Goal: Information Seeking & Learning: Learn about a topic

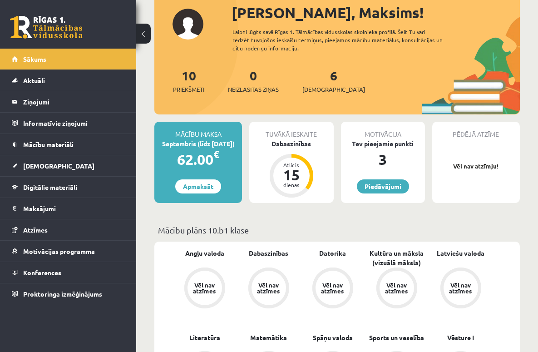
scroll to position [62, 0]
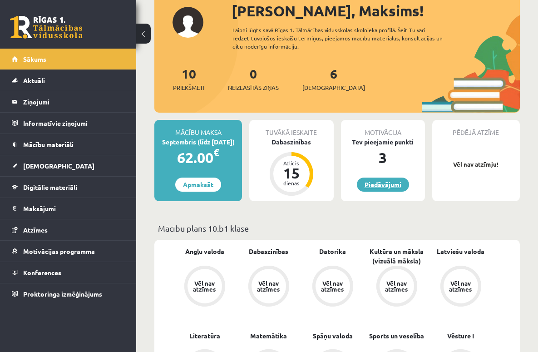
click at [399, 187] on link "Piedāvājumi" at bounding box center [383, 184] width 52 height 14
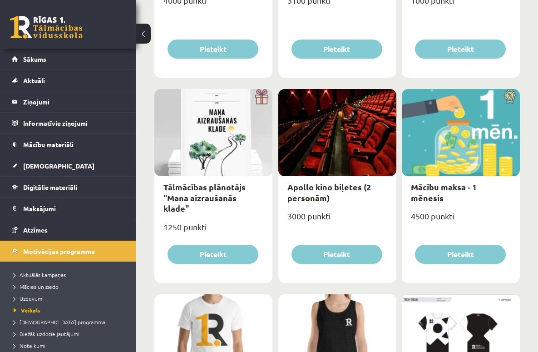
scroll to position [310, 0]
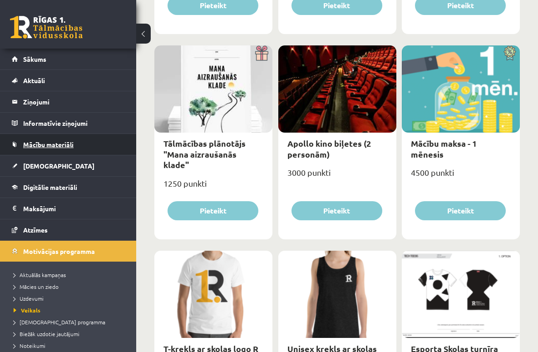
click at [53, 146] on span "Mācību materiāli" at bounding box center [48, 144] width 50 height 8
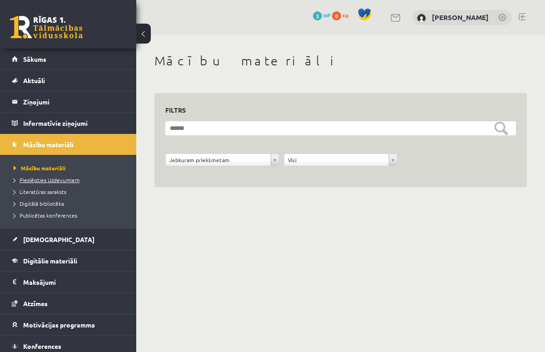
click at [49, 178] on span "Pieslēgties Uzdevumiem" at bounding box center [47, 179] width 66 height 7
click at [62, 192] on span "Literatūras saraksts" at bounding box center [40, 191] width 53 height 7
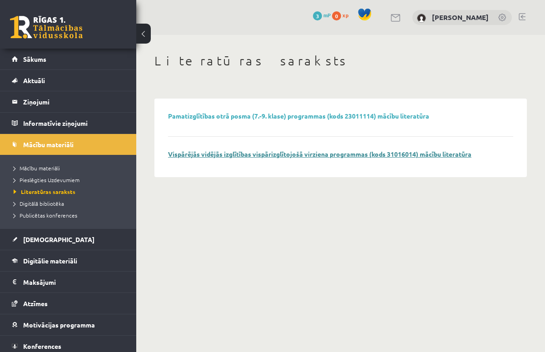
click at [264, 156] on link "Vispārējās vidējās izglītības vispārizglītojošā virziena programmas (kods 31016…" at bounding box center [319, 154] width 303 height 8
click at [60, 202] on span "Digitālā bibliotēka" at bounding box center [39, 203] width 50 height 7
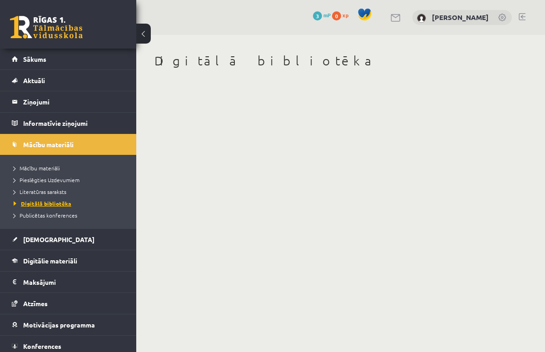
click at [60, 202] on span "Digitālā bibliotēka" at bounding box center [43, 203] width 58 height 7
click at [64, 214] on span "Publicētas konferences" at bounding box center [46, 215] width 64 height 7
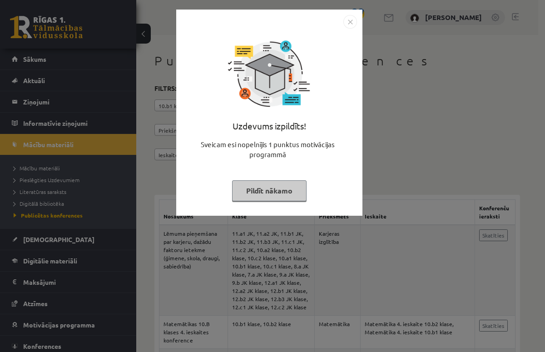
click at [297, 189] on button "Pildīt nākamo" at bounding box center [269, 190] width 74 height 21
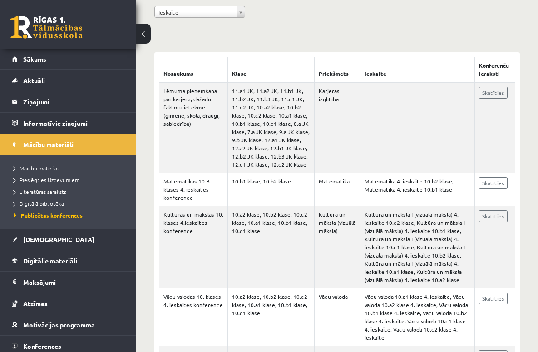
scroll to position [143, 0]
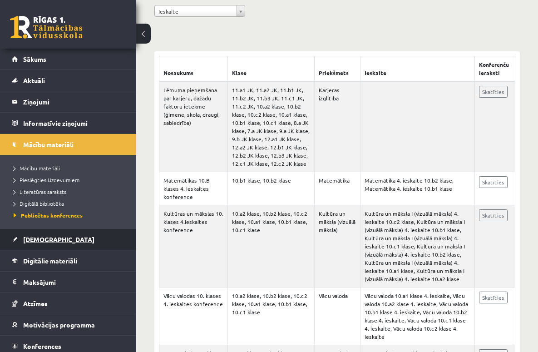
click at [43, 240] on span "[DEMOGRAPHIC_DATA]" at bounding box center [58, 239] width 71 height 8
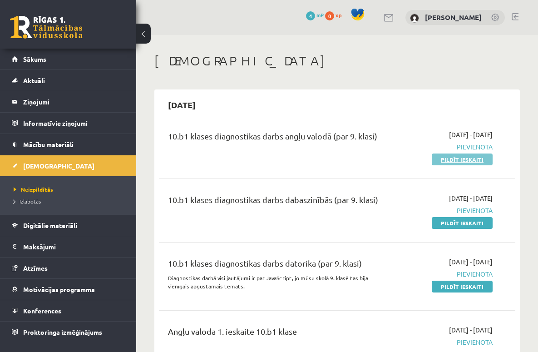
click at [467, 160] on link "Pildīt ieskaiti" at bounding box center [462, 159] width 61 height 12
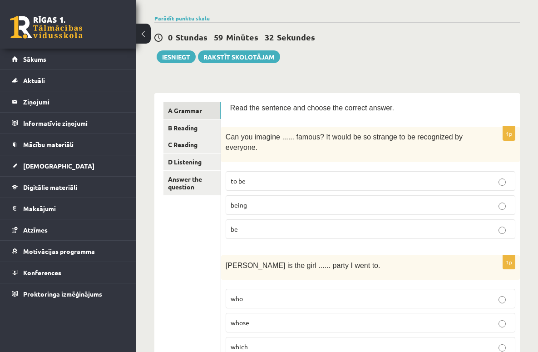
scroll to position [81, 0]
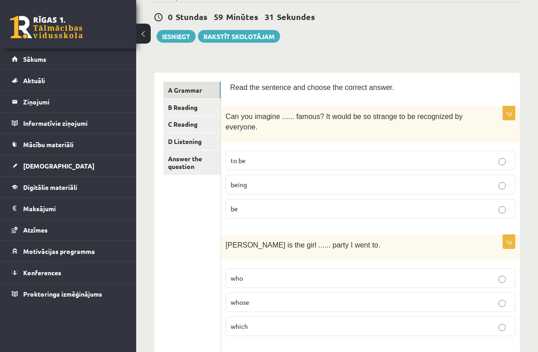
click at [411, 153] on label "to be" at bounding box center [371, 161] width 290 height 20
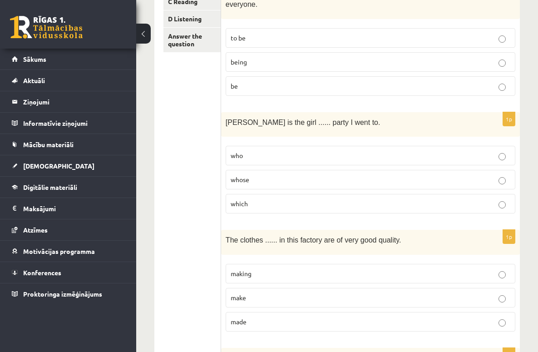
scroll to position [209, 0]
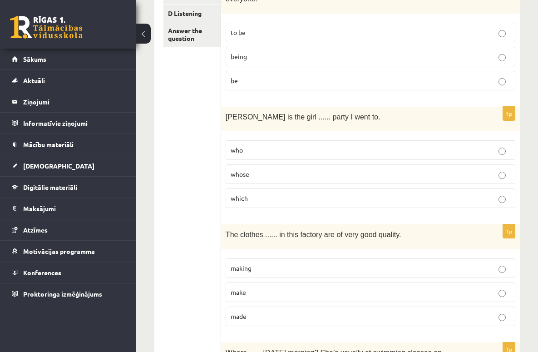
click at [369, 175] on p "whose" at bounding box center [371, 174] width 280 height 10
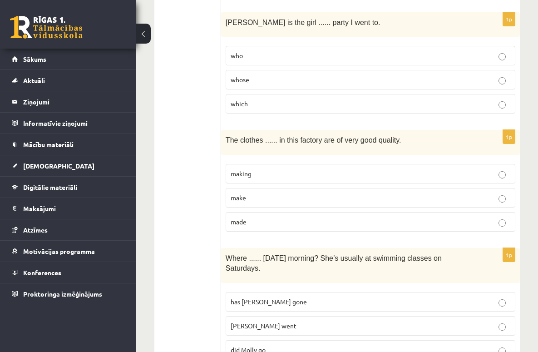
scroll to position [340, 0]
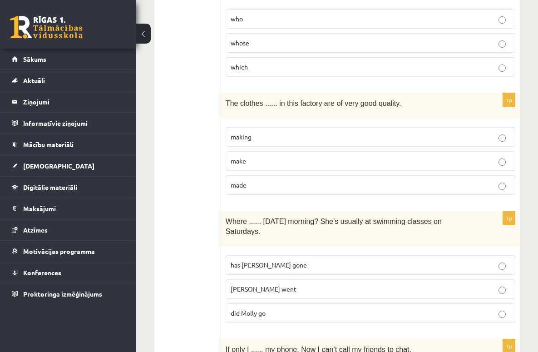
click at [353, 135] on p "making" at bounding box center [371, 137] width 280 height 10
click at [333, 166] on label "make" at bounding box center [371, 161] width 290 height 20
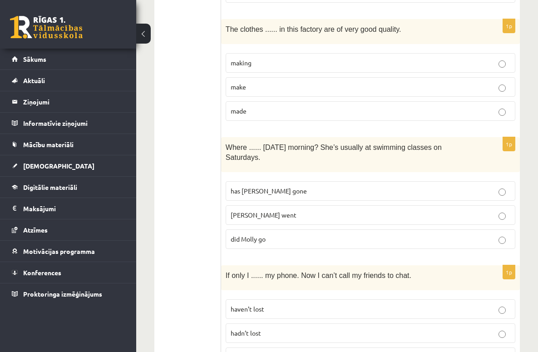
scroll to position [415, 0]
click at [348, 213] on p "Molly went" at bounding box center [371, 215] width 280 height 10
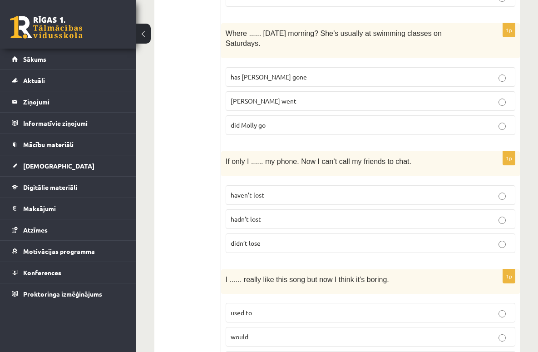
scroll to position [529, 0]
click at [331, 199] on p "haven’t lost" at bounding box center [371, 195] width 280 height 10
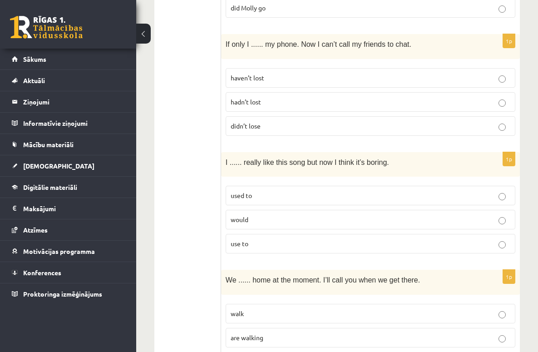
scroll to position [646, 0]
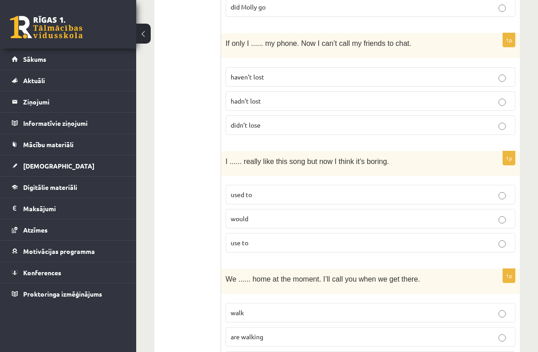
click at [324, 199] on p "used to" at bounding box center [371, 195] width 280 height 10
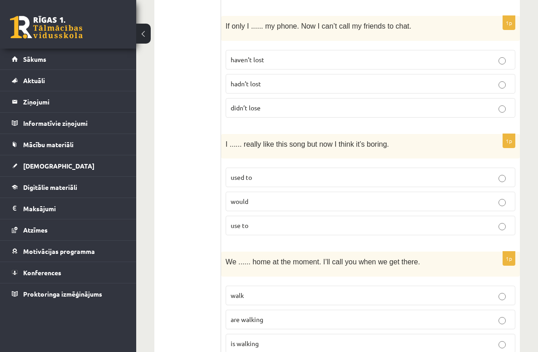
scroll to position [774, 0]
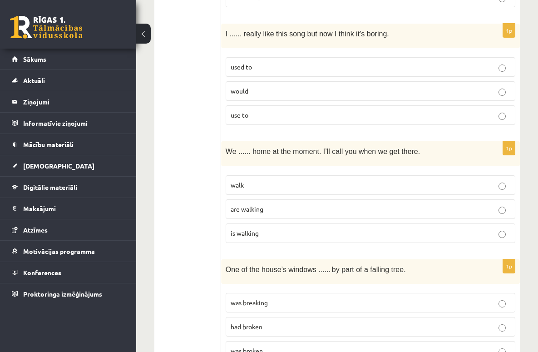
click at [340, 219] on label "are walking" at bounding box center [371, 209] width 290 height 20
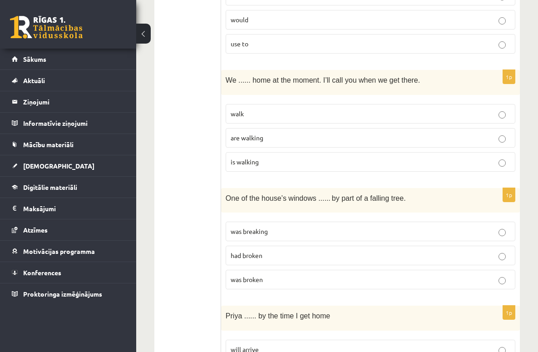
scroll to position [949, 0]
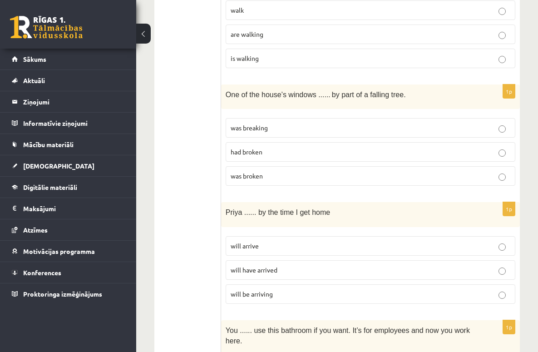
click at [263, 180] on span "was broken" at bounding box center [247, 176] width 32 height 8
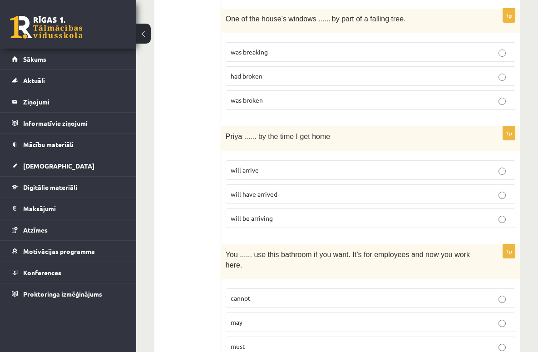
scroll to position [1025, 0]
click at [328, 174] on p "will arrive" at bounding box center [371, 170] width 280 height 10
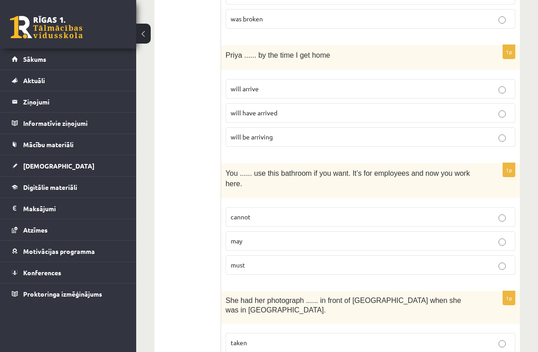
scroll to position [1209, 0]
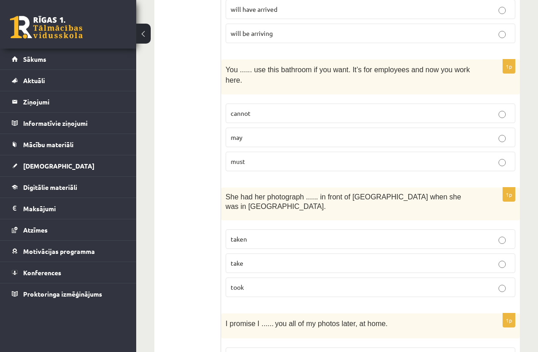
click at [317, 166] on p "must" at bounding box center [371, 162] width 280 height 10
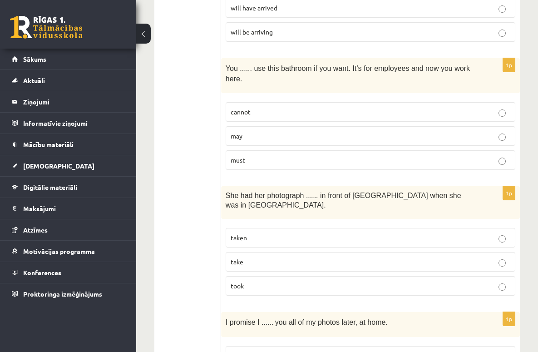
scroll to position [1211, 0]
click at [332, 140] on p "may" at bounding box center [371, 136] width 280 height 10
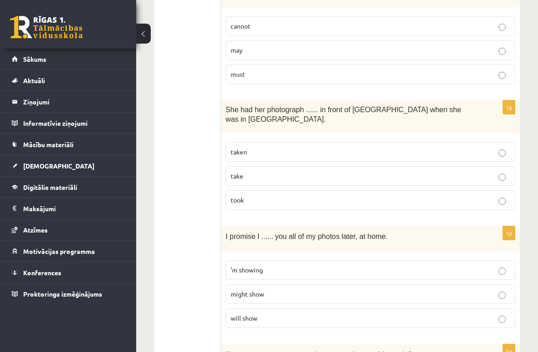
scroll to position [1303, 0]
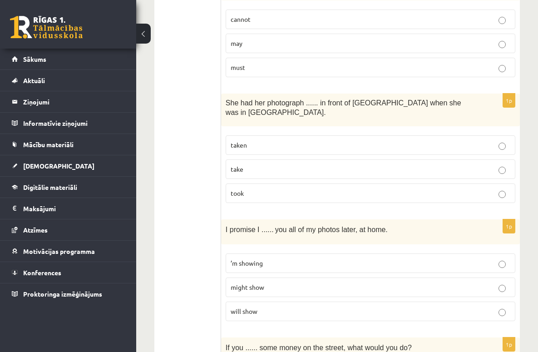
click at [332, 198] on p "took" at bounding box center [371, 193] width 280 height 10
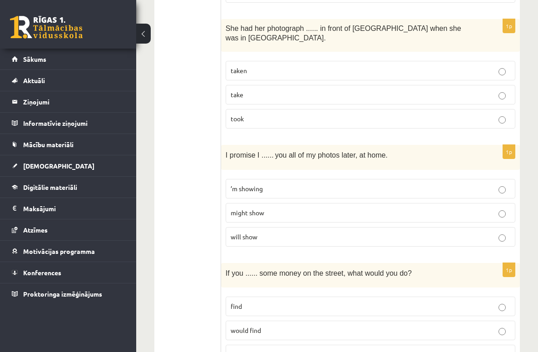
scroll to position [1379, 0]
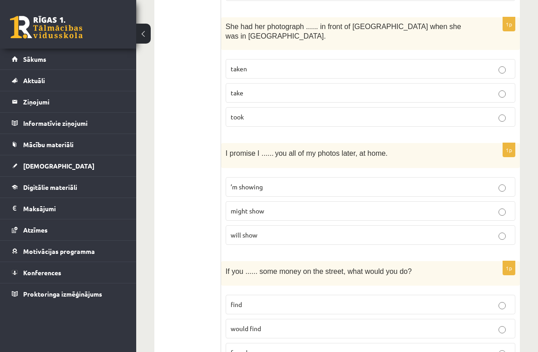
click at [325, 240] on p "will show" at bounding box center [371, 235] width 280 height 10
click at [263, 191] on span "’m showing" at bounding box center [247, 186] width 32 height 8
click at [352, 240] on p "will show" at bounding box center [371, 235] width 280 height 10
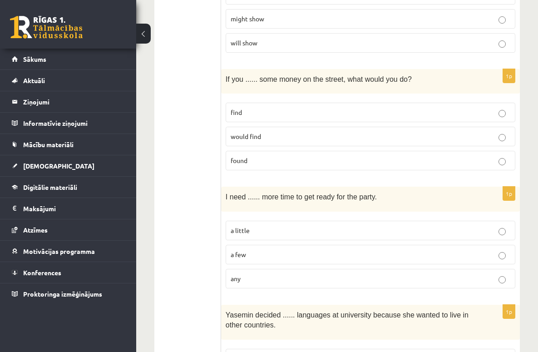
scroll to position [1581, 0]
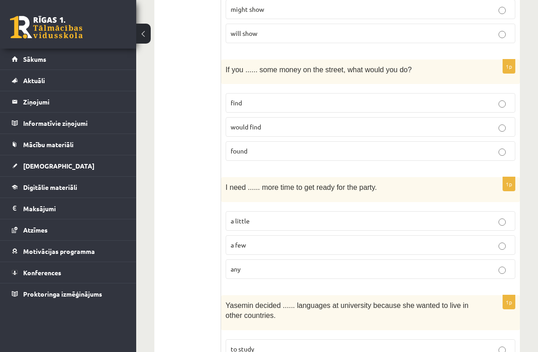
click at [354, 137] on label "would find" at bounding box center [371, 127] width 290 height 20
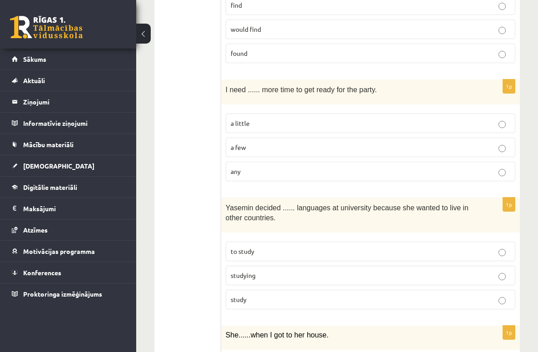
scroll to position [1680, 0]
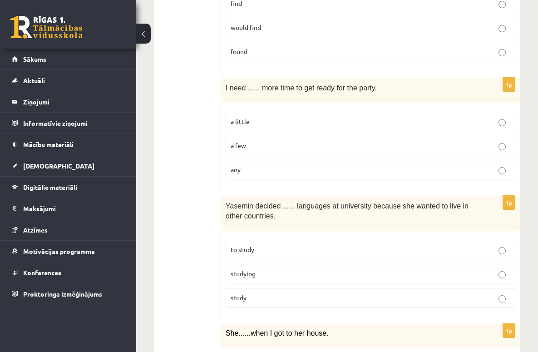
click at [350, 126] on p "a little" at bounding box center [371, 122] width 280 height 10
click at [317, 150] on p "a few" at bounding box center [371, 146] width 280 height 10
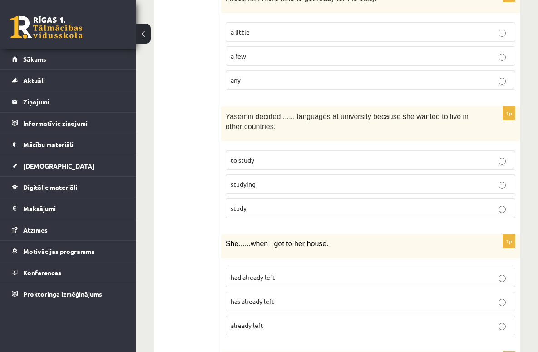
scroll to position [1779, 0]
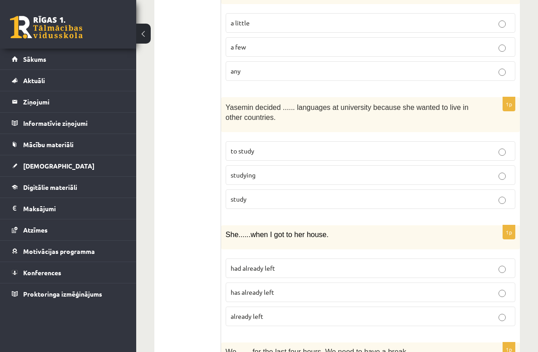
click at [350, 156] on p "to study" at bounding box center [371, 151] width 280 height 10
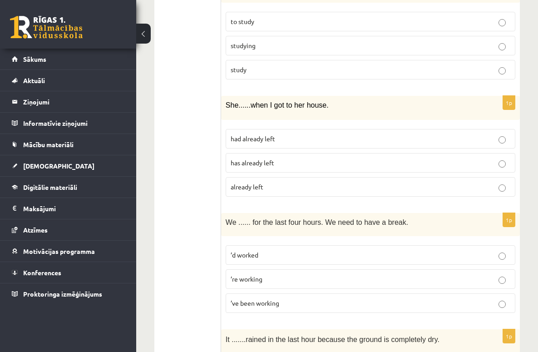
scroll to position [1915, 0]
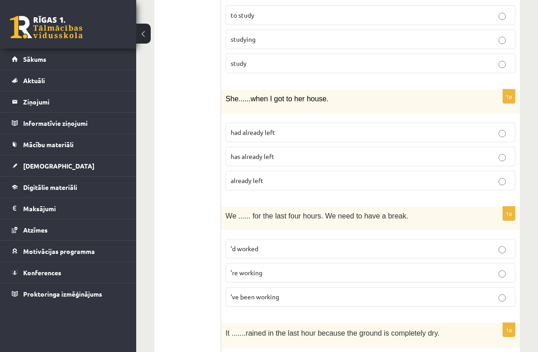
click at [340, 161] on p "has already left" at bounding box center [371, 157] width 280 height 10
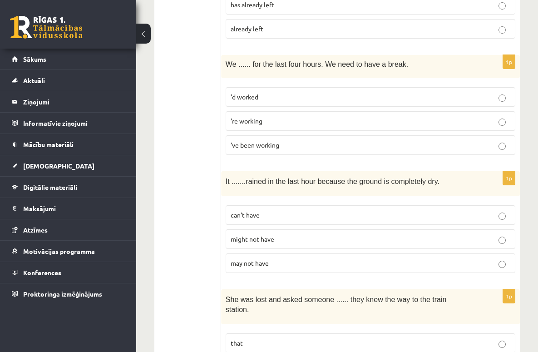
scroll to position [2071, 0]
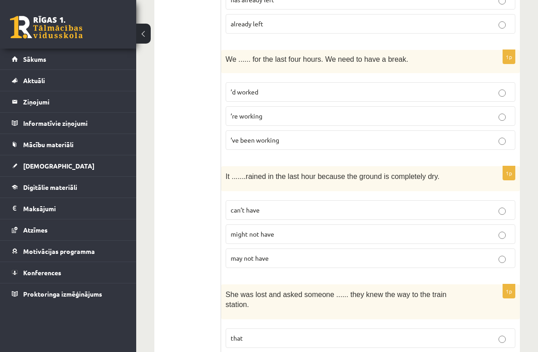
click at [370, 145] on p "’ve been working" at bounding box center [371, 140] width 280 height 10
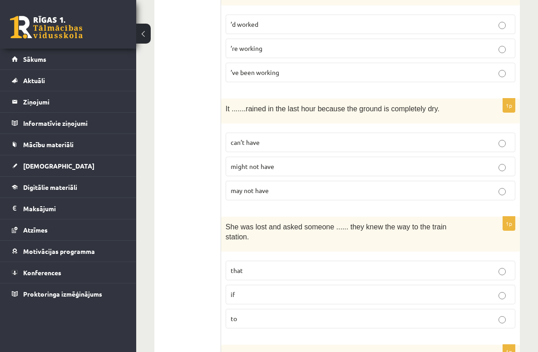
scroll to position [2227, 0]
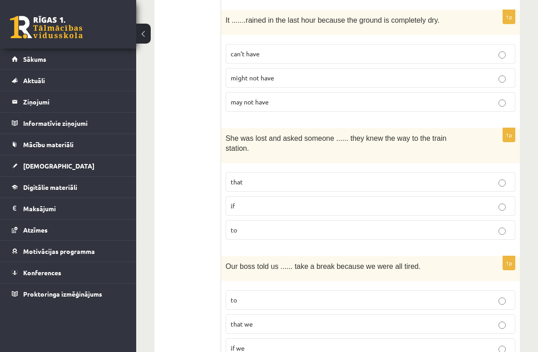
click at [369, 83] on p "might not have" at bounding box center [371, 78] width 280 height 10
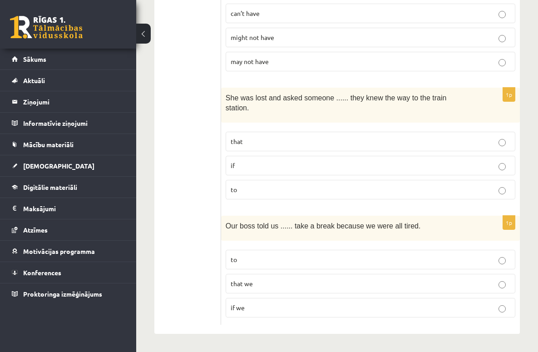
scroll to position [2332, 0]
click at [306, 163] on p "if" at bounding box center [371, 166] width 280 height 10
click at [340, 259] on p "to" at bounding box center [371, 260] width 280 height 10
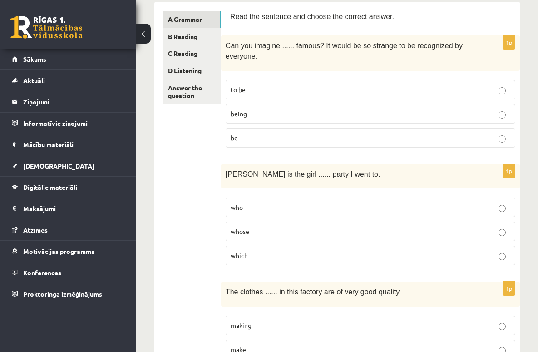
scroll to position [0, 0]
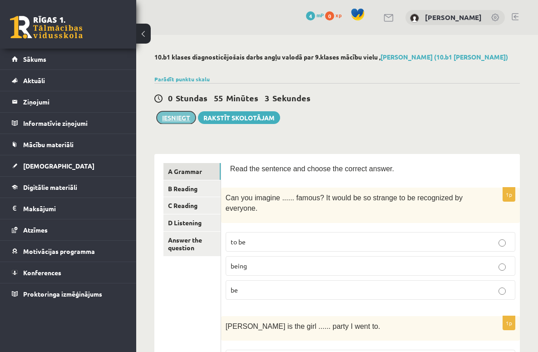
click at [184, 120] on button "Iesniegt" at bounding box center [176, 117] width 39 height 13
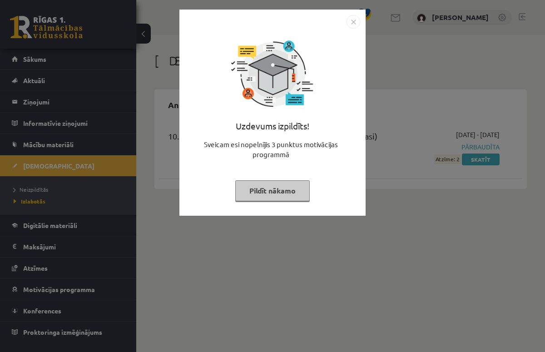
click at [300, 196] on button "Pildīt nākamo" at bounding box center [272, 190] width 74 height 21
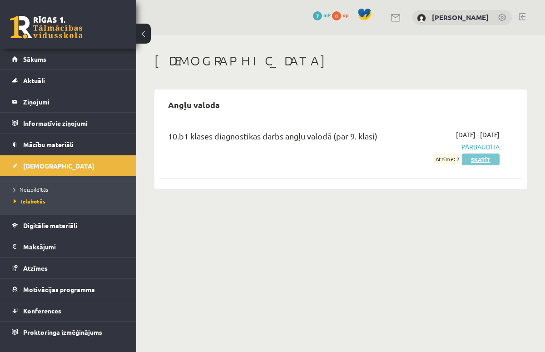
click at [483, 161] on link "Skatīt" at bounding box center [481, 159] width 38 height 12
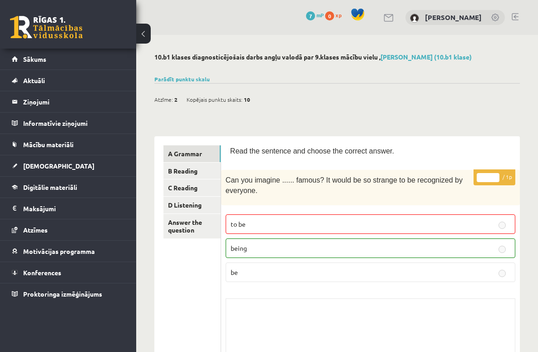
click at [422, 251] on p "being" at bounding box center [371, 248] width 280 height 10
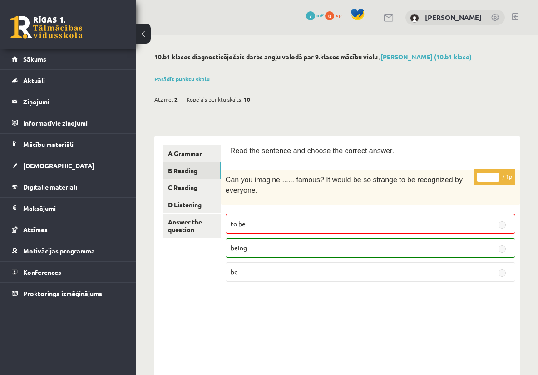
click at [187, 173] on link "B Reading" at bounding box center [191, 171] width 57 height 17
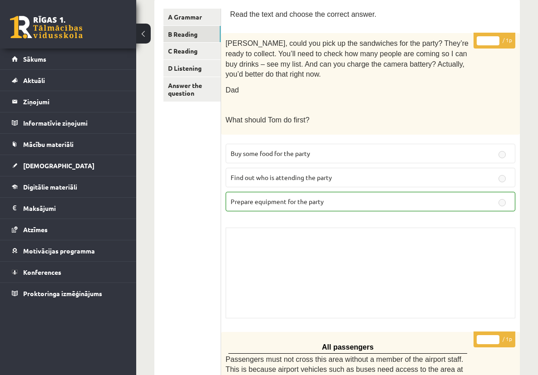
scroll to position [144, 0]
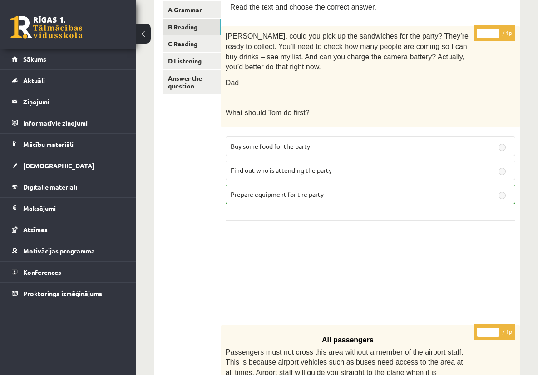
click at [445, 199] on p "Prepare equipment for the party" at bounding box center [371, 195] width 280 height 10
drag, startPoint x: 470, startPoint y: 206, endPoint x: 478, endPoint y: 207, distance: 7.3
click at [473, 199] on p "Prepare equipment for the party" at bounding box center [371, 195] width 280 height 10
click at [507, 199] on p "Prepare equipment for the party" at bounding box center [371, 195] width 280 height 10
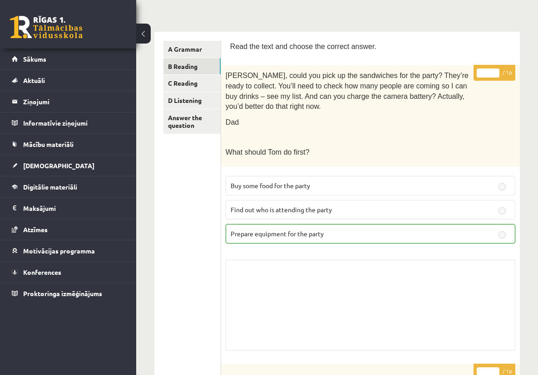
scroll to position [73, 0]
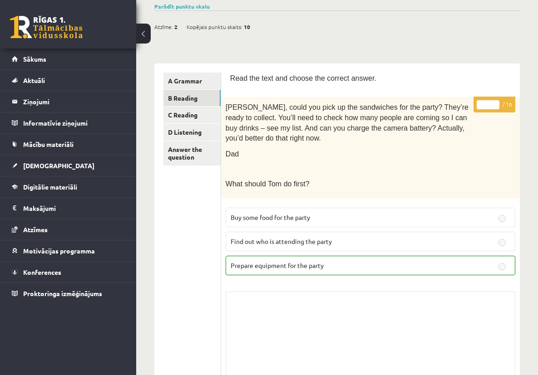
click at [332, 221] on label "Buy some food for the party" at bounding box center [371, 218] width 290 height 20
click at [336, 222] on p "Buy some food for the party" at bounding box center [371, 218] width 280 height 10
click at [342, 246] on p "Find out who is attending the party" at bounding box center [371, 242] width 280 height 10
click at [343, 288] on div "* / 1p Tom, could you pick up the sandwiches for the party? They’re ready to co…" at bounding box center [370, 242] width 299 height 290
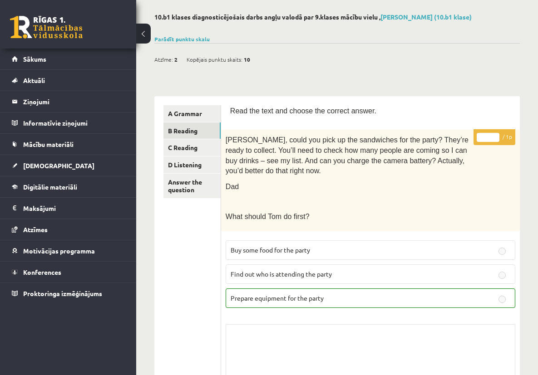
scroll to position [0, 0]
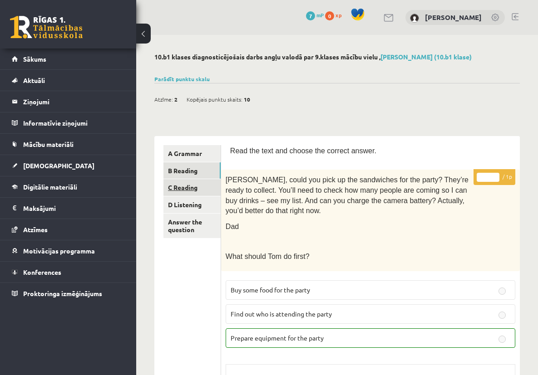
click at [188, 190] on link "C Reading" at bounding box center [191, 187] width 57 height 17
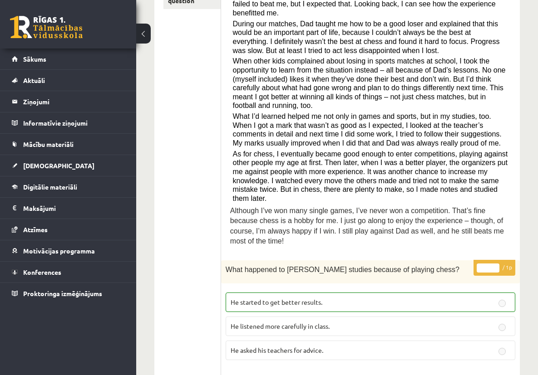
scroll to position [433, 0]
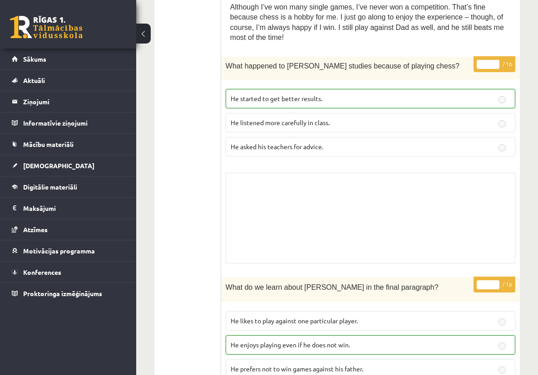
click at [330, 127] on span "He listened more carefully in class." at bounding box center [280, 122] width 99 height 8
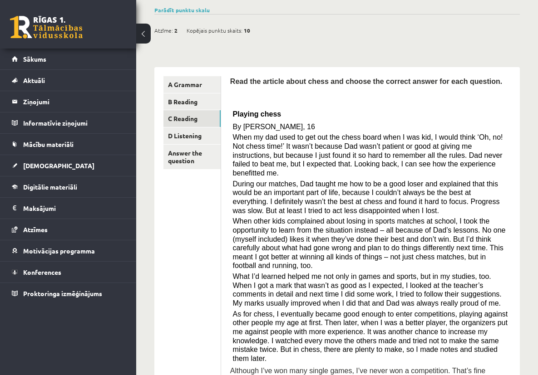
scroll to position [0, 0]
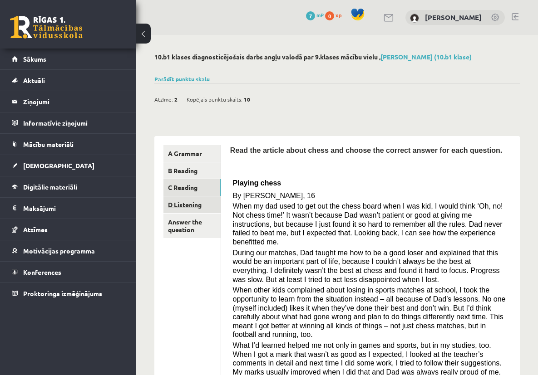
click at [196, 202] on link "D Listening" at bounding box center [191, 205] width 57 height 17
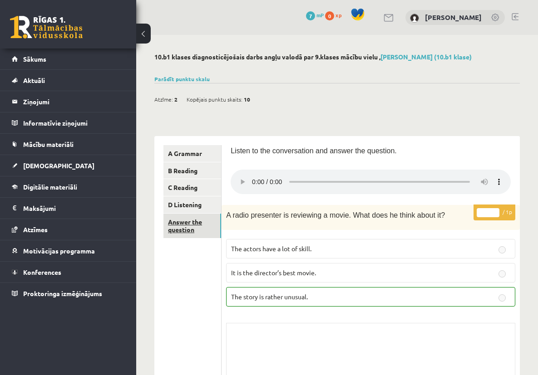
click at [192, 222] on link "Answer the question" at bounding box center [192, 226] width 58 height 25
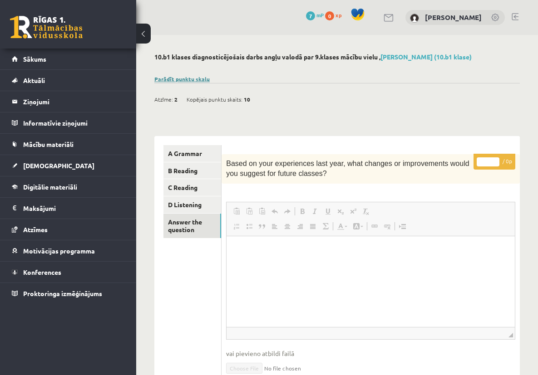
click at [193, 78] on link "Parādīt punktu skalu" at bounding box center [181, 78] width 55 height 7
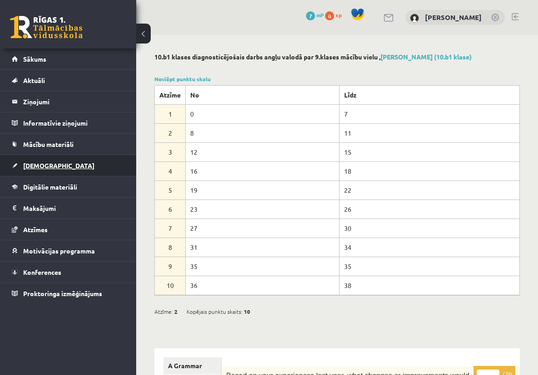
click at [44, 166] on span "[DEMOGRAPHIC_DATA]" at bounding box center [58, 166] width 71 height 8
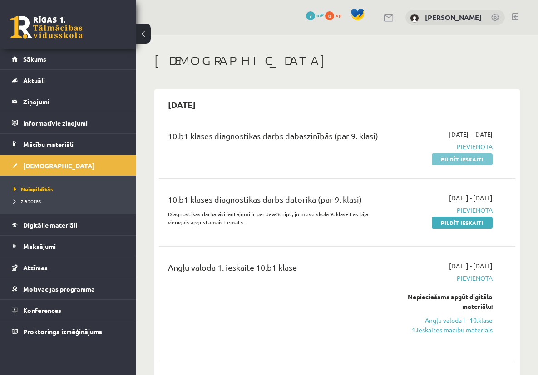
click at [476, 161] on link "Pildīt ieskaiti" at bounding box center [462, 159] width 61 height 12
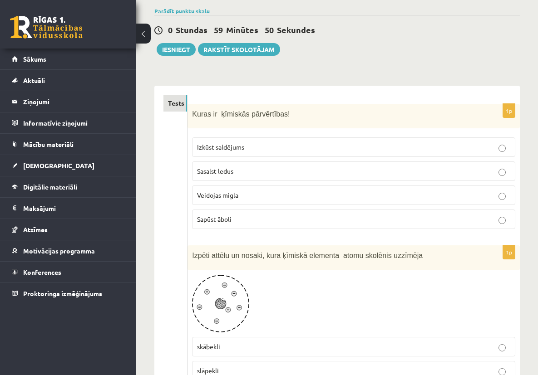
scroll to position [83, 0]
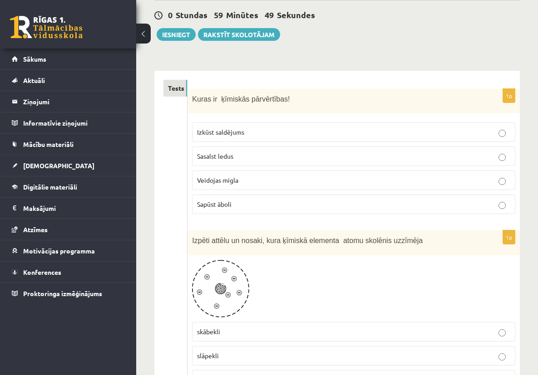
click at [233, 158] on span "Sasalst ledus" at bounding box center [215, 156] width 36 height 8
click at [386, 135] on p "Izkūst saldējums" at bounding box center [353, 133] width 313 height 10
click at [406, 154] on p "Sasalst ledus" at bounding box center [353, 157] width 313 height 10
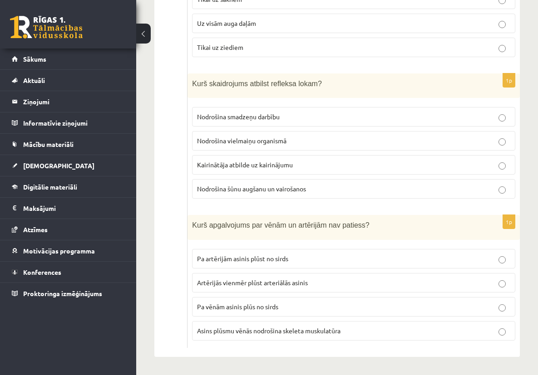
scroll to position [4493, 0]
click at [414, 284] on p "Artērijās vienmēr plūst arteriālās asinis" at bounding box center [353, 283] width 313 height 10
click at [395, 122] on p "Nodrošina smadzeņu darbību" at bounding box center [353, 117] width 313 height 10
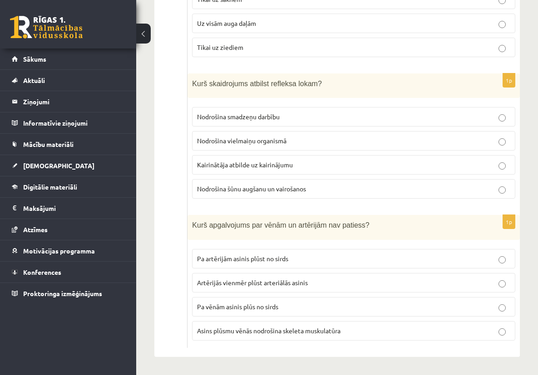
click at [364, 52] on p "Tikai uz ziediem" at bounding box center [353, 48] width 313 height 10
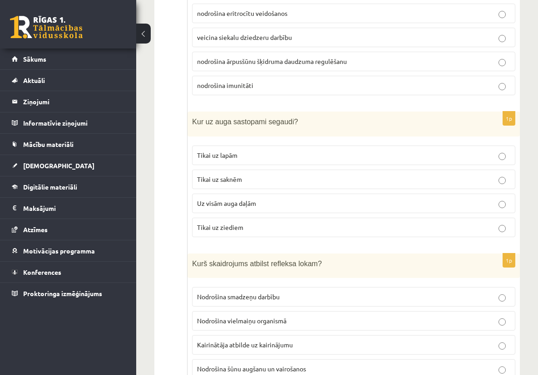
scroll to position [4135, 0]
click at [347, 66] on span "nodrošina ārpusšūnu šķidruma daudzuma regulēšanu" at bounding box center [272, 62] width 150 height 8
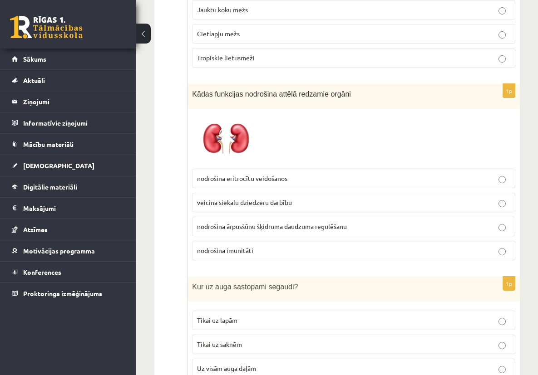
scroll to position [3963, 0]
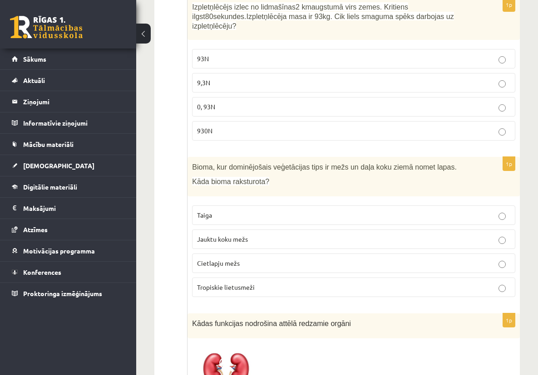
scroll to position [3708, 0]
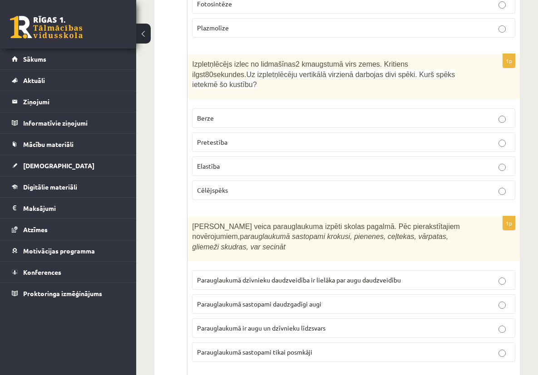
scroll to position [3077, 0]
click at [333, 148] on p "Pretestība" at bounding box center [353, 143] width 313 height 10
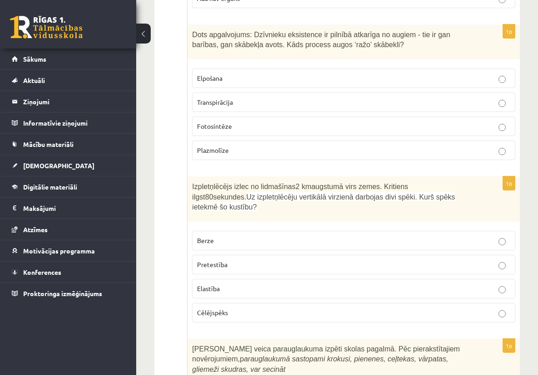
scroll to position [2954, 0]
click at [334, 84] on p "Elpošana" at bounding box center [353, 79] width 313 height 10
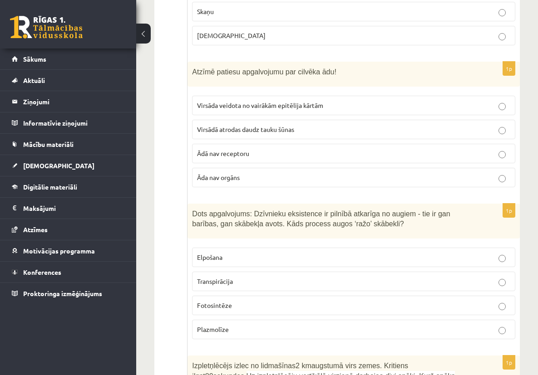
scroll to position [2776, 0]
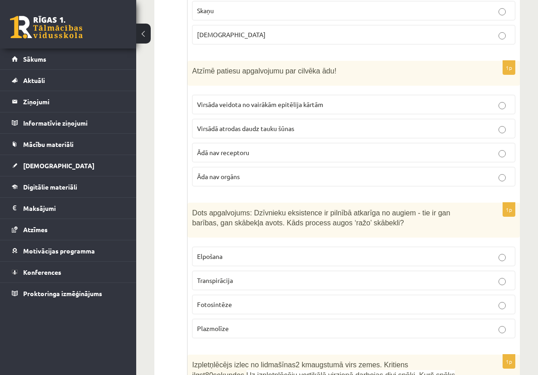
click at [460, 109] on p "Virsāda veidota no vairākām epitēlija kārtām" at bounding box center [353, 105] width 313 height 10
click at [464, 133] on p "Virsādā atrodas daudz tauku šūnas" at bounding box center [353, 129] width 313 height 10
click at [461, 109] on p "Virsāda veidota no vairākām epitēlija kārtām" at bounding box center [353, 105] width 313 height 10
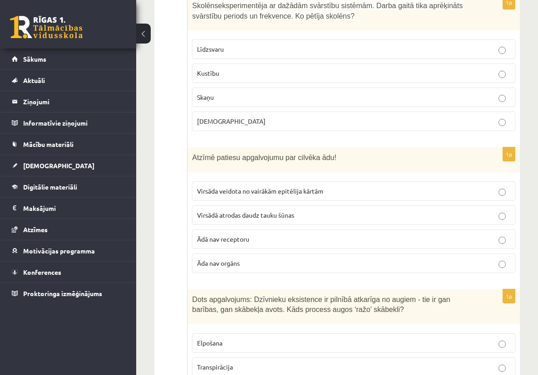
scroll to position [2689, 0]
click at [359, 54] on p "Līdzsvaru" at bounding box center [353, 50] width 313 height 10
click at [363, 79] on p "Kustību" at bounding box center [353, 74] width 313 height 10
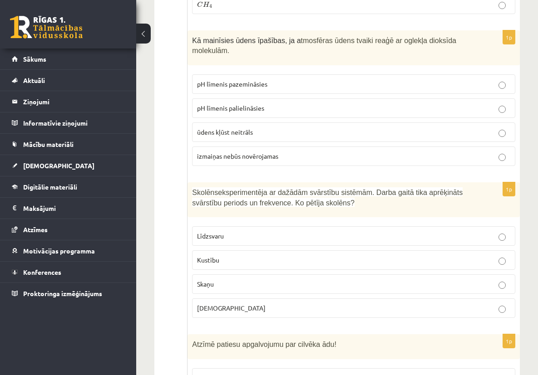
scroll to position [2501, 0]
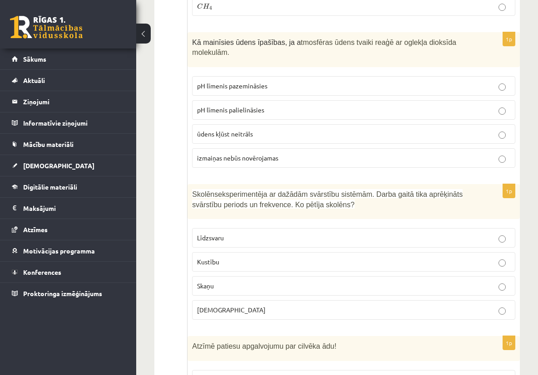
click at [375, 115] on p "pH līmenis palielināsies" at bounding box center [353, 110] width 313 height 10
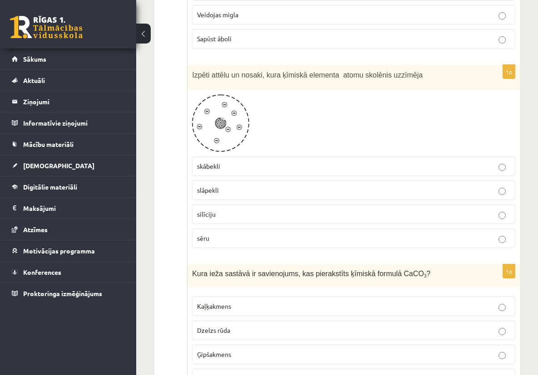
scroll to position [275, 0]
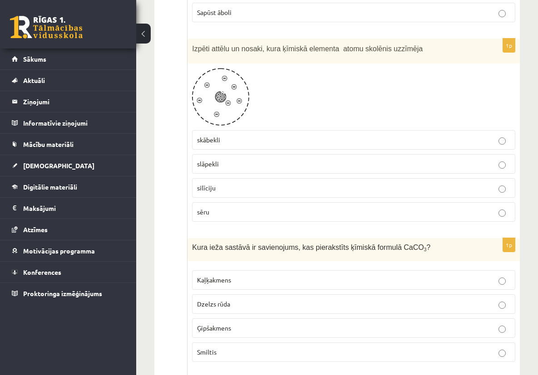
click at [393, 217] on p "sēru" at bounding box center [353, 212] width 313 height 10
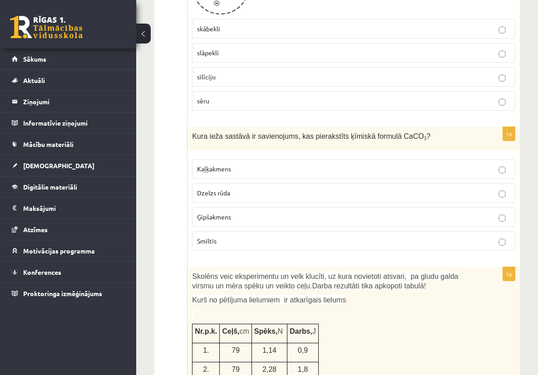
scroll to position [387, 0]
click at [360, 197] on p "Dzelzs rūda" at bounding box center [353, 193] width 313 height 10
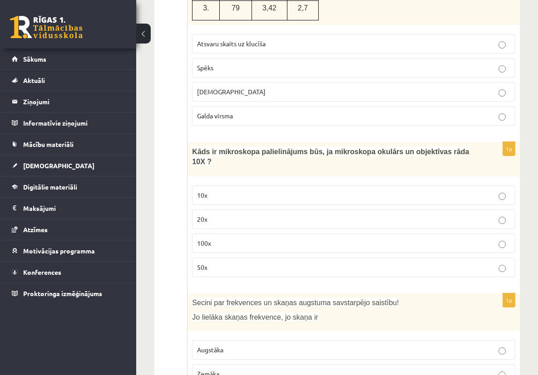
scroll to position [773, 0]
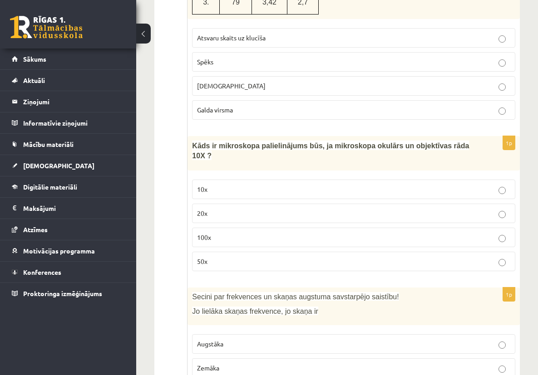
click at [330, 242] on p "100x" at bounding box center [353, 238] width 313 height 10
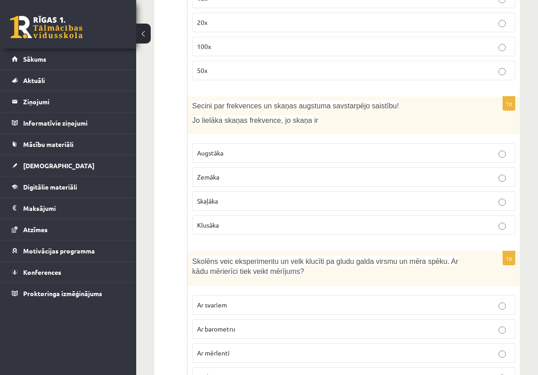
scroll to position [976, 0]
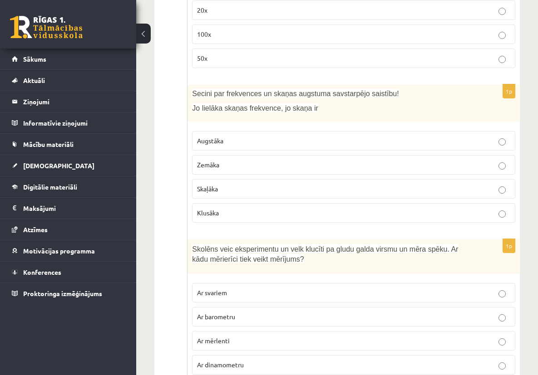
click at [362, 170] on p "Zemāka" at bounding box center [353, 165] width 313 height 10
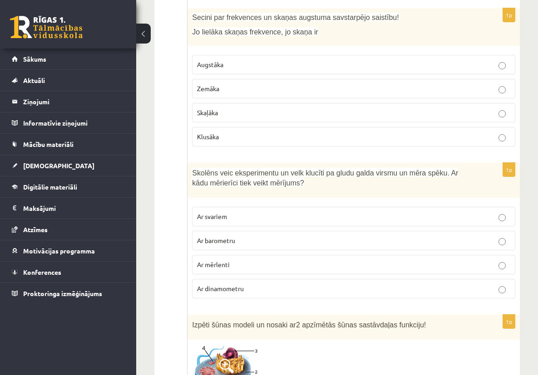
scroll to position [1107, 0]
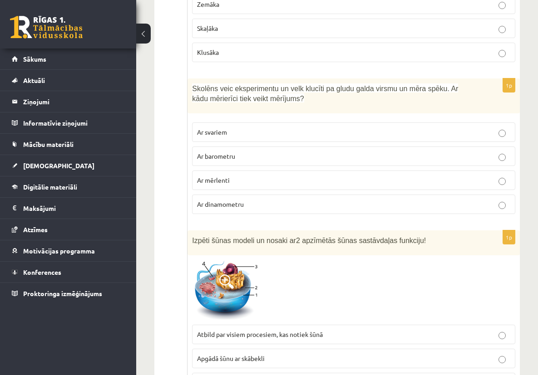
click at [359, 209] on p "Ar dinamometru" at bounding box center [353, 205] width 313 height 10
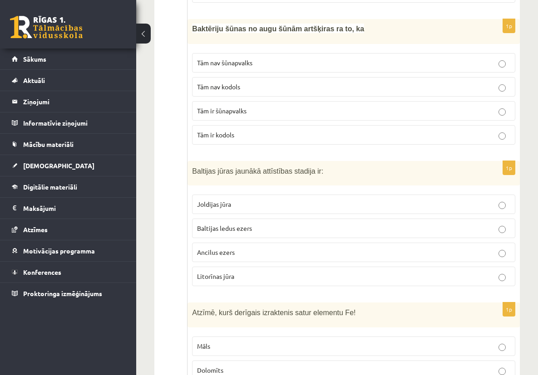
scroll to position [1553, 0]
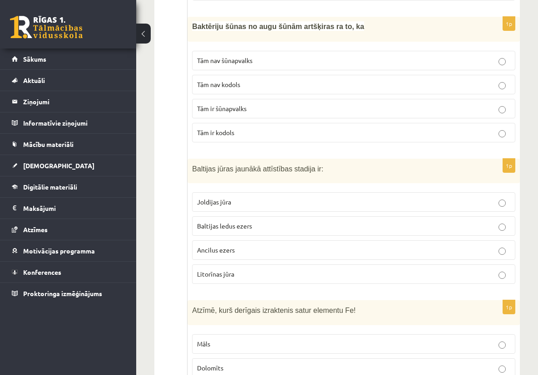
click at [382, 113] on p "Tām ir šūnapvalks" at bounding box center [353, 109] width 313 height 10
click at [388, 89] on p "Tām nav kodols" at bounding box center [353, 85] width 313 height 10
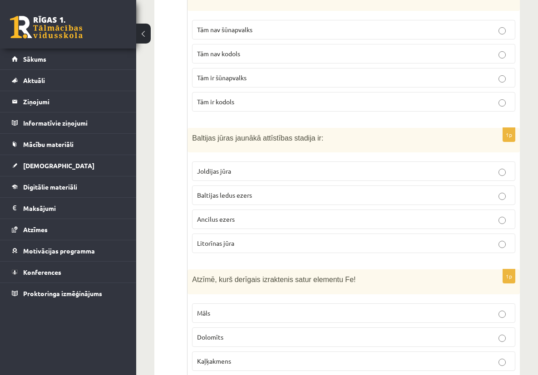
scroll to position [1626, 0]
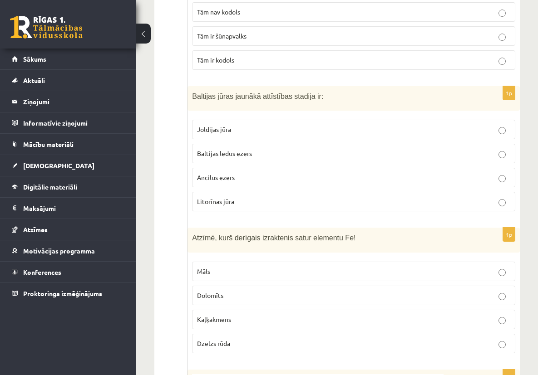
click at [421, 139] on label "Joldijas jūra" at bounding box center [353, 130] width 323 height 20
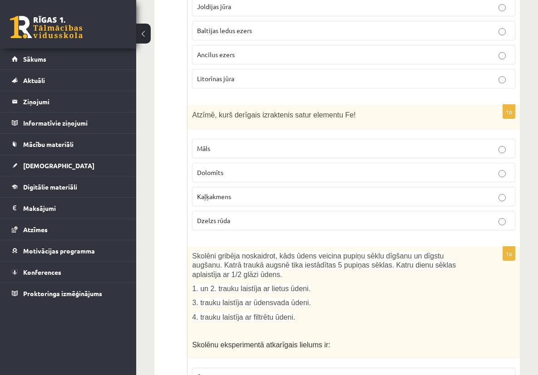
scroll to position [1751, 0]
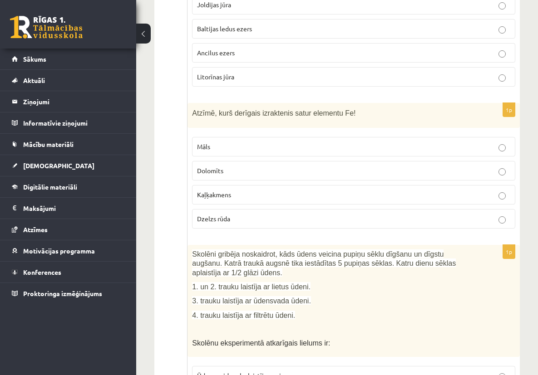
click at [399, 224] on p "Dzelzs rūda" at bounding box center [353, 219] width 313 height 10
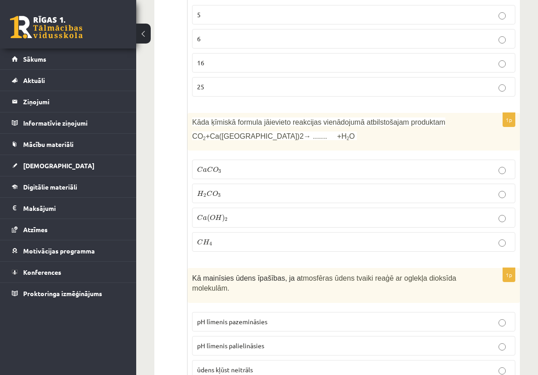
scroll to position [2275, 0]
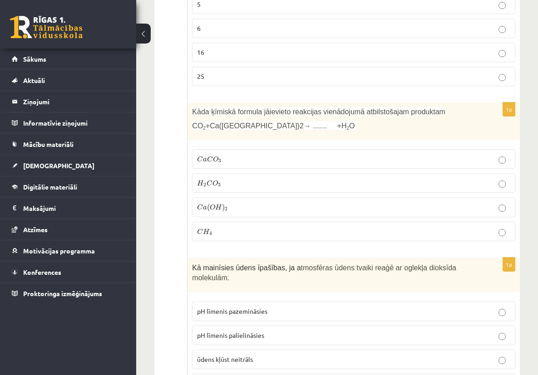
click at [348, 212] on p "C a ( O H ) 2 C a ( O H ) 2" at bounding box center [353, 207] width 313 height 10
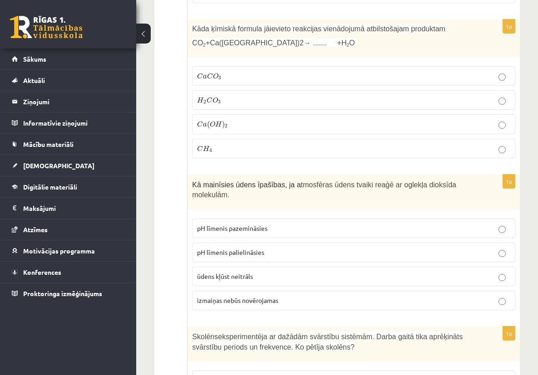
scroll to position [2159, 0]
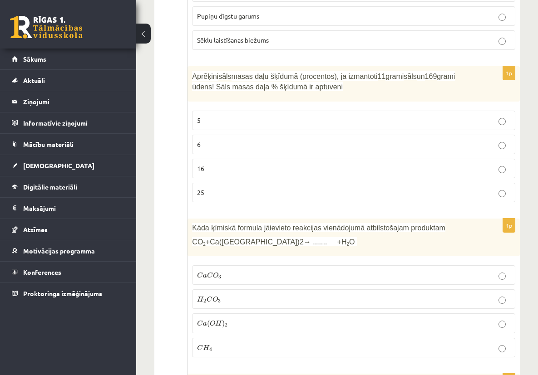
click at [379, 173] on p "16" at bounding box center [353, 169] width 313 height 10
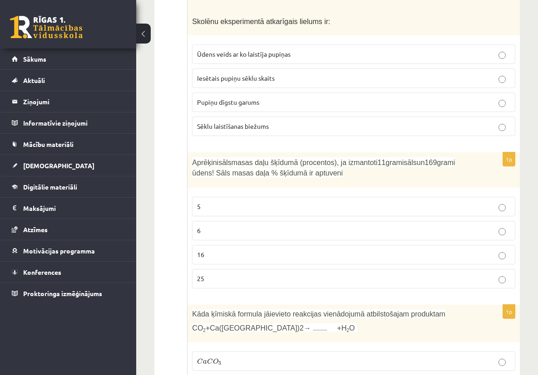
scroll to position [2042, 0]
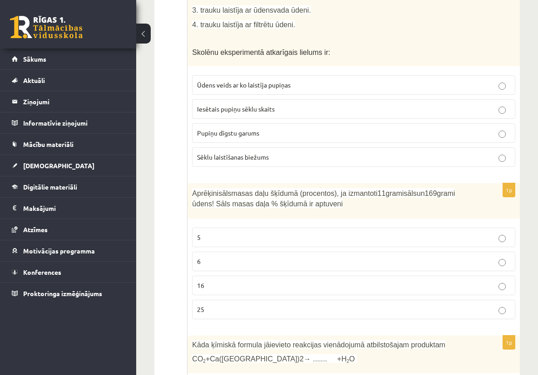
click at [360, 138] on p "Pupiņu dīgstu garums" at bounding box center [353, 133] width 313 height 10
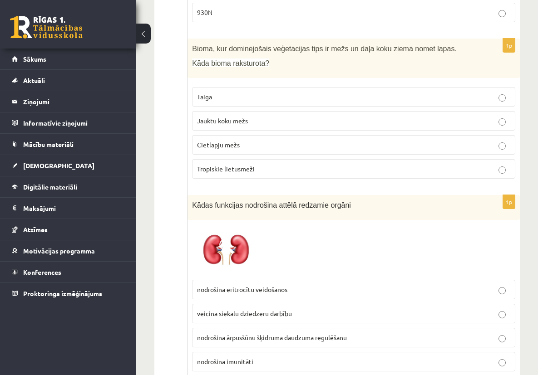
scroll to position [3856, 0]
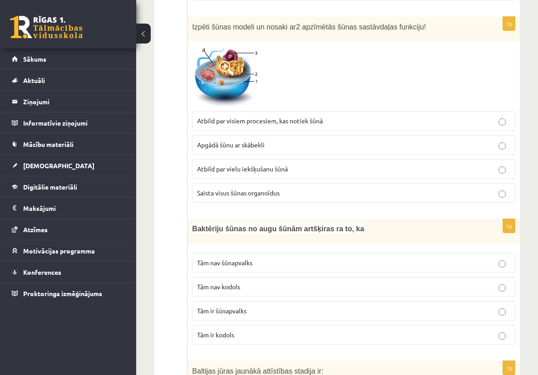
scroll to position [1352, 0]
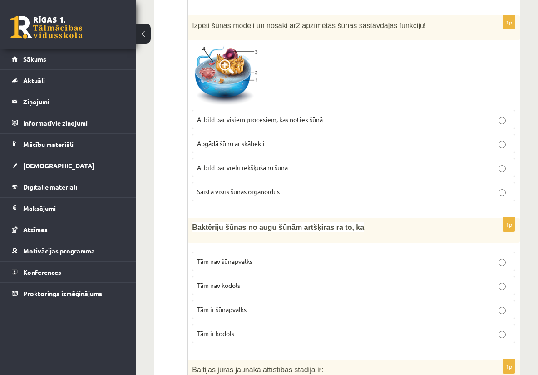
click at [448, 124] on p "Atbild par visiem procesiem, kas notiek šūnā" at bounding box center [353, 120] width 313 height 10
click at [458, 148] on p "Apgādā šūnu ar skābekli" at bounding box center [353, 144] width 313 height 10
click at [288, 172] on span "Atbild par vielu iekšķušanu šūnā" at bounding box center [242, 167] width 91 height 8
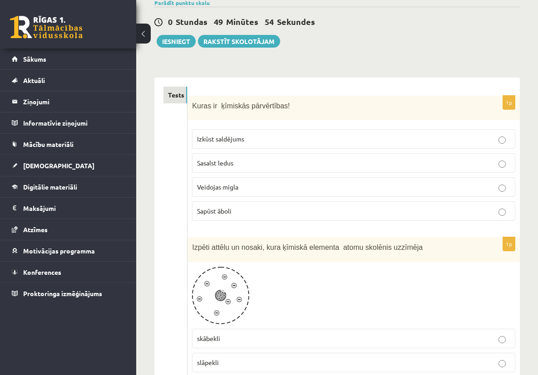
scroll to position [0, 0]
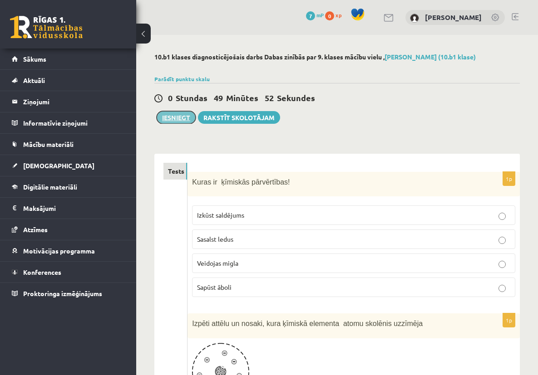
click at [179, 120] on button "Iesniegt" at bounding box center [176, 117] width 39 height 13
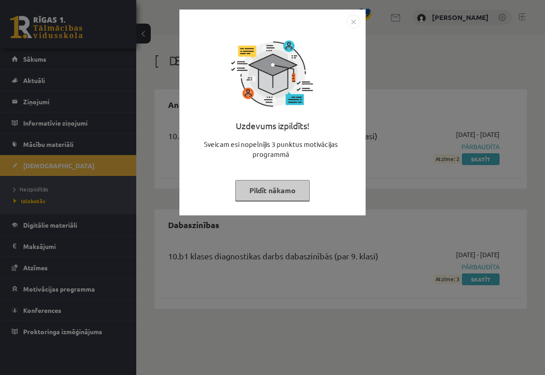
click at [264, 190] on button "Pildīt nākamo" at bounding box center [272, 190] width 74 height 21
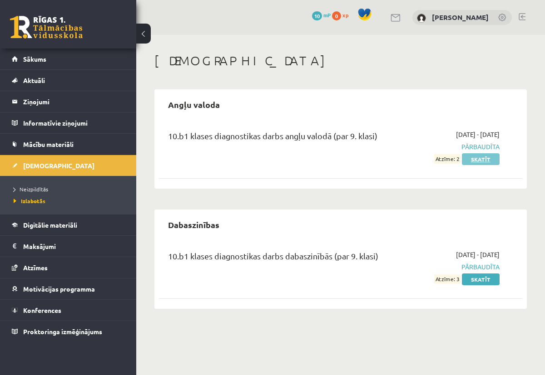
click at [490, 159] on link "Skatīt" at bounding box center [481, 159] width 38 height 12
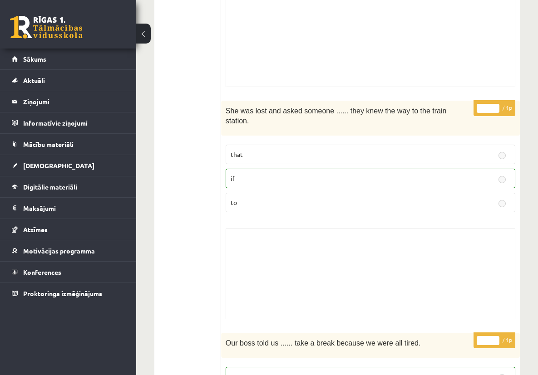
scroll to position [3934, 0]
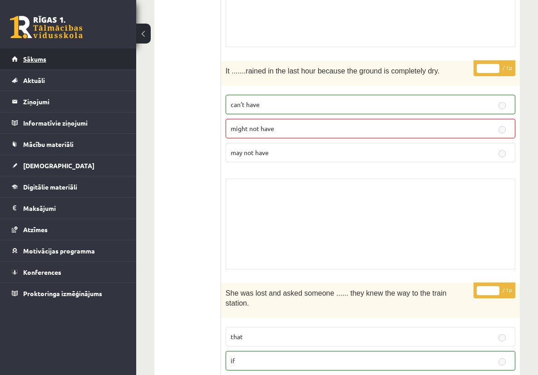
click at [45, 55] on span "Sākums" at bounding box center [34, 59] width 23 height 8
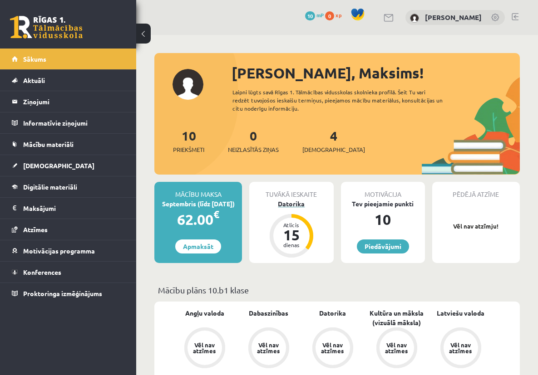
click at [295, 205] on div "Datorika" at bounding box center [291, 204] width 84 height 10
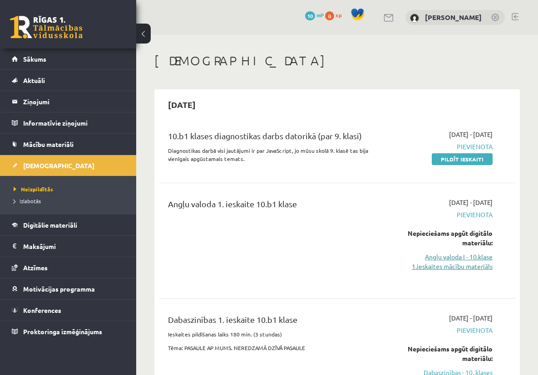
click at [478, 263] on link "Angļu valoda I - 10.klase 1.ieskaites mācību materiāls" at bounding box center [443, 261] width 99 height 19
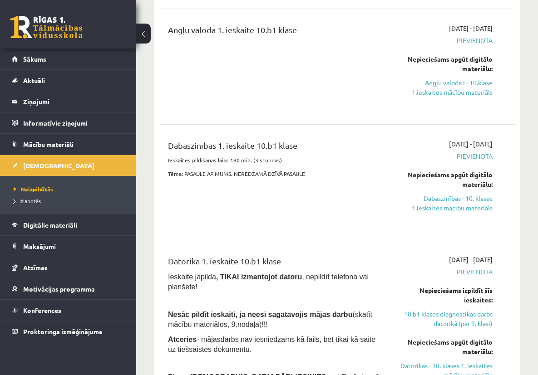
scroll to position [176, 0]
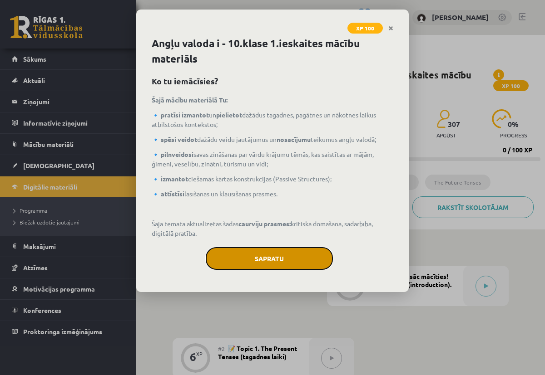
click at [290, 264] on button "Sapratu" at bounding box center [269, 258] width 127 height 23
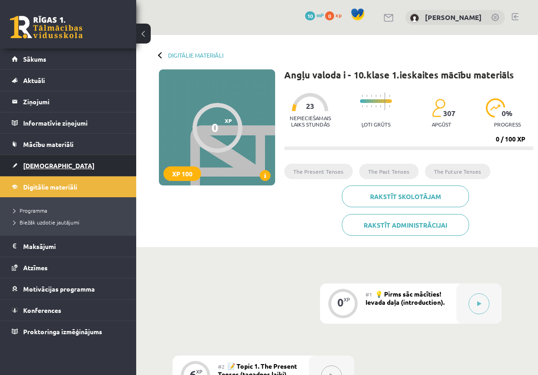
click at [65, 167] on link "[DEMOGRAPHIC_DATA]" at bounding box center [68, 165] width 113 height 21
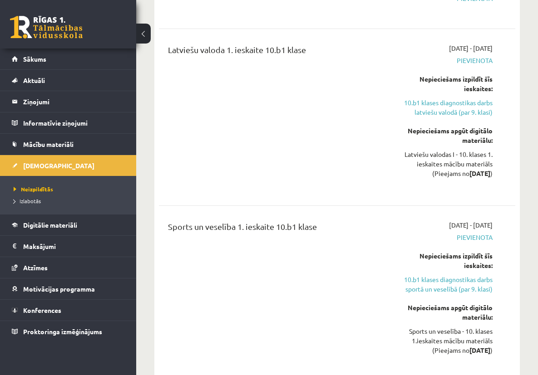
scroll to position [2050, 0]
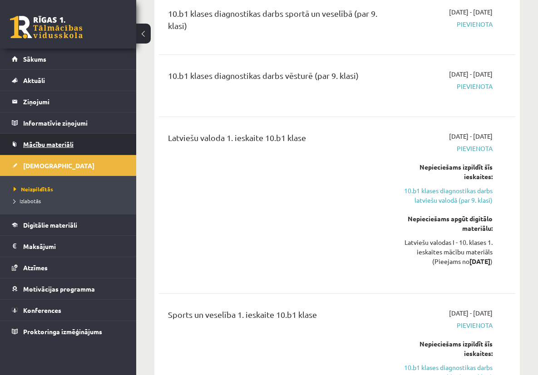
click at [68, 143] on span "Mācību materiāli" at bounding box center [48, 144] width 50 height 8
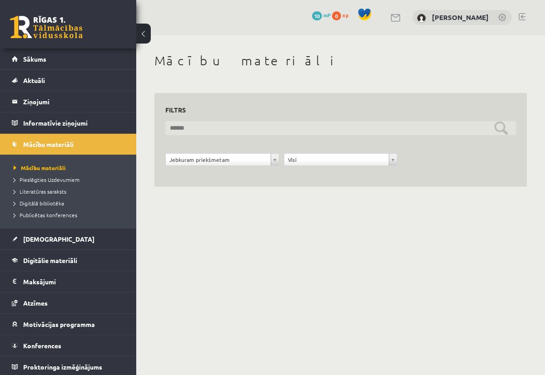
click at [283, 133] on input "text" at bounding box center [340, 128] width 350 height 14
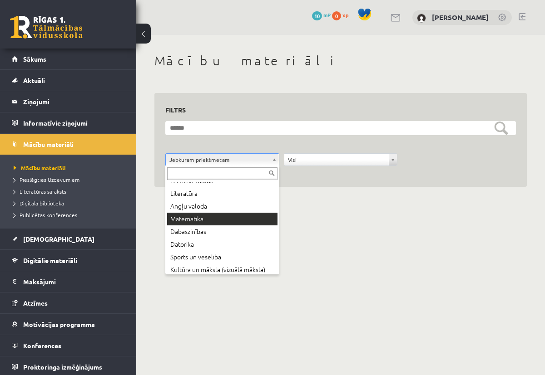
scroll to position [49, 0]
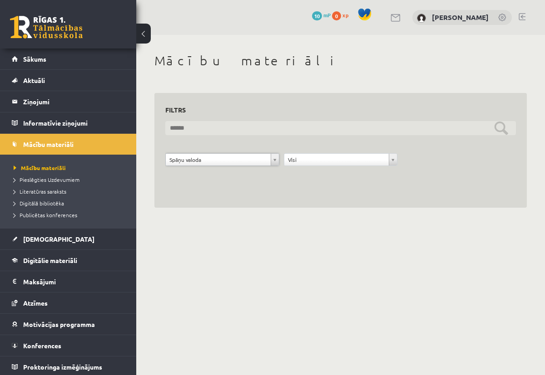
click at [506, 128] on input "text" at bounding box center [340, 128] width 350 height 14
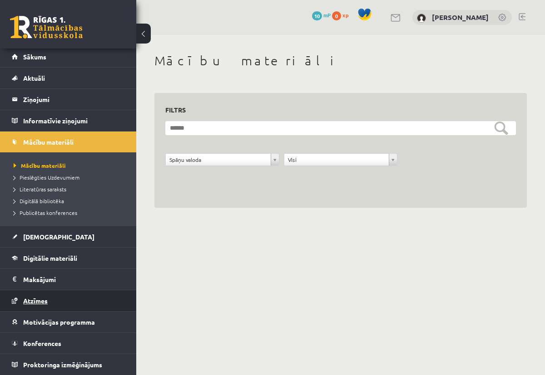
click at [44, 298] on span "Atzīmes" at bounding box center [35, 301] width 25 height 8
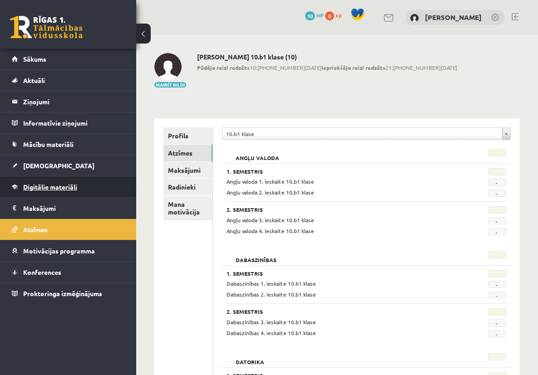
click at [27, 183] on span "Digitālie materiāli" at bounding box center [50, 187] width 54 height 8
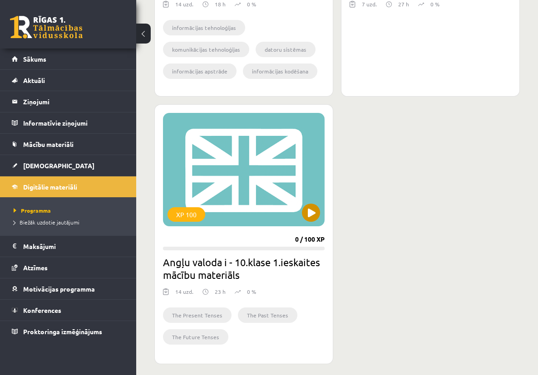
scroll to position [453, 0]
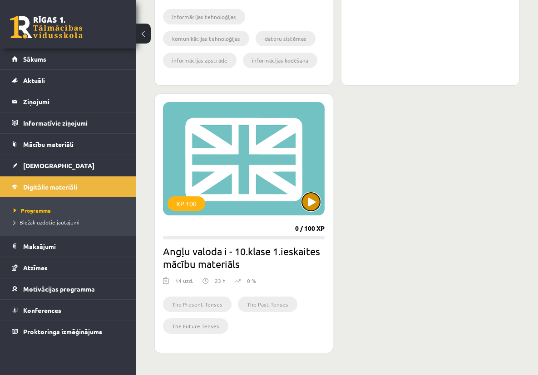
click at [312, 210] on button at bounding box center [311, 202] width 18 height 18
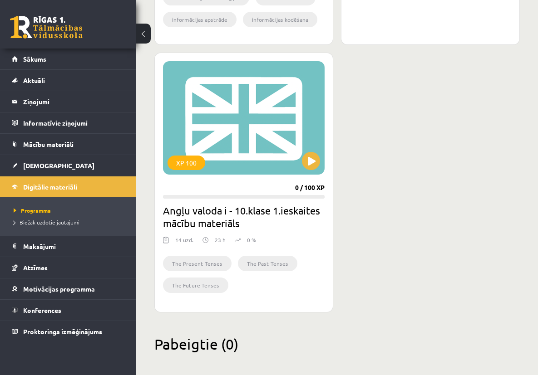
scroll to position [501, 0]
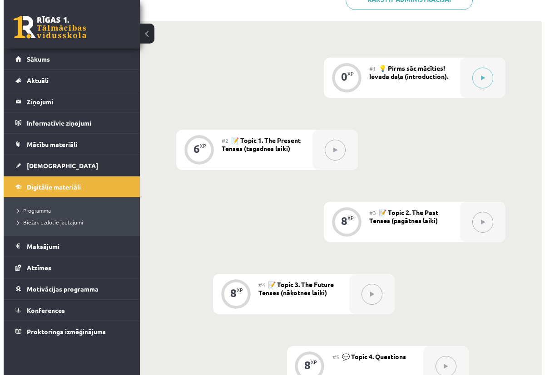
scroll to position [231, 0]
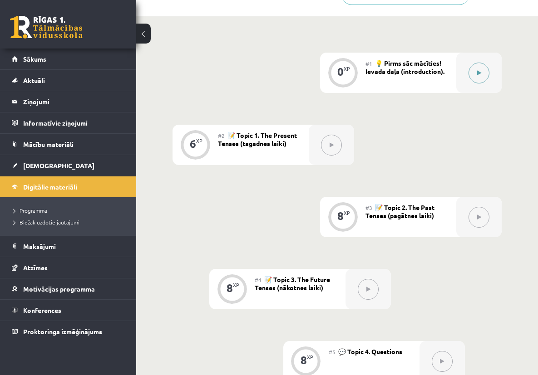
click at [476, 63] on button at bounding box center [478, 73] width 21 height 21
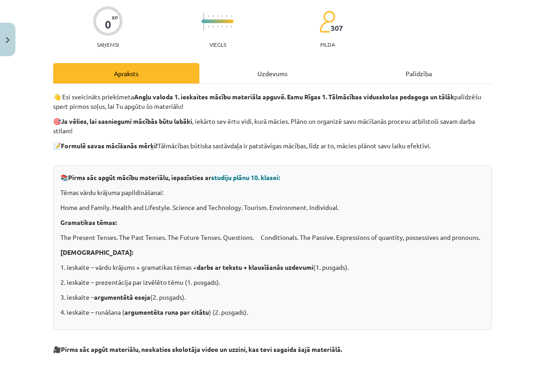
scroll to position [0, 0]
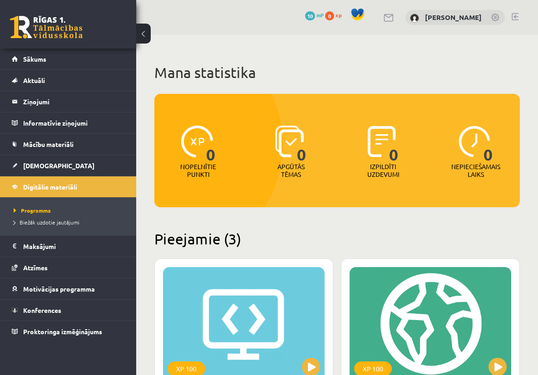
scroll to position [501, 0]
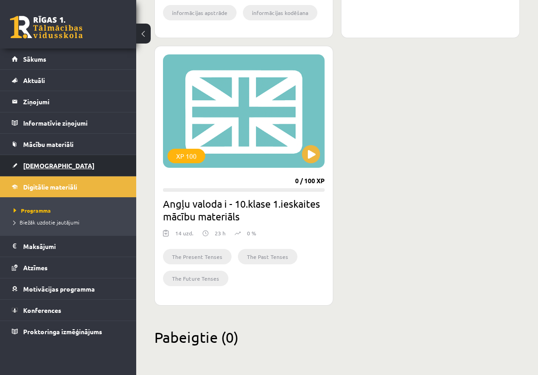
click at [37, 167] on span "[DEMOGRAPHIC_DATA]" at bounding box center [58, 166] width 71 height 8
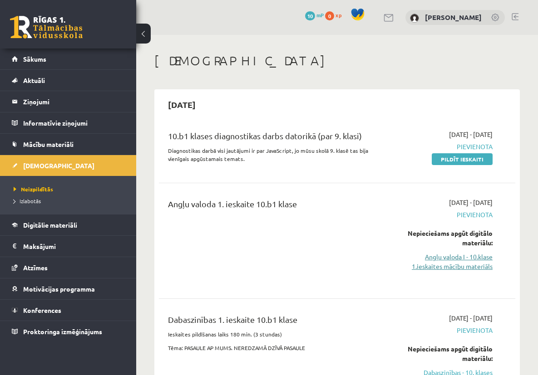
click at [464, 262] on link "Angļu valoda I - 10.klase 1.ieskaites mācību materiāls" at bounding box center [443, 261] width 99 height 19
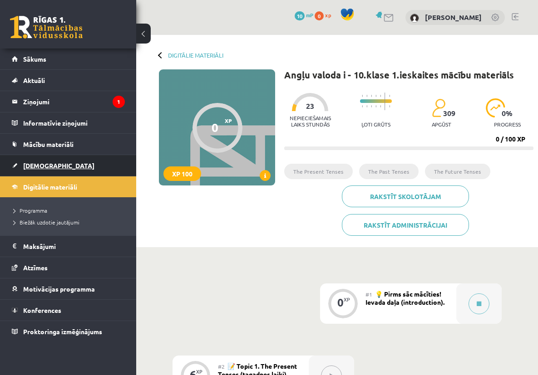
click at [39, 165] on span "[DEMOGRAPHIC_DATA]" at bounding box center [58, 166] width 71 height 8
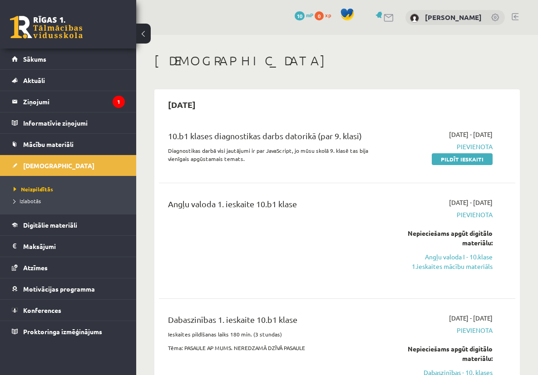
click at [441, 229] on div "Nepieciešams apgūt digitālo materiālu:" at bounding box center [443, 238] width 99 height 19
click at [479, 221] on div "2025-09-01 - 2025-09-15 Pievienota Nepieciešams apgūt digitālo materiālu: Angļu…" at bounding box center [443, 241] width 113 height 86
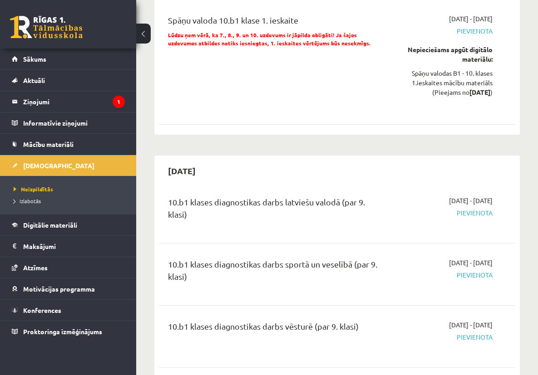
scroll to position [1764, 0]
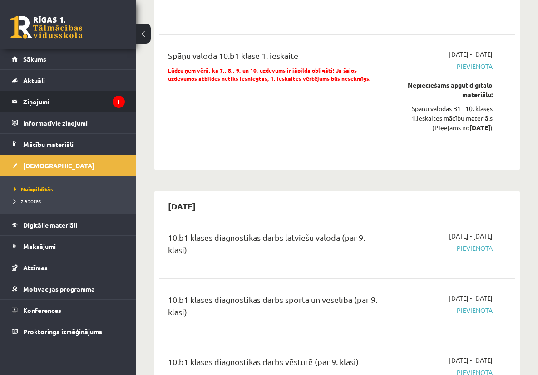
click at [79, 102] on legend "Ziņojumi 1" at bounding box center [74, 101] width 102 height 21
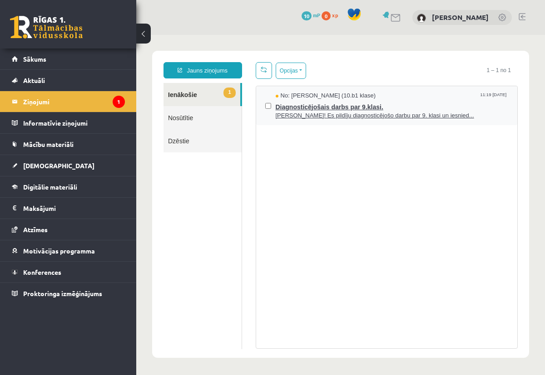
click at [337, 113] on span "Sveika! Es pildīju diagnosticējošo darbu par 9. klasi un iesnied..." at bounding box center [392, 116] width 233 height 9
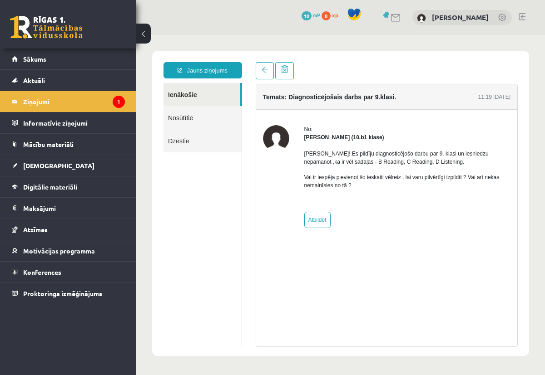
click at [184, 123] on link "Nosūtītie" at bounding box center [202, 117] width 78 height 23
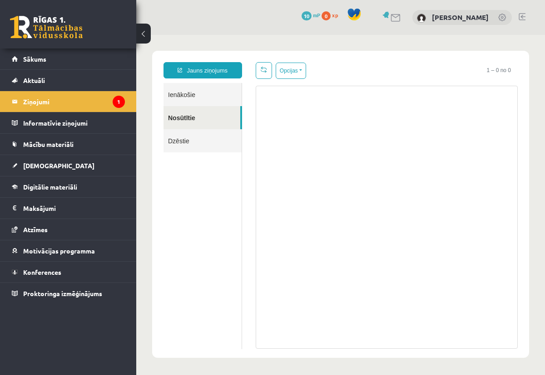
click at [186, 119] on link "Nosūtītie" at bounding box center [201, 117] width 77 height 23
click at [189, 137] on link "Dzēstie" at bounding box center [202, 140] width 78 height 23
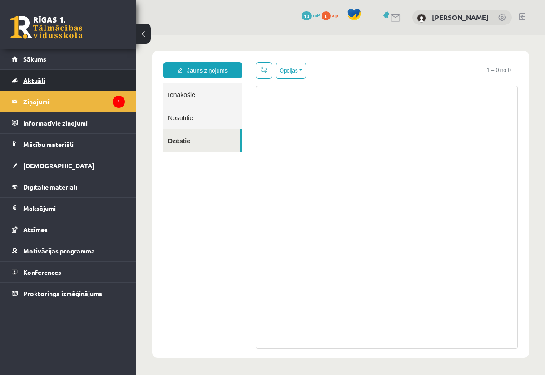
click at [48, 80] on link "Aktuāli" at bounding box center [68, 80] width 113 height 21
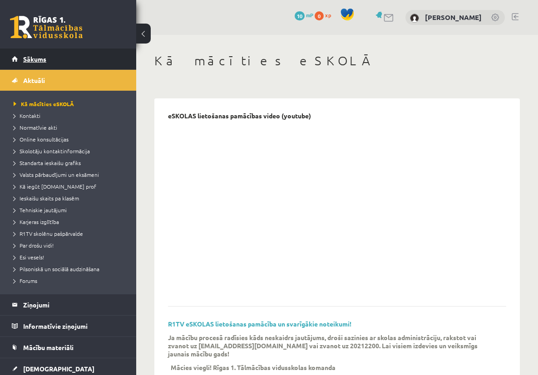
click at [35, 49] on link "Sākums" at bounding box center [68, 59] width 113 height 21
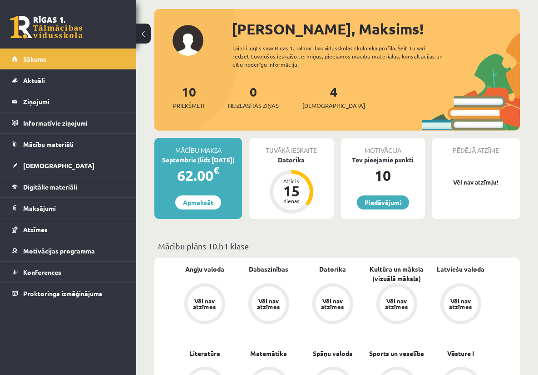
scroll to position [59, 0]
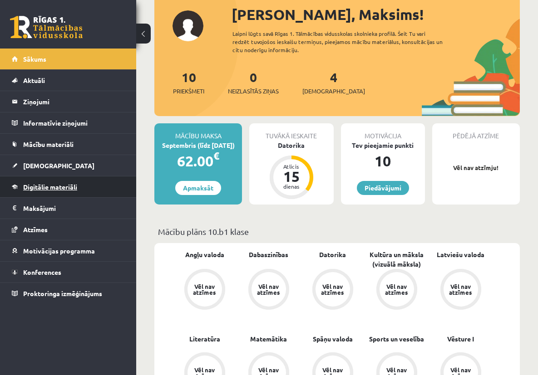
click at [60, 189] on span "Digitālie materiāli" at bounding box center [50, 187] width 54 height 8
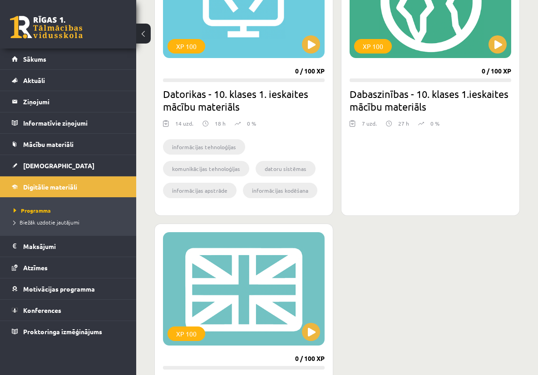
scroll to position [209, 0]
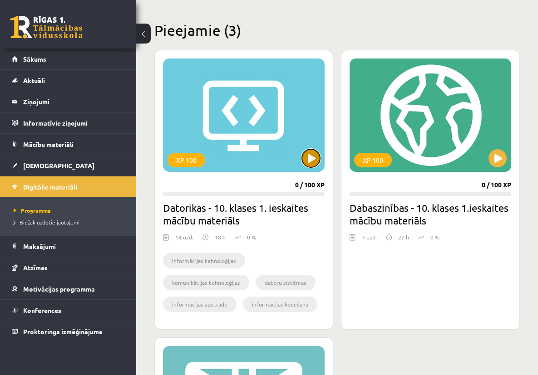
click at [318, 160] on button at bounding box center [311, 158] width 18 height 18
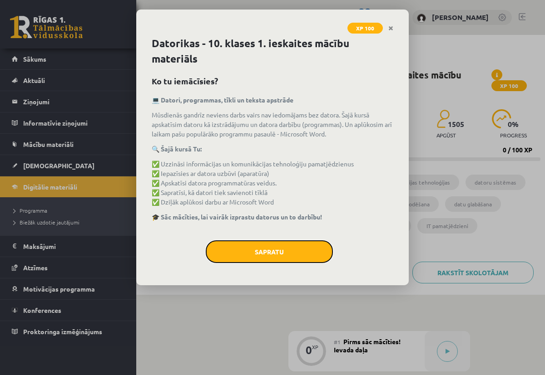
click at [269, 252] on button "Sapratu" at bounding box center [269, 252] width 127 height 23
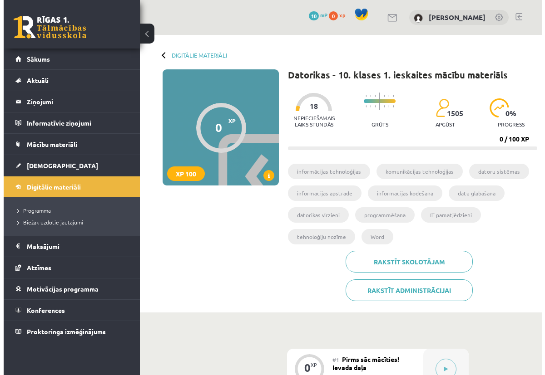
scroll to position [195, 0]
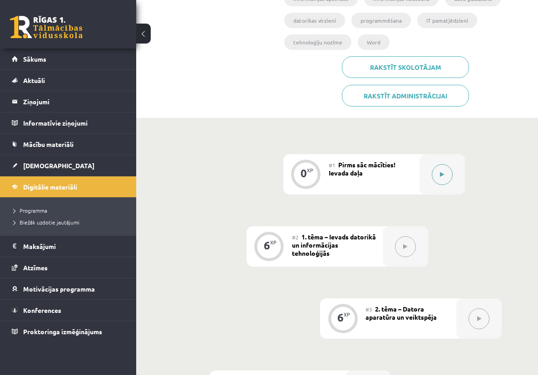
click at [428, 155] on div at bounding box center [441, 174] width 45 height 40
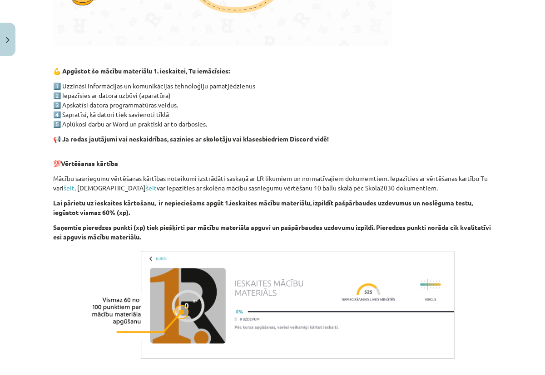
scroll to position [587, 0]
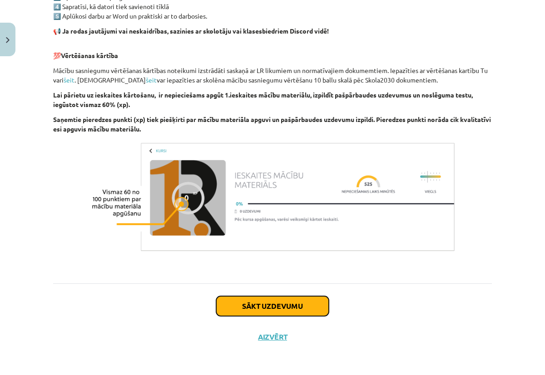
click at [295, 307] on button "Sākt uzdevumu" at bounding box center [272, 306] width 113 height 20
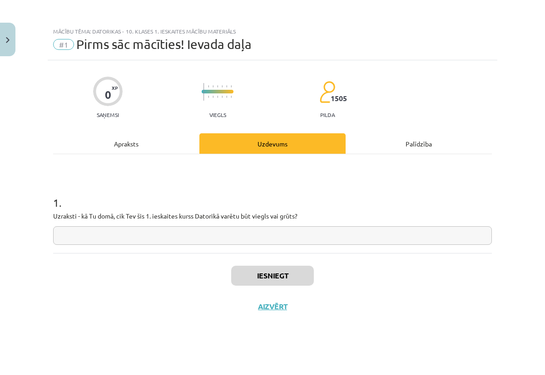
click at [266, 235] on input "text" at bounding box center [272, 236] width 438 height 19
type input "*****"
click at [282, 280] on button "Iesniegt" at bounding box center [272, 276] width 83 height 20
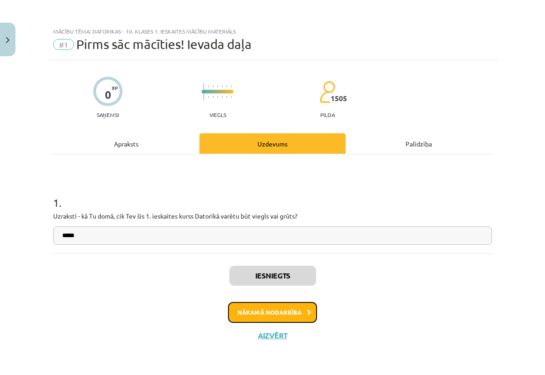
click at [300, 308] on button "Nākamā nodarbība" at bounding box center [272, 312] width 89 height 21
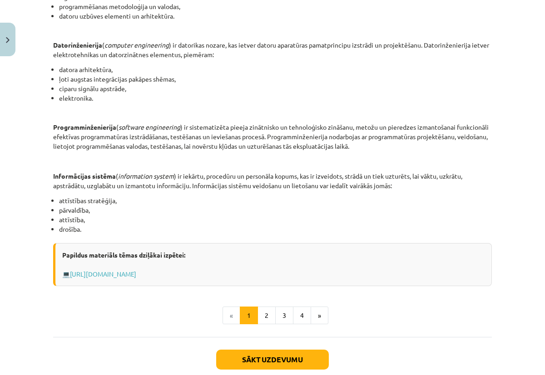
scroll to position [360, 0]
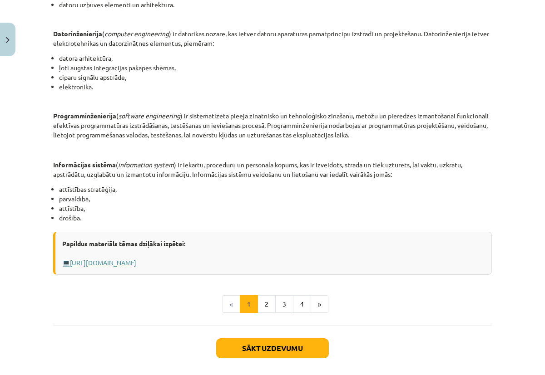
click at [136, 263] on link "Https://profizgl.lu.lv/mod/book/view.php?id=22319&chapterid=6858" at bounding box center [103, 263] width 66 height 8
click at [259, 308] on button "2" at bounding box center [266, 304] width 18 height 18
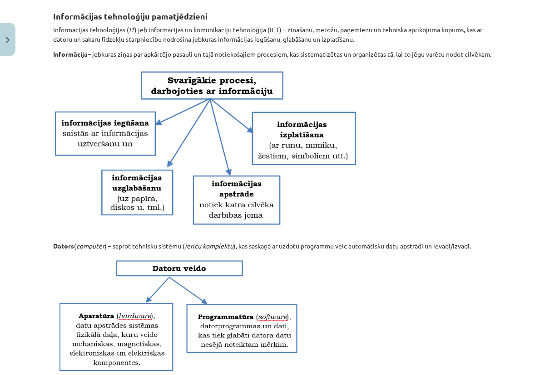
scroll to position [0, 0]
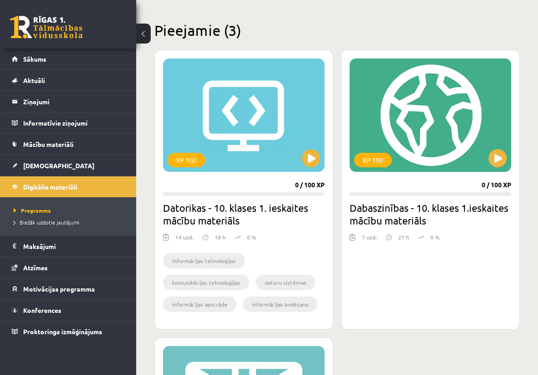
scroll to position [501, 0]
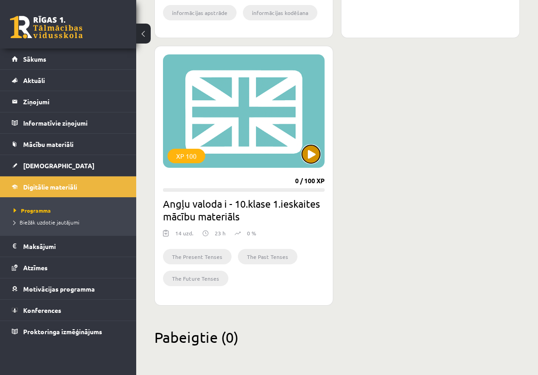
click at [319, 155] on button at bounding box center [311, 154] width 18 height 18
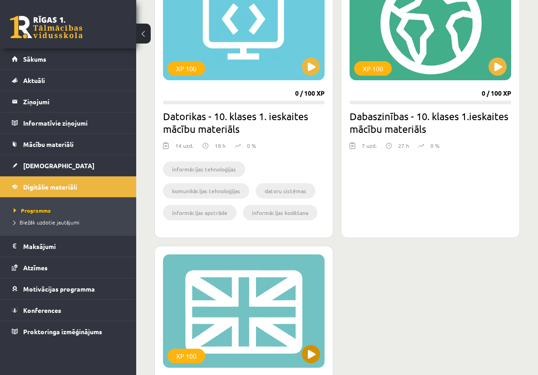
scroll to position [304, 0]
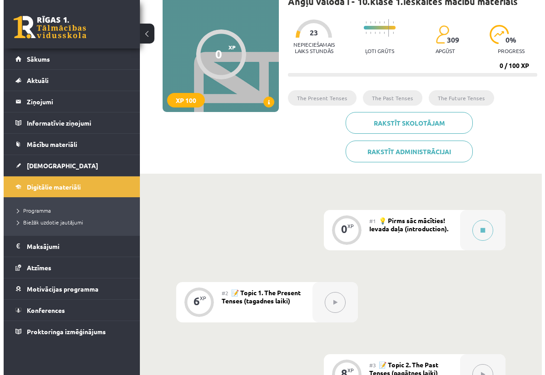
scroll to position [112, 0]
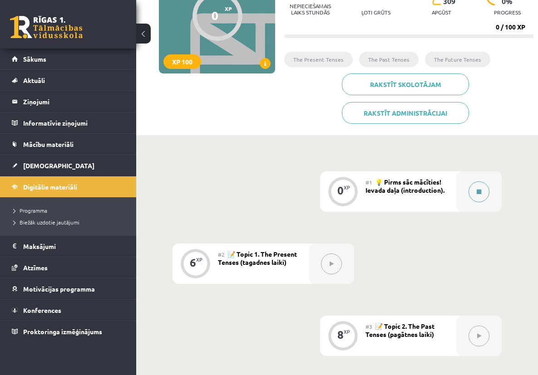
click at [482, 182] on button at bounding box center [478, 192] width 21 height 21
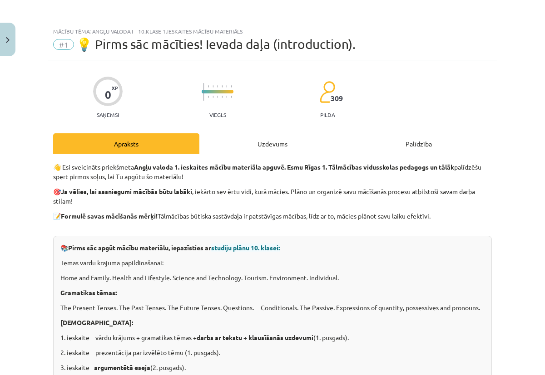
click at [276, 142] on div "Uzdevums" at bounding box center [272, 143] width 146 height 20
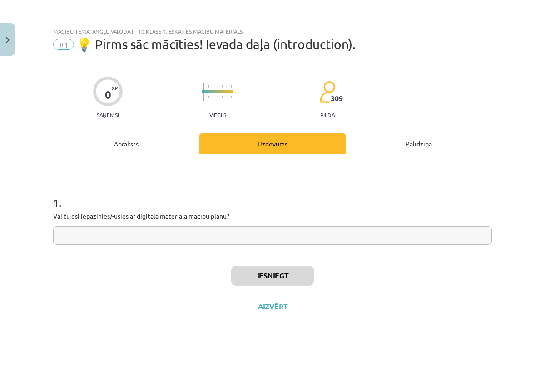
click at [119, 144] on div "Apraksts" at bounding box center [126, 143] width 146 height 20
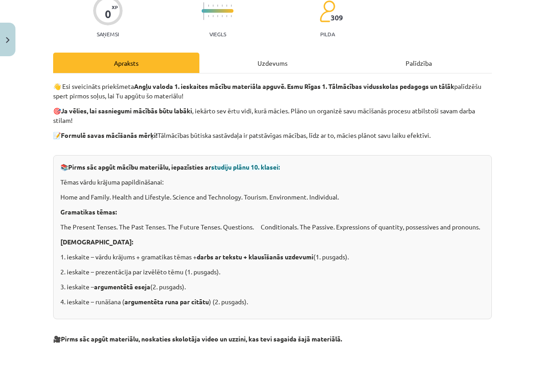
scroll to position [99, 0]
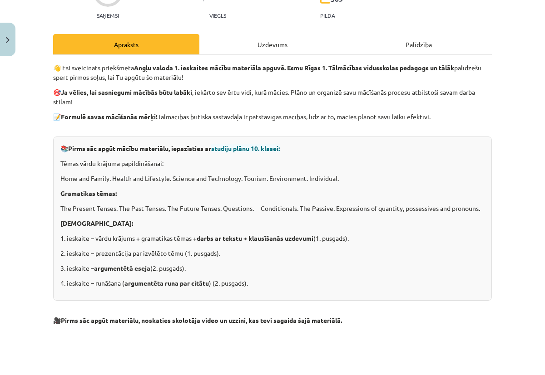
click at [246, 151] on span "studiju plānu 10. klasei:" at bounding box center [245, 148] width 69 height 8
click at [251, 148] on span "studiju plānu 10. klasei:" at bounding box center [245, 148] width 69 height 8
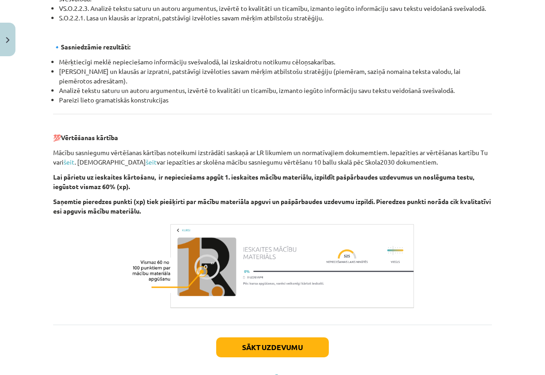
scroll to position [990, 0]
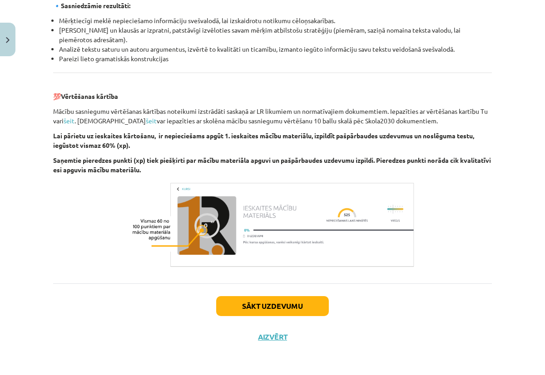
click at [271, 295] on div "Sākt uzdevumu Aizvērt" at bounding box center [272, 316] width 438 height 64
click at [274, 301] on button "Sākt uzdevumu" at bounding box center [272, 306] width 113 height 20
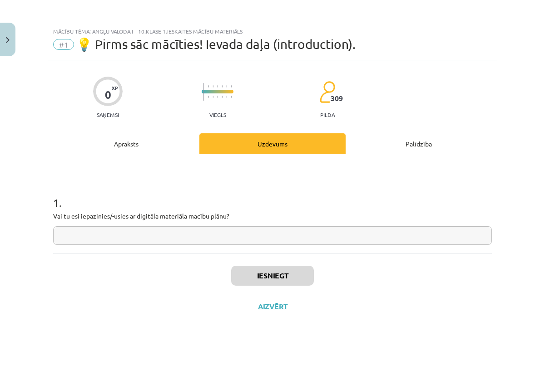
click at [106, 232] on input "text" at bounding box center [272, 236] width 438 height 19
type input "**"
click at [276, 274] on button "Iesniegt" at bounding box center [272, 276] width 83 height 20
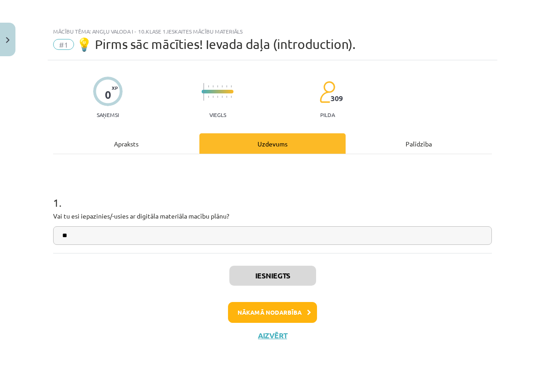
click at [319, 315] on div "Nākamā nodarbība" at bounding box center [273, 312] width 428 height 21
click at [310, 313] on icon at bounding box center [309, 313] width 4 height 6
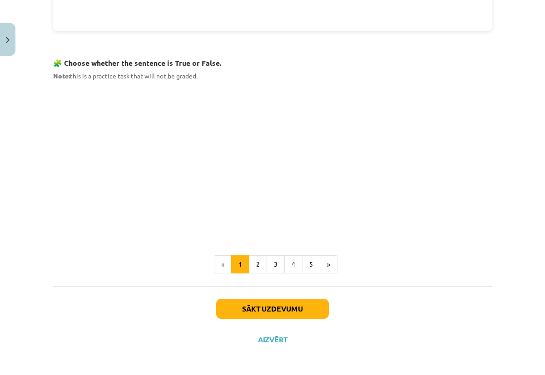
scroll to position [563, 0]
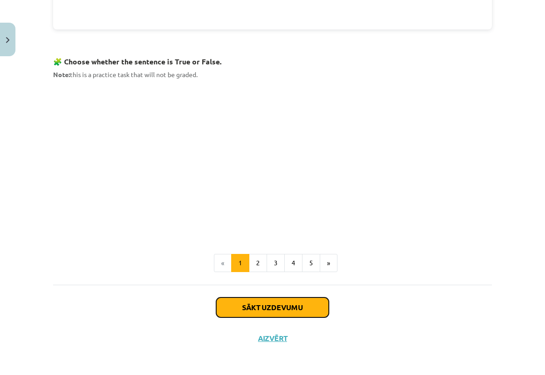
click at [291, 304] on button "Sākt uzdevumu" at bounding box center [272, 308] width 113 height 20
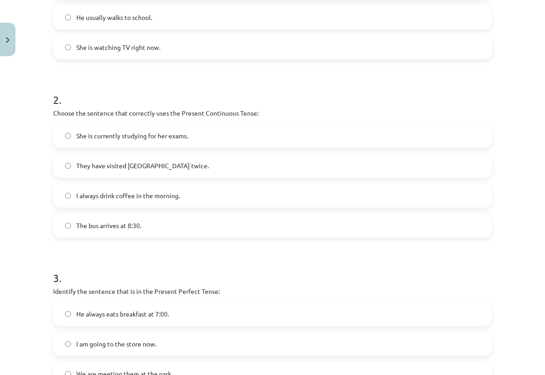
scroll to position [378, 0]
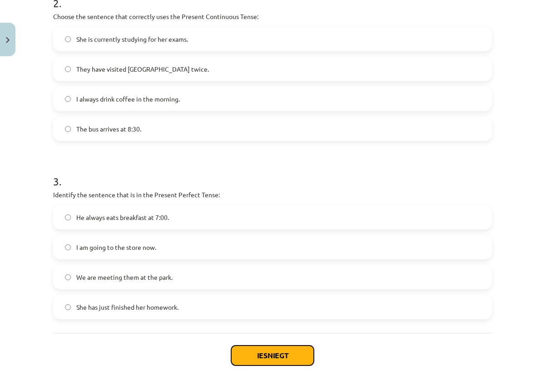
click at [257, 353] on button "Iesniegt" at bounding box center [272, 356] width 83 height 20
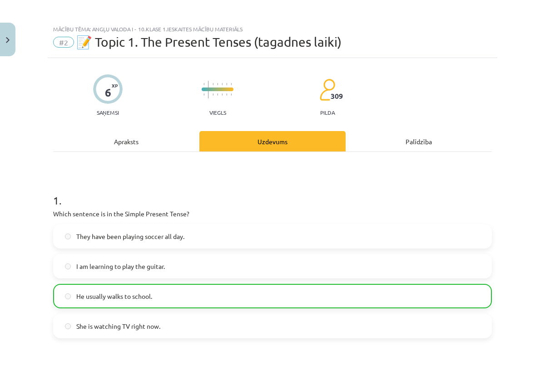
scroll to position [0, 0]
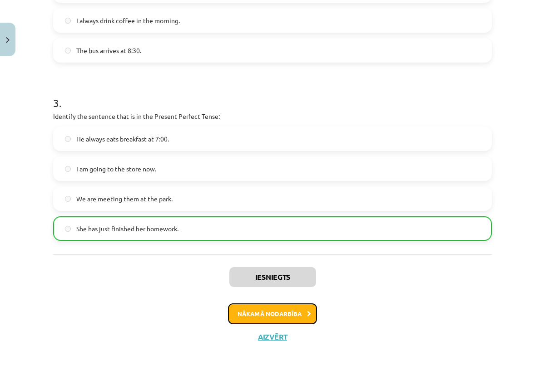
click at [308, 315] on button "Nākamā nodarbība" at bounding box center [272, 314] width 89 height 21
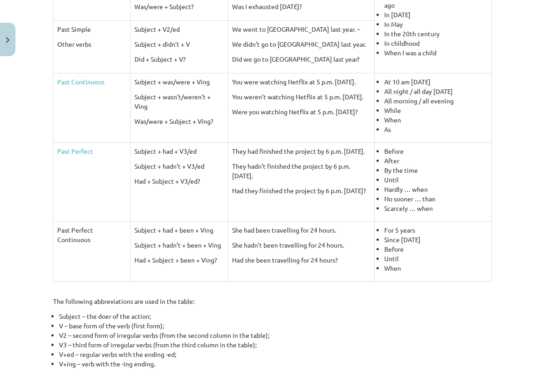
scroll to position [261, 0]
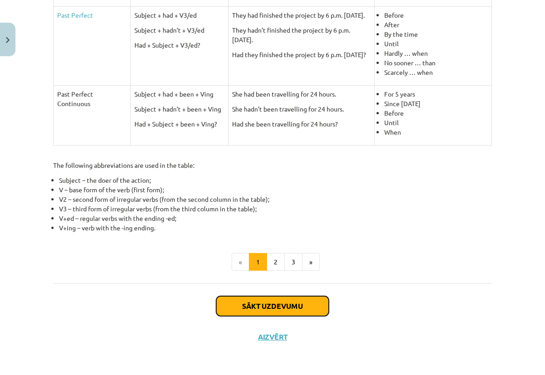
click at [289, 302] on button "Sākt uzdevumu" at bounding box center [272, 306] width 113 height 20
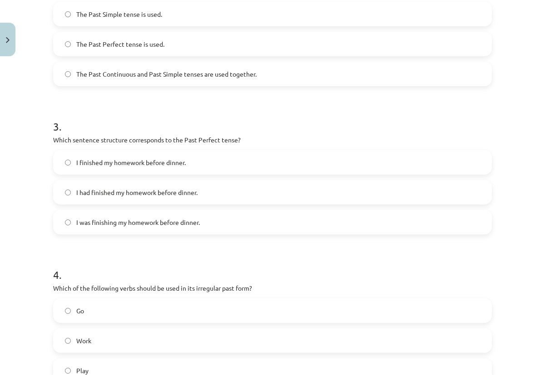
scroll to position [374, 0]
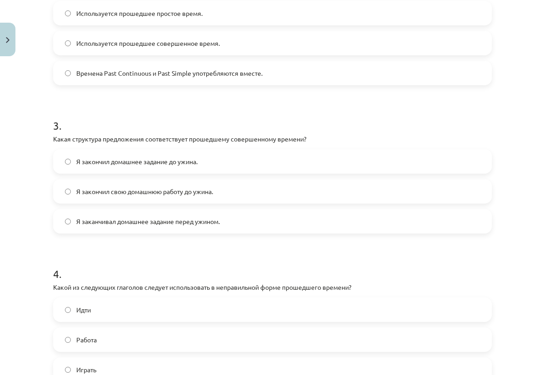
click at [510, 110] on div "Тема обучения: Английский язык I - 10 класс, учебный материал для 1-го теста #3…" at bounding box center [272, 187] width 545 height 375
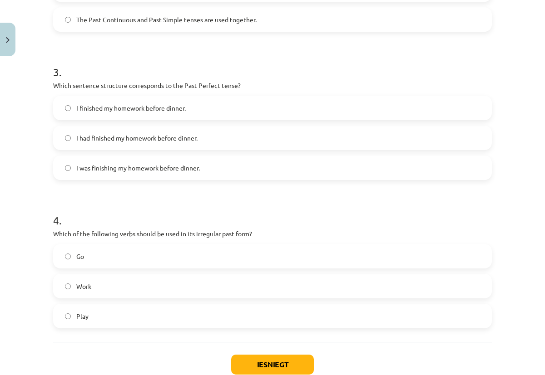
scroll to position [486, 0]
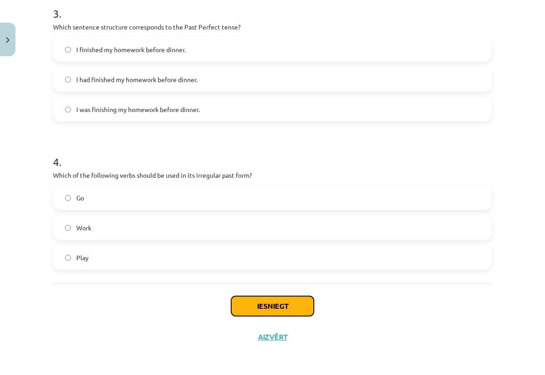
click at [286, 306] on button "Iesniegt" at bounding box center [272, 306] width 83 height 20
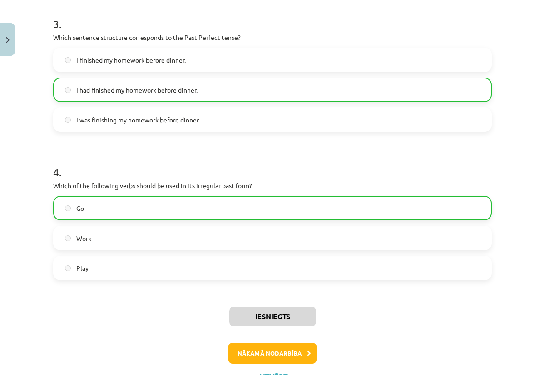
scroll to position [515, 0]
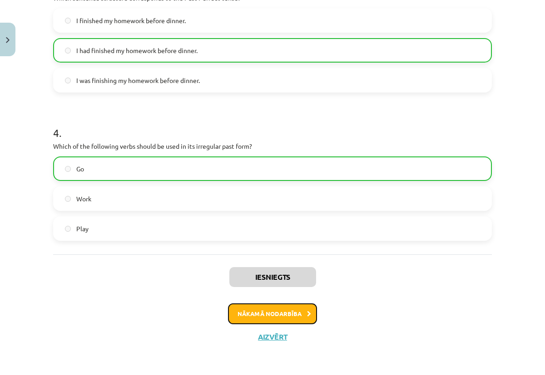
click at [307, 315] on icon at bounding box center [309, 314] width 4 height 6
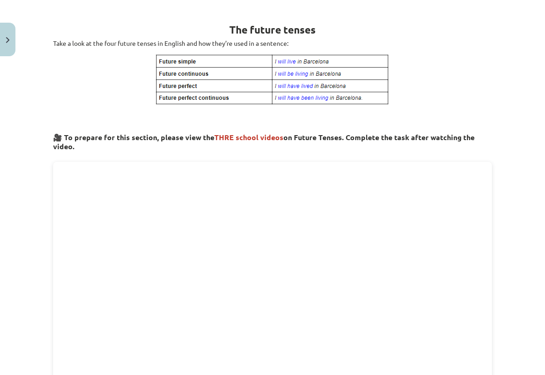
scroll to position [0, 0]
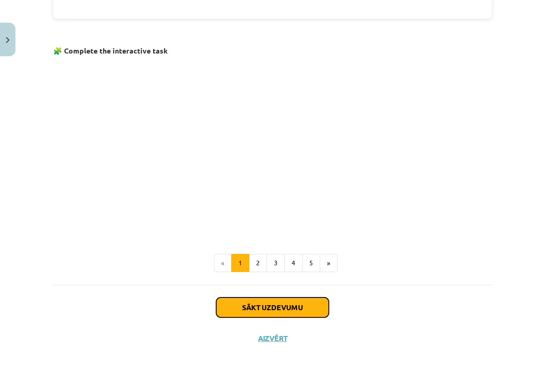
click at [303, 300] on button "Sākt uzdevumu" at bounding box center [272, 308] width 113 height 20
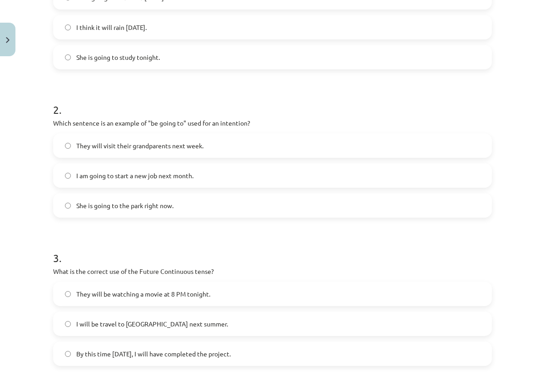
scroll to position [248, 0]
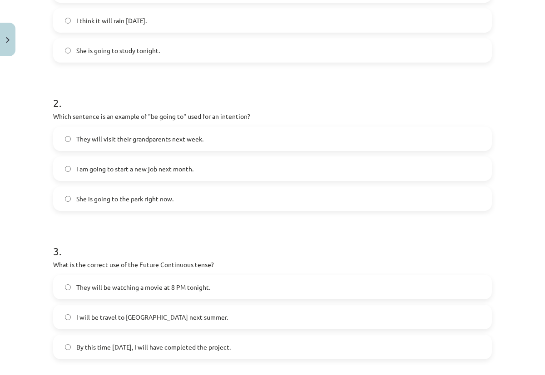
click at [69, 168] on label "I am going to start a new job next month." at bounding box center [272, 169] width 437 height 23
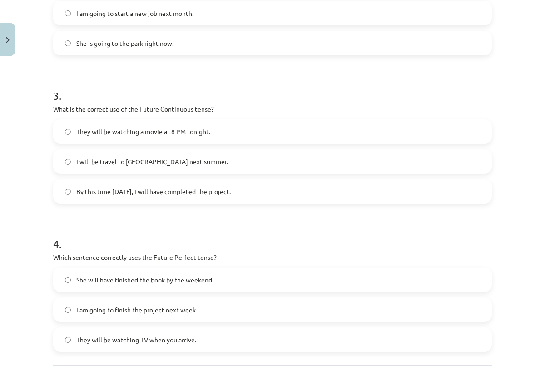
scroll to position [412, 0]
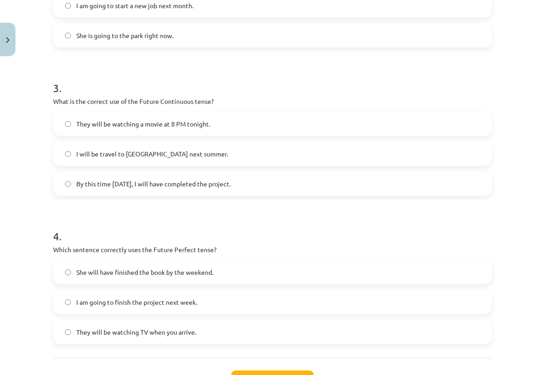
click at [67, 121] on label "They will be watching a movie at 8 PM tonight." at bounding box center [272, 124] width 437 height 23
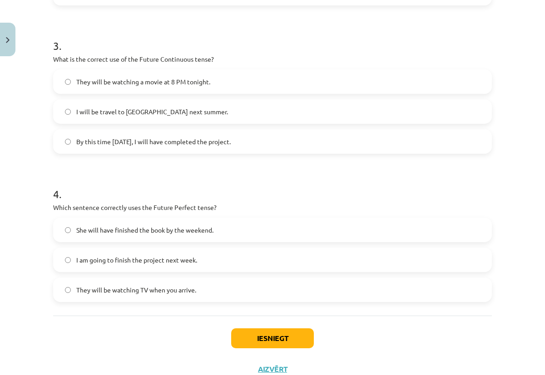
scroll to position [486, 0]
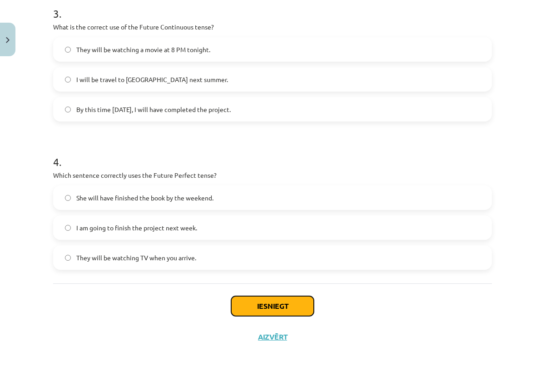
click at [273, 303] on button "Iesniegt" at bounding box center [272, 306] width 83 height 20
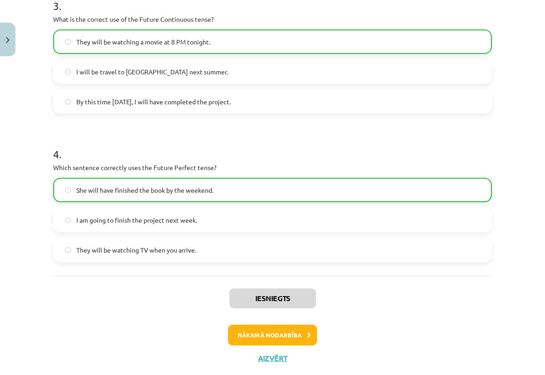
scroll to position [515, 0]
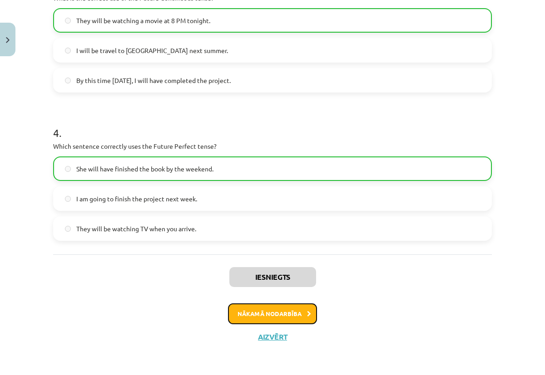
click at [289, 317] on button "Nākamā nodarbība" at bounding box center [272, 314] width 89 height 21
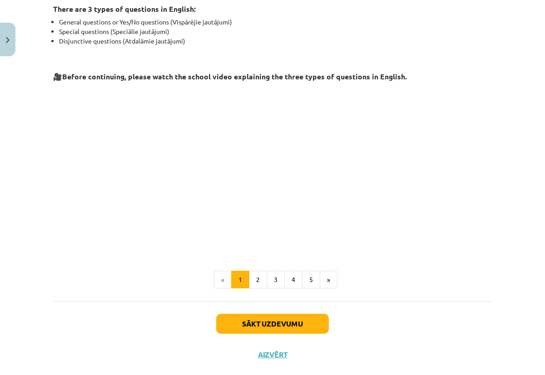
scroll to position [182, 0]
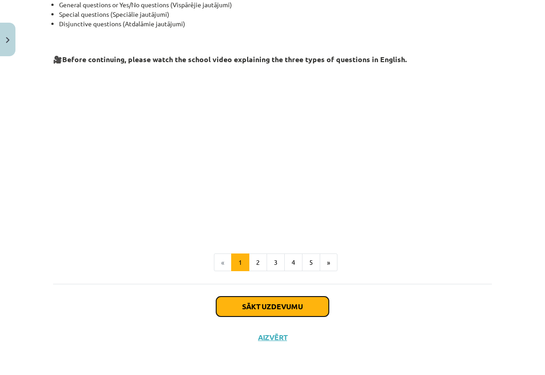
click at [310, 310] on button "Sākt uzdevumu" at bounding box center [272, 307] width 113 height 20
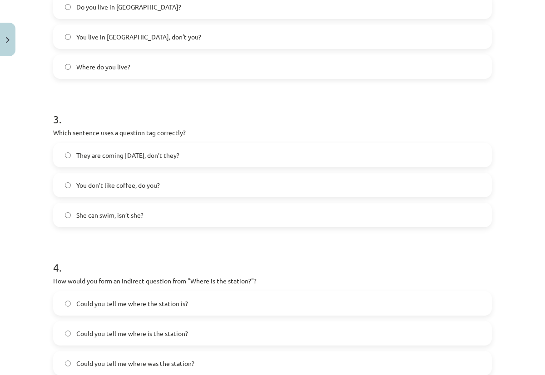
scroll to position [486, 0]
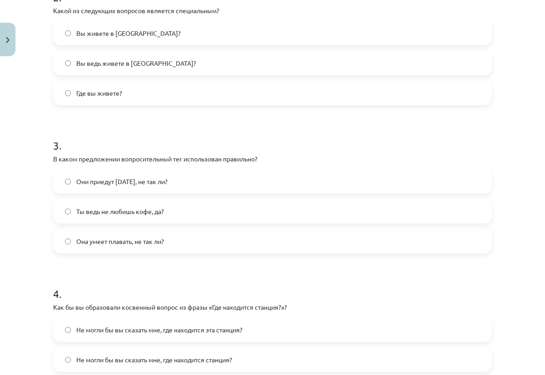
scroll to position [250, 0]
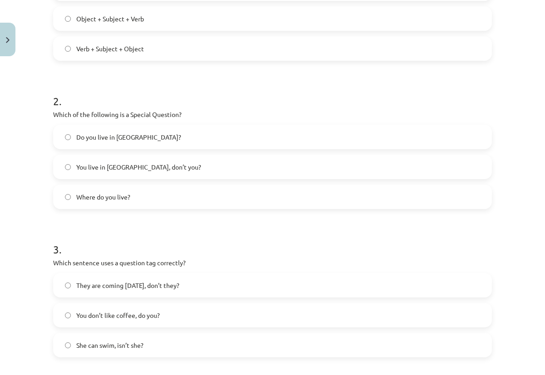
click at [483, 225] on form "1 . What is the correct word order for a question in the Present Simple tense? …" at bounding box center [272, 219] width 438 height 576
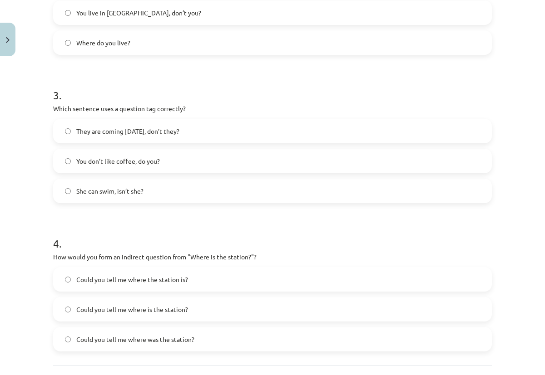
scroll to position [448, 0]
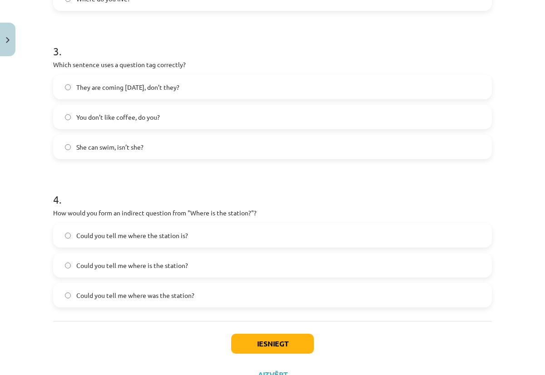
click at [64, 269] on label "Could you tell me where is the station?" at bounding box center [272, 265] width 437 height 23
click at [288, 340] on button "Iesniegt" at bounding box center [272, 344] width 83 height 20
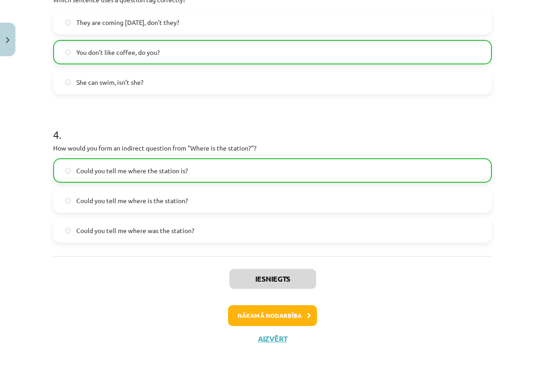
scroll to position [515, 0]
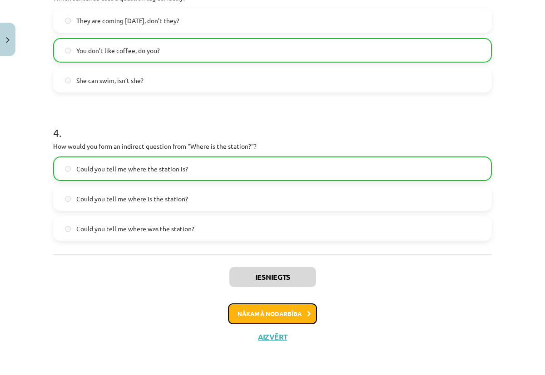
click at [296, 311] on button "Nākamā nodarbība" at bounding box center [272, 314] width 89 height 21
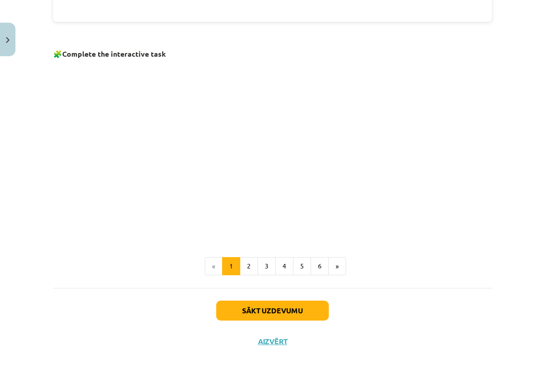
scroll to position [575, 0]
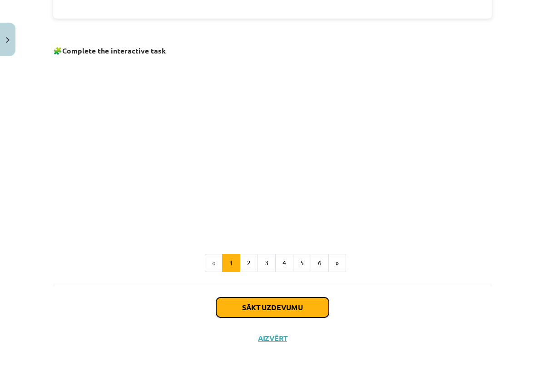
click at [295, 314] on button "Sākt uzdevumu" at bounding box center [272, 308] width 113 height 20
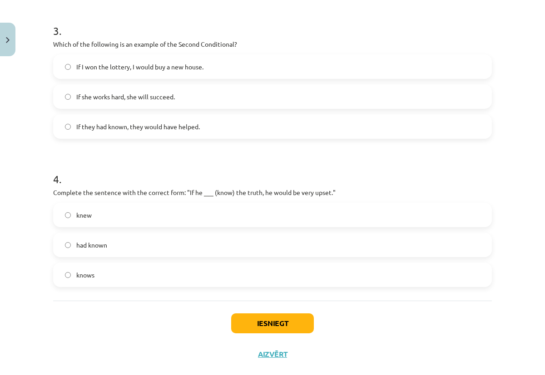
scroll to position [469, 0]
drag, startPoint x: 64, startPoint y: 233, endPoint x: 64, endPoint y: 240, distance: 6.8
click at [64, 236] on label "had known" at bounding box center [272, 244] width 437 height 23
click at [290, 323] on button "Iesniegt" at bounding box center [272, 323] width 83 height 20
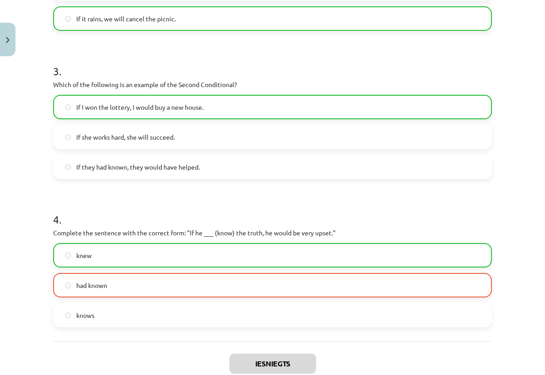
scroll to position [515, 0]
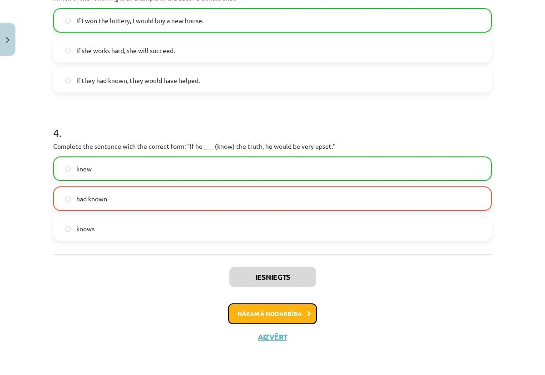
click at [307, 313] on icon at bounding box center [309, 314] width 4 height 6
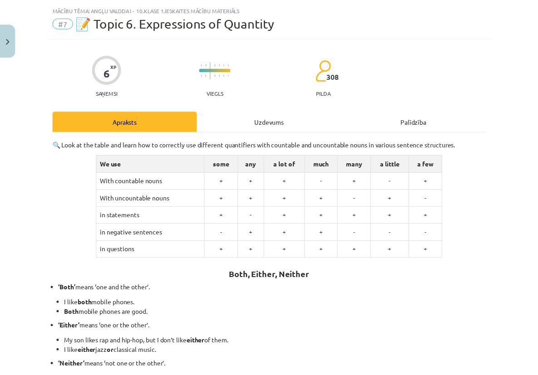
scroll to position [21, 0]
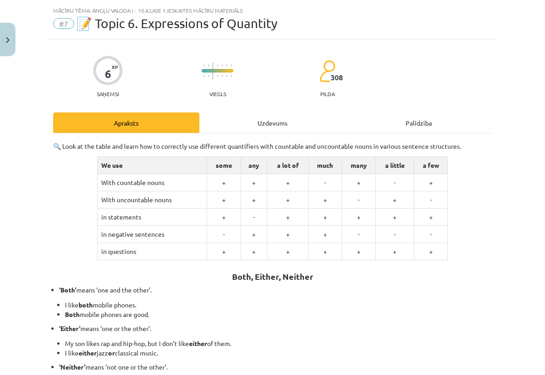
click at [17, 37] on div "Mācību tēma: Angļu valoda i - 10.klase 1.ieskaites mācību materiāls #7 📝 Topic …" at bounding box center [272, 187] width 545 height 375
click at [9, 39] on img "Close" at bounding box center [8, 40] width 4 height 6
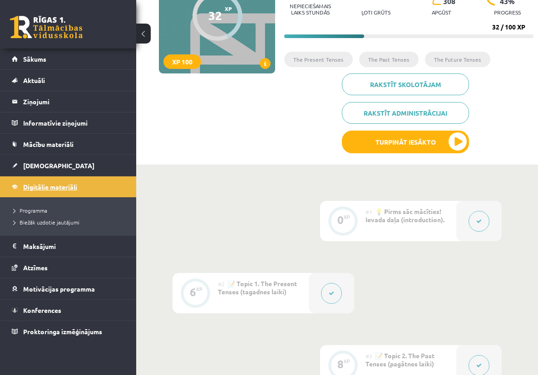
click at [72, 188] on span "Digitālie materiāli" at bounding box center [50, 187] width 54 height 8
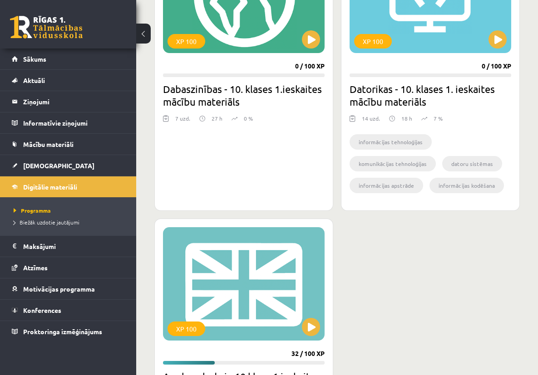
scroll to position [246, 0]
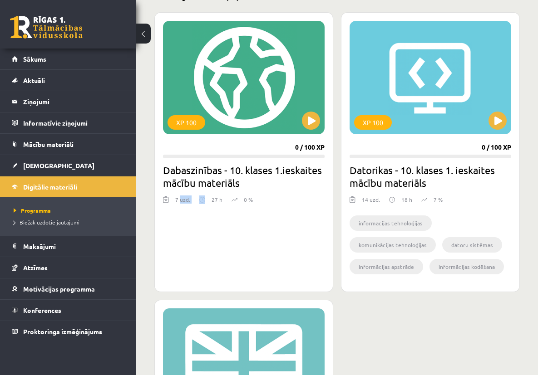
drag, startPoint x: 183, startPoint y: 202, endPoint x: 201, endPoint y: 203, distance: 18.2
click at [201, 203] on div "7 uzd. 27 h 0 %" at bounding box center [244, 203] width 162 height 14
click at [377, 199] on div "14 uzd." at bounding box center [371, 203] width 18 height 14
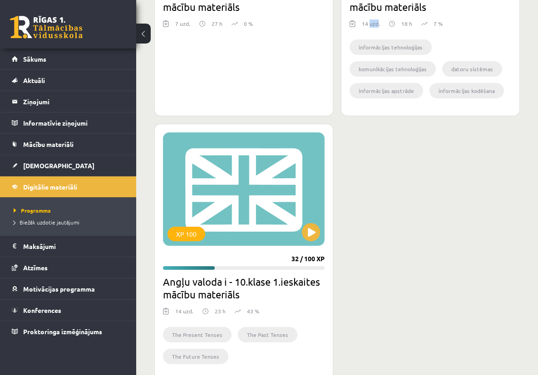
scroll to position [501, 0]
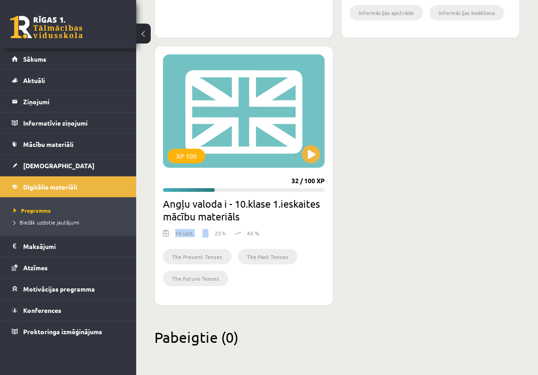
drag, startPoint x: 202, startPoint y: 234, endPoint x: 220, endPoint y: 233, distance: 17.3
click at [217, 234] on div "14 uzd. 23 h 43 %" at bounding box center [244, 236] width 162 height 14
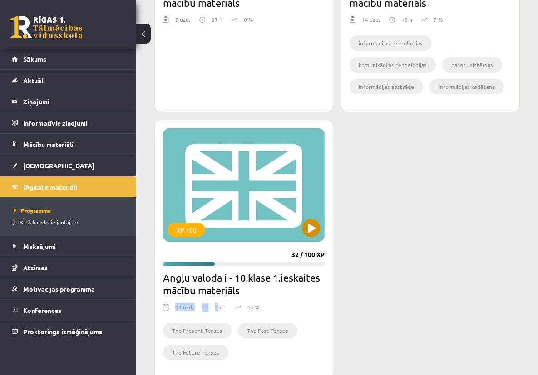
scroll to position [419, 0]
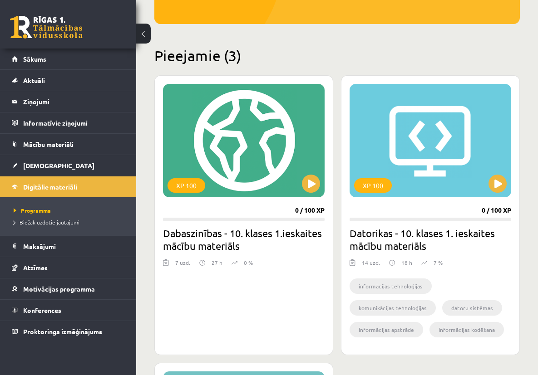
scroll to position [501, 0]
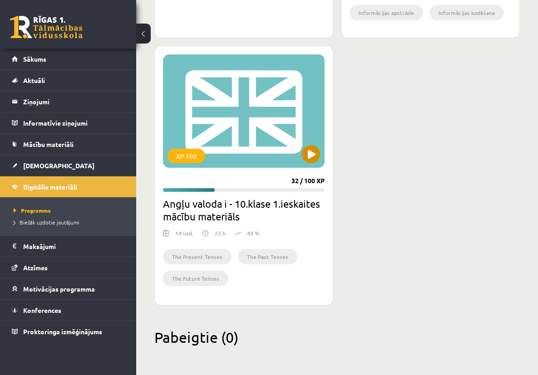
click at [308, 165] on div "XP 100" at bounding box center [244, 110] width 162 height 113
click at [318, 162] on div "XP 100" at bounding box center [244, 110] width 162 height 113
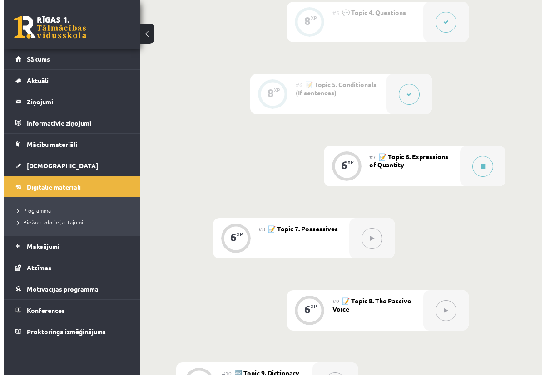
scroll to position [623, 0]
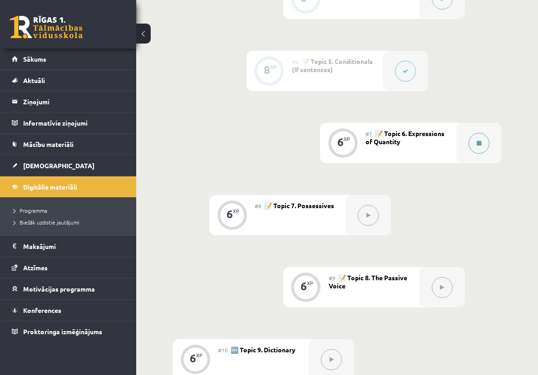
click at [484, 133] on button at bounding box center [478, 143] width 21 height 21
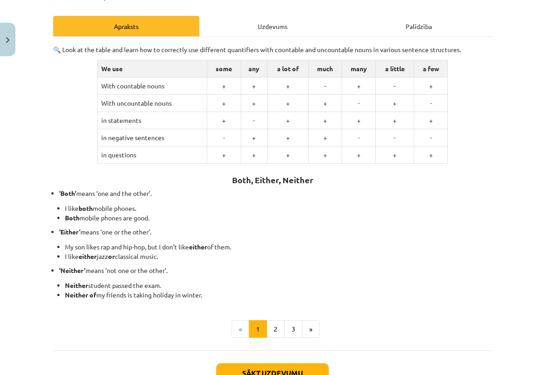
scroll to position [113, 0]
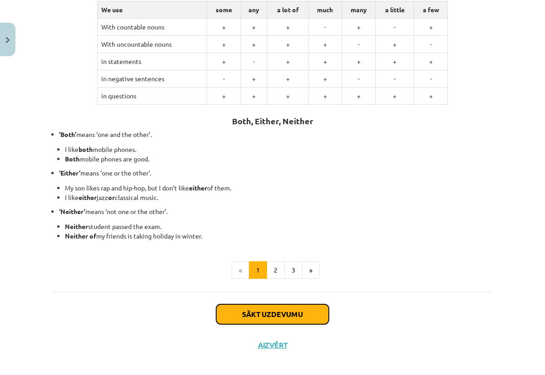
click at [302, 316] on button "Sākt uzdevumu" at bounding box center [272, 315] width 113 height 20
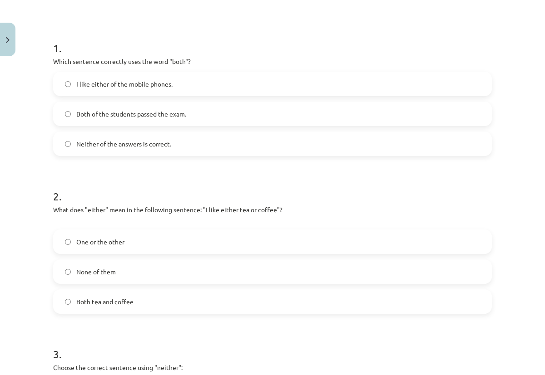
scroll to position [165, 0]
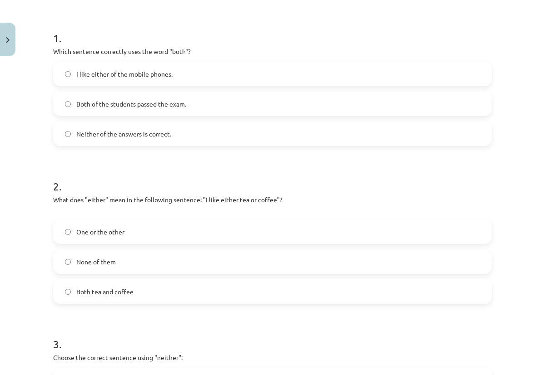
click at [70, 234] on label "One or the other" at bounding box center [272, 232] width 437 height 23
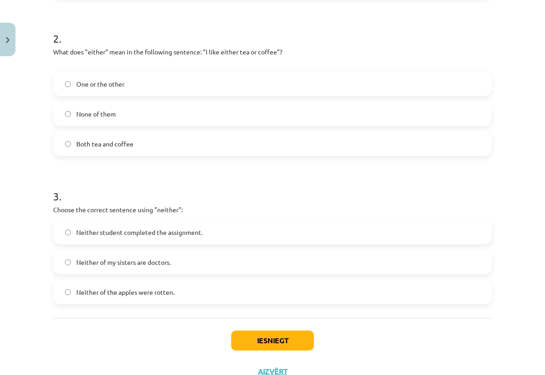
scroll to position [347, 0]
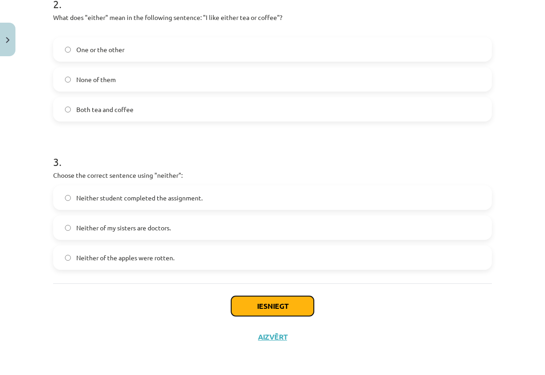
click at [291, 307] on button "Iesniegt" at bounding box center [272, 306] width 83 height 20
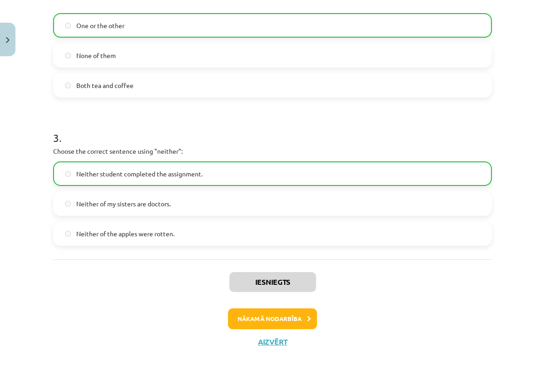
scroll to position [376, 0]
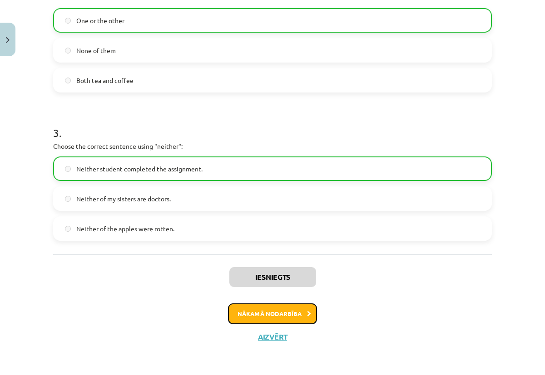
click at [295, 314] on button "Nākamā nodarbība" at bounding box center [272, 314] width 89 height 21
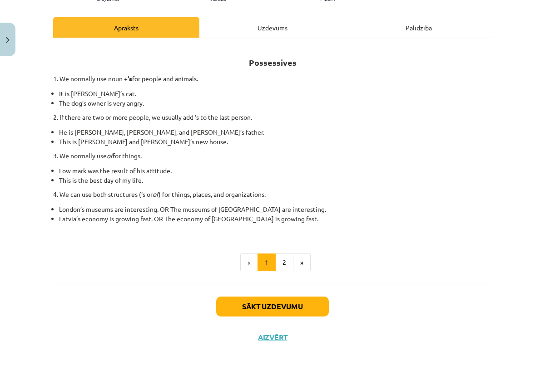
scroll to position [117, 0]
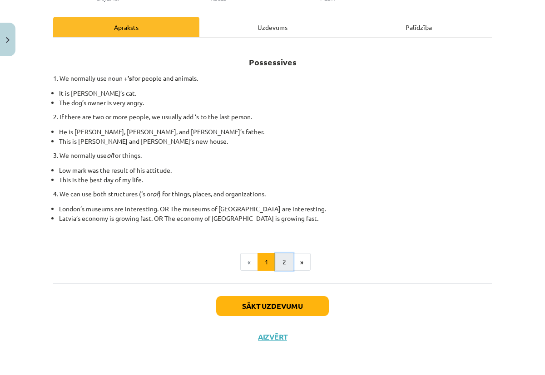
click at [282, 266] on button "2" at bounding box center [284, 262] width 18 height 18
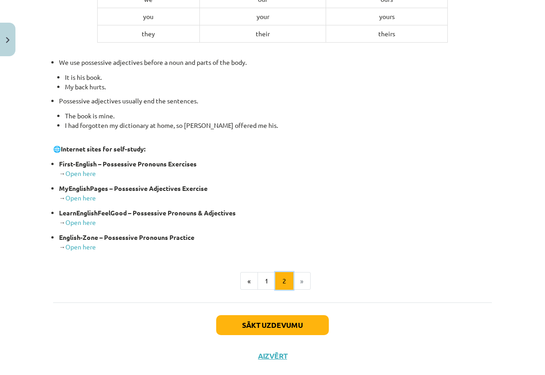
scroll to position [312, 0]
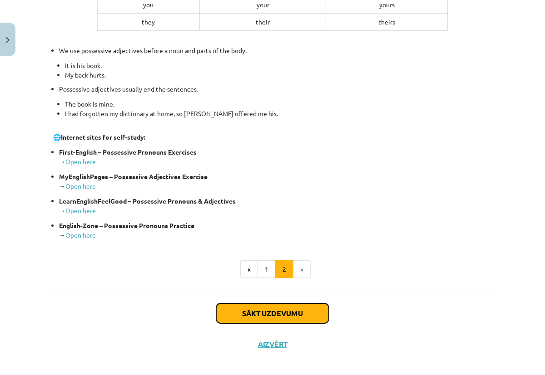
click at [307, 312] on button "Sākt uzdevumu" at bounding box center [272, 314] width 113 height 20
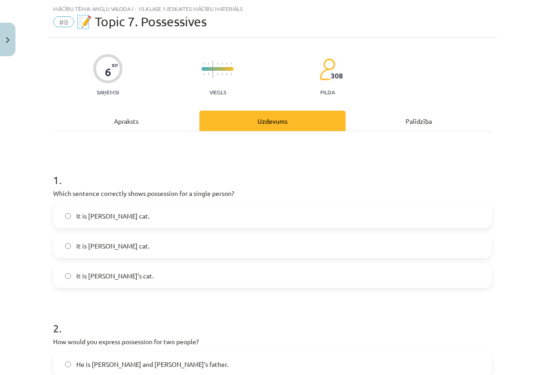
scroll to position [174, 0]
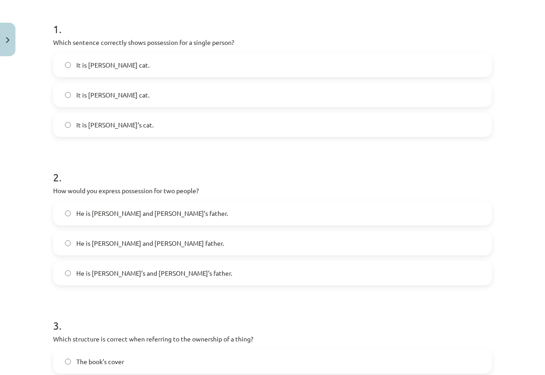
click at [69, 244] on label "He is Alice and James father." at bounding box center [272, 243] width 437 height 23
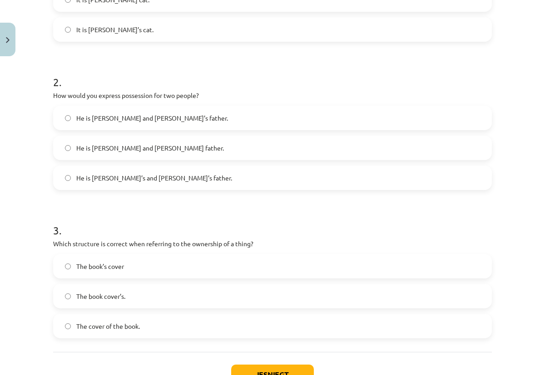
scroll to position [338, 0]
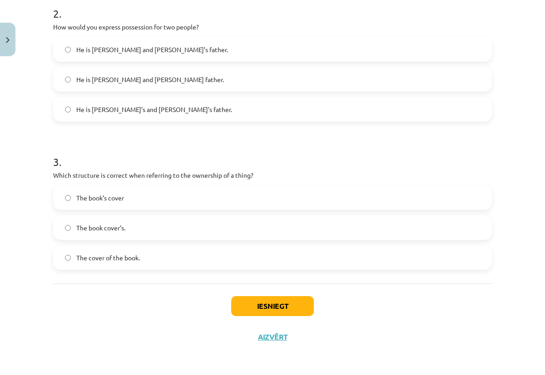
click at [68, 197] on label "The book’s cover" at bounding box center [272, 198] width 437 height 23
click at [276, 308] on button "Iesniegt" at bounding box center [272, 306] width 83 height 20
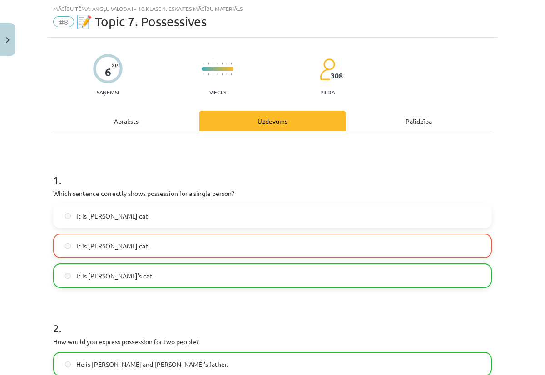
scroll to position [22, 0]
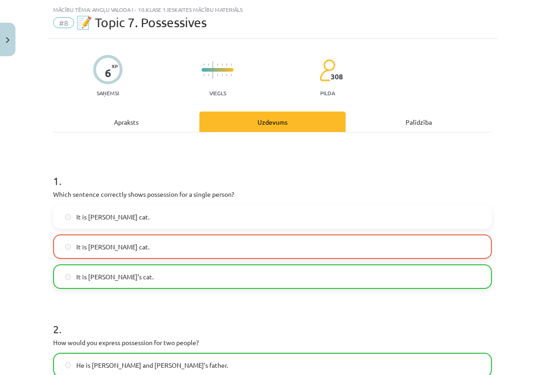
click at [133, 120] on div "Apraksts" at bounding box center [126, 122] width 146 height 20
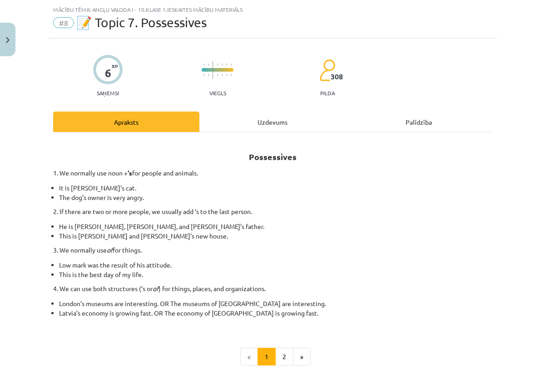
scroll to position [23, 0]
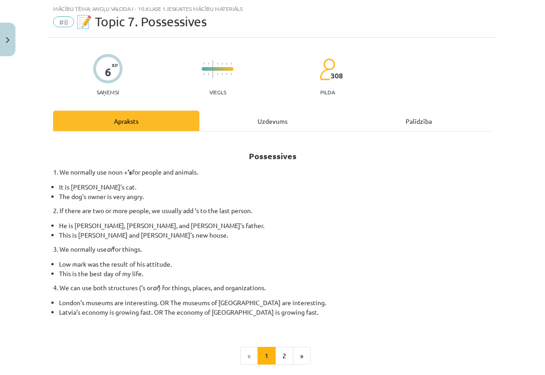
drag, startPoint x: 265, startPoint y: 110, endPoint x: 267, endPoint y: 116, distance: 6.3
click at [266, 111] on div "6 XP Saņemsi Viegls 308 pilda Apraksts Uzdevums Palīdzība Possessives 1. We nor…" at bounding box center [272, 257] width 449 height 438
click at [267, 116] on div "Uzdevums" at bounding box center [272, 121] width 146 height 20
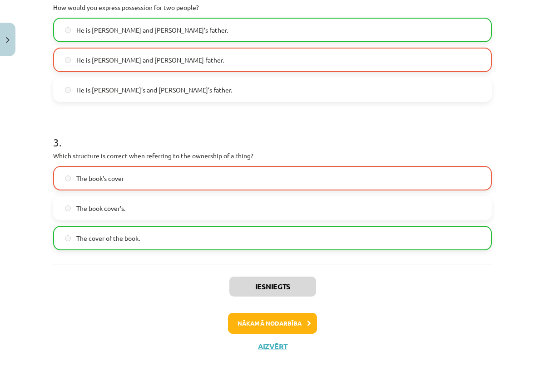
scroll to position [364, 0]
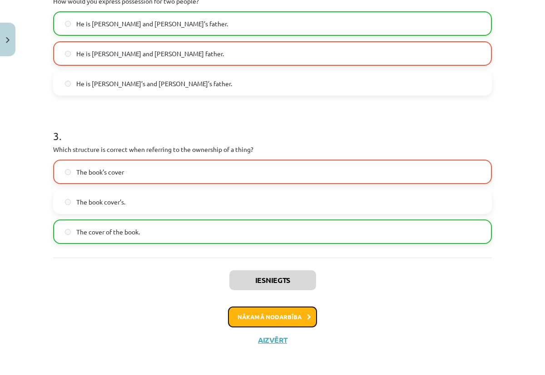
click at [287, 313] on button "Nākamā nodarbība" at bounding box center [272, 317] width 89 height 21
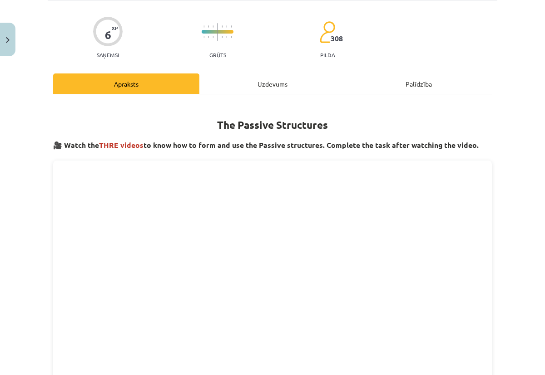
scroll to position [23, 0]
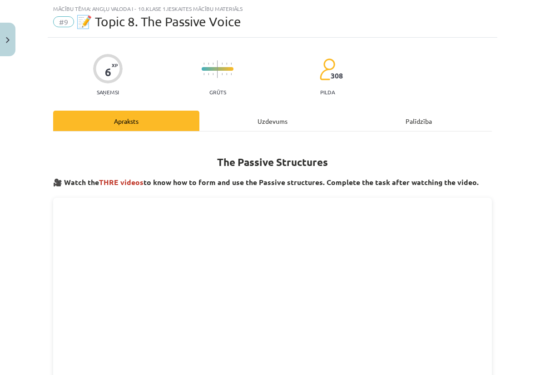
click at [288, 113] on div "Uzdevums" at bounding box center [272, 121] width 146 height 20
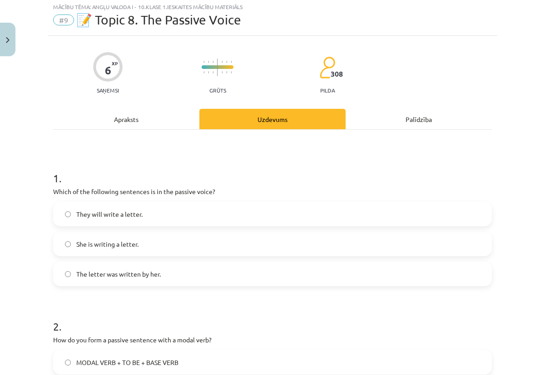
click at [110, 123] on div "Apraksts" at bounding box center [126, 119] width 146 height 20
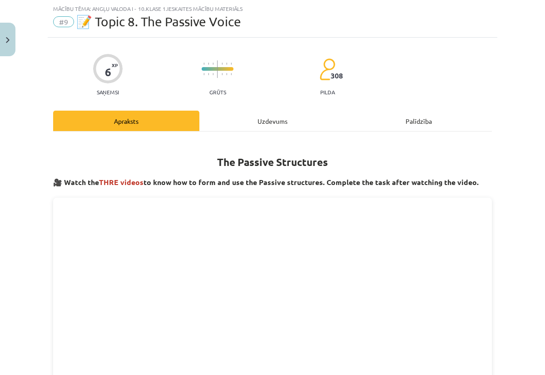
click at [228, 117] on div "Uzdevums" at bounding box center [272, 121] width 146 height 20
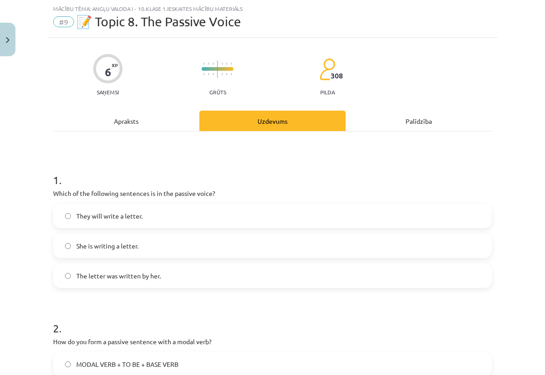
click at [146, 119] on div "Apraksts" at bounding box center [126, 121] width 146 height 20
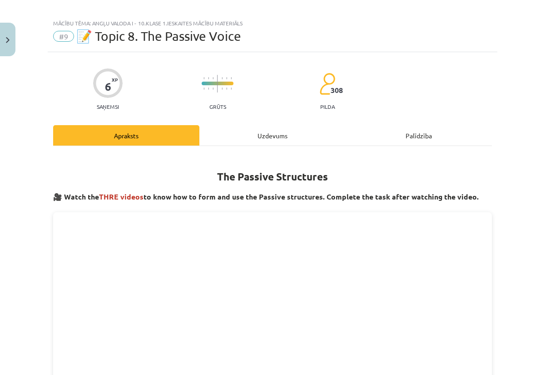
scroll to position [0, 0]
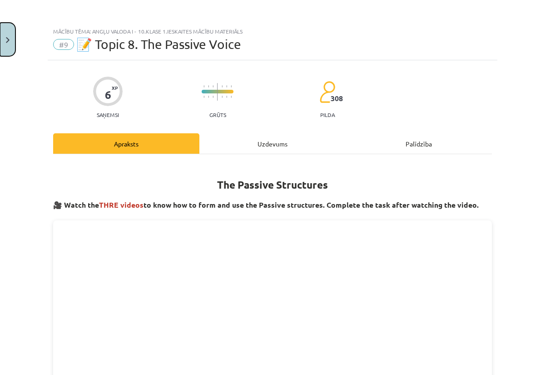
click at [5, 30] on button "Close" at bounding box center [7, 40] width 15 height 34
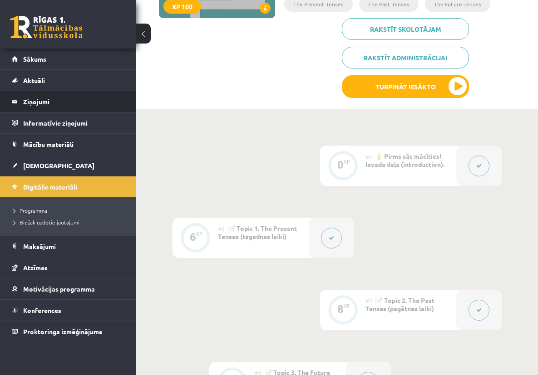
scroll to position [134, 0]
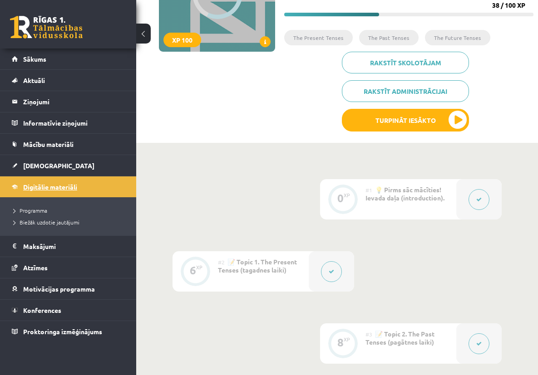
click at [70, 193] on link "Digitālie materiāli" at bounding box center [68, 187] width 113 height 21
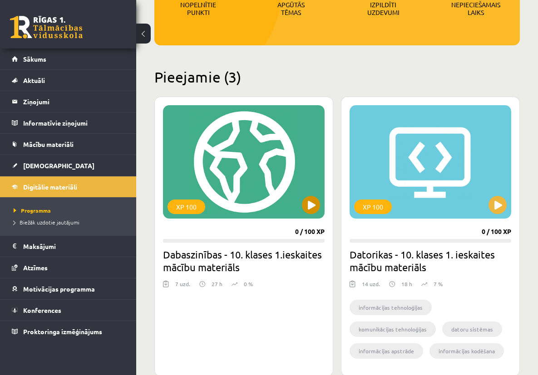
scroll to position [157, 0]
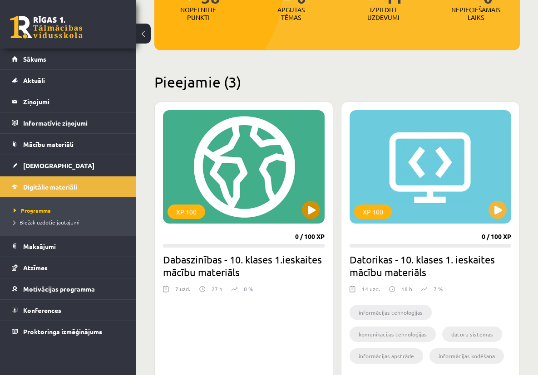
click at [322, 216] on div "XP 100" at bounding box center [244, 166] width 162 height 113
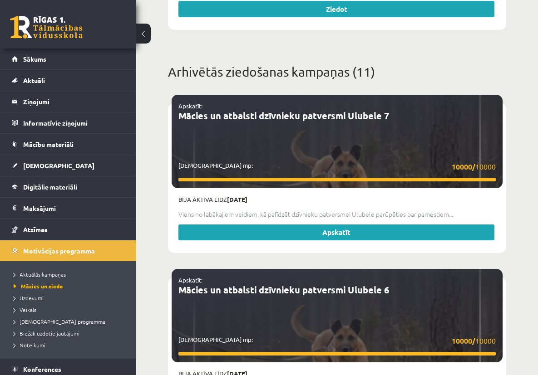
scroll to position [1093, 0]
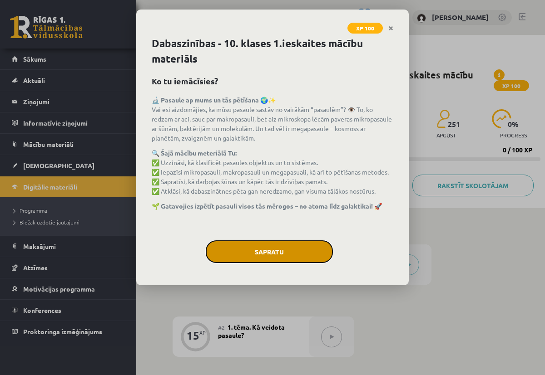
drag, startPoint x: 283, startPoint y: 251, endPoint x: 278, endPoint y: 251, distance: 5.5
click at [283, 251] on button "Sapratu" at bounding box center [269, 252] width 127 height 23
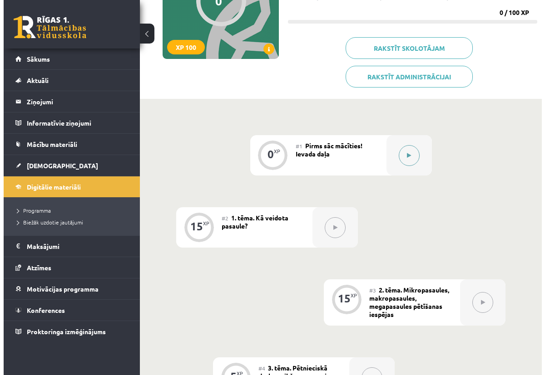
scroll to position [126, 0]
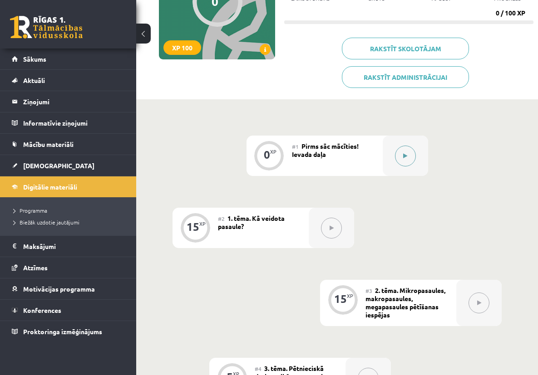
click at [401, 146] on button at bounding box center [405, 156] width 21 height 21
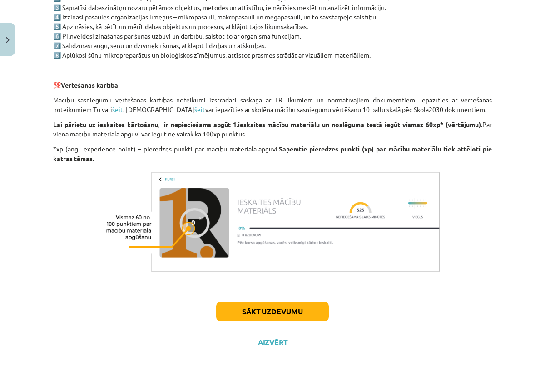
scroll to position [673, 0]
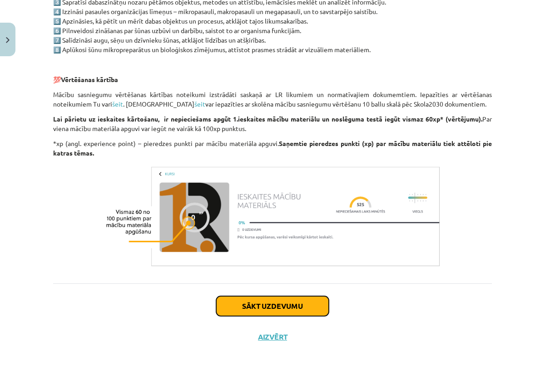
click at [307, 311] on button "Sākt uzdevumu" at bounding box center [272, 306] width 113 height 20
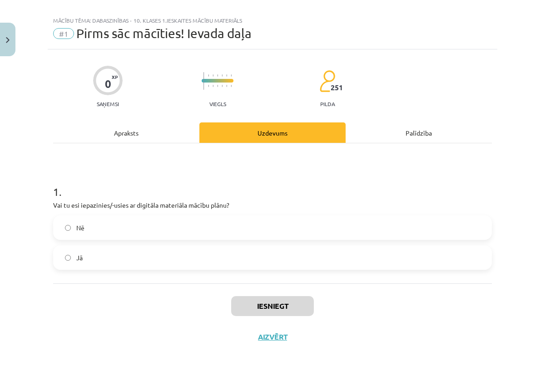
click at [66, 261] on label "Jā" at bounding box center [272, 257] width 437 height 23
click at [270, 305] on button "Iesniegt" at bounding box center [272, 306] width 83 height 20
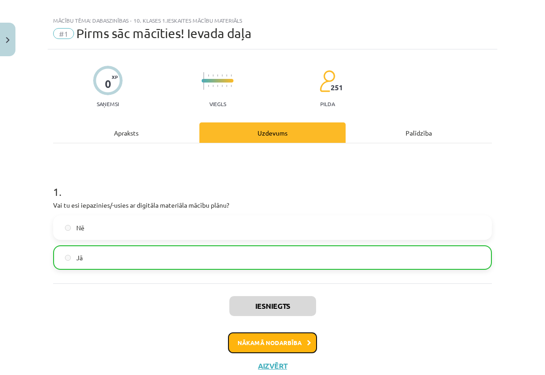
click at [299, 342] on button "Nākamā nodarbība" at bounding box center [272, 343] width 89 height 21
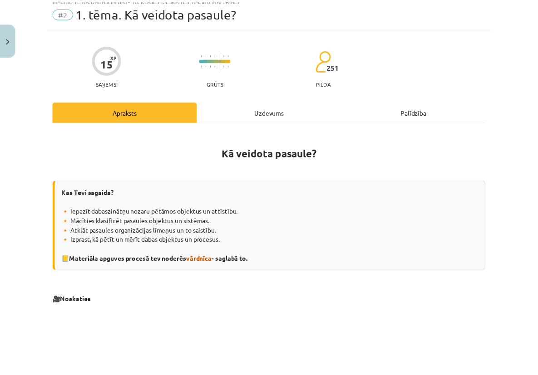
scroll to position [0, 0]
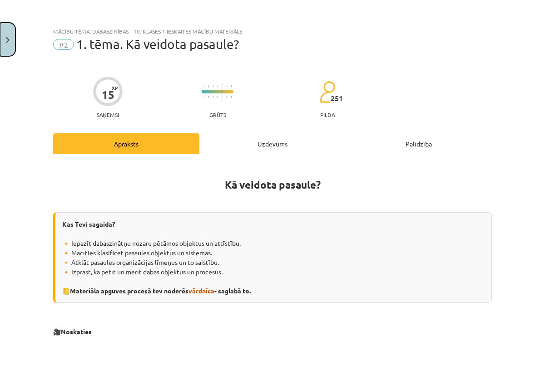
click at [13, 48] on button "Close" at bounding box center [7, 40] width 15 height 34
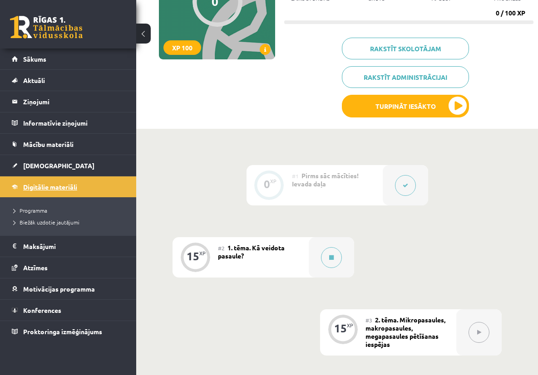
click at [56, 192] on link "Digitālie materiāli" at bounding box center [68, 187] width 113 height 21
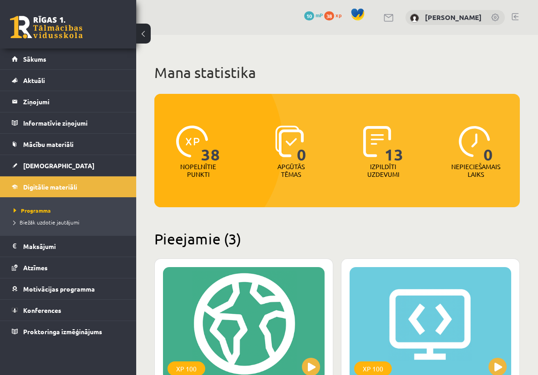
click at [172, 143] on div "38 Nopelnītie punkti" at bounding box center [198, 152] width 88 height 63
click at [198, 74] on h1 "Mana statistika" at bounding box center [336, 73] width 365 height 18
click at [458, 19] on link "[PERSON_NAME]" at bounding box center [453, 17] width 57 height 9
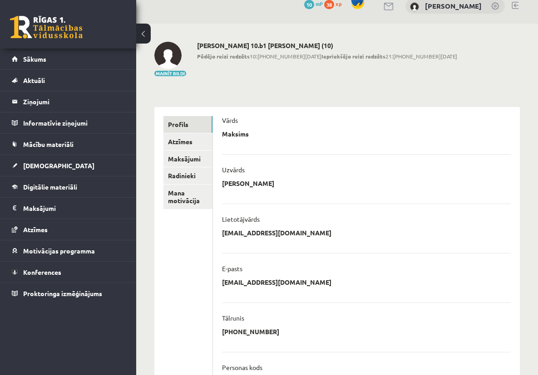
scroll to position [17, 0]
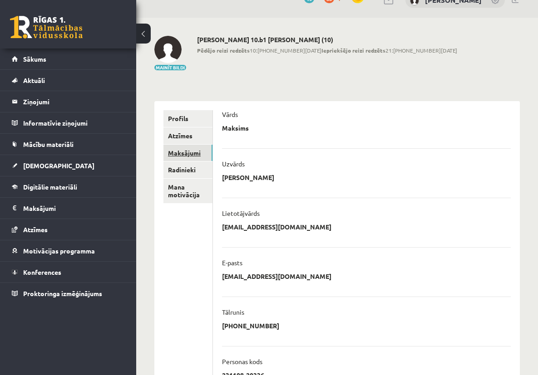
click at [212, 151] on link "Maksājumi" at bounding box center [187, 153] width 49 height 17
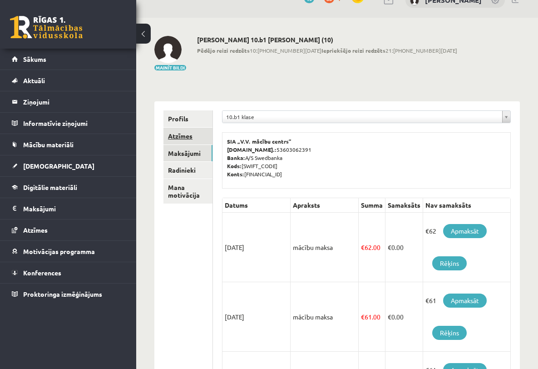
click at [212, 139] on link "Atzīmes" at bounding box center [187, 136] width 49 height 17
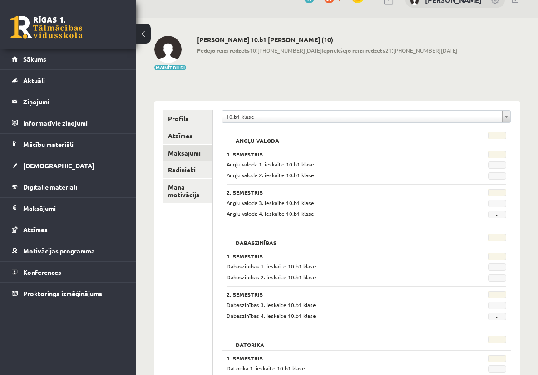
click at [212, 151] on link "Maksājumi" at bounding box center [187, 153] width 49 height 17
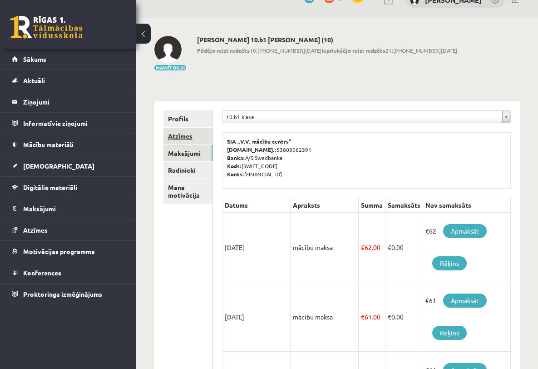
click at [210, 143] on link "Atzīmes" at bounding box center [187, 136] width 49 height 17
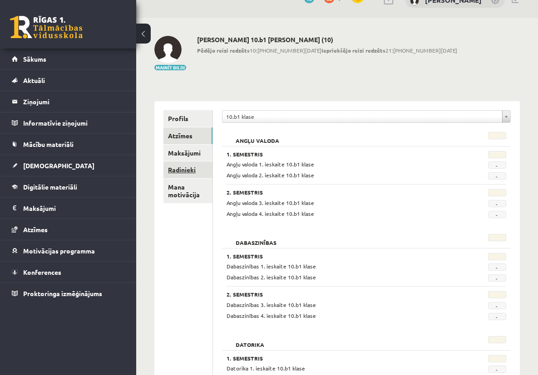
click at [212, 168] on link "Radinieki" at bounding box center [187, 170] width 49 height 17
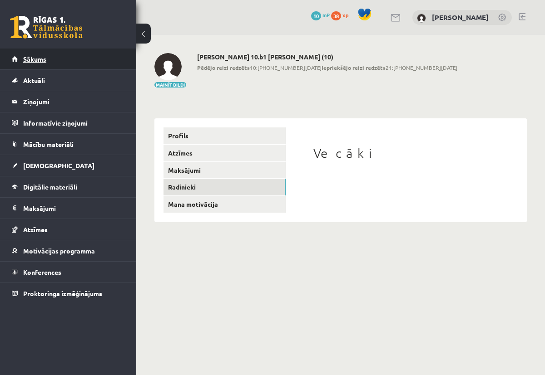
click at [22, 57] on link "Sākums" at bounding box center [68, 59] width 113 height 21
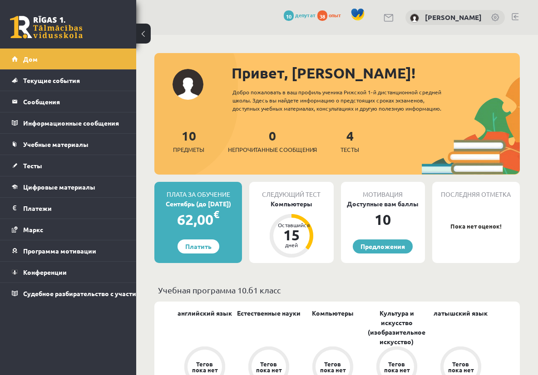
click at [460, 101] on div "Привет, [PERSON_NAME]! Добро пожаловать в ваш профиль ученика Рижской 1-й диста…" at bounding box center [336, 118] width 365 height 113
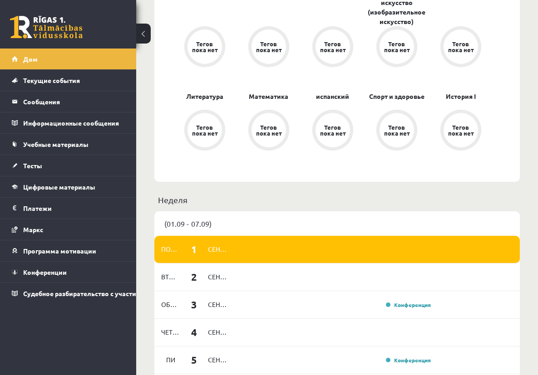
scroll to position [356, 0]
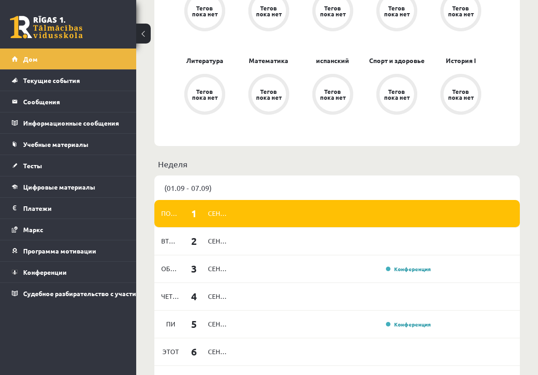
click at [213, 217] on font "сентябрь" at bounding box center [224, 213] width 32 height 8
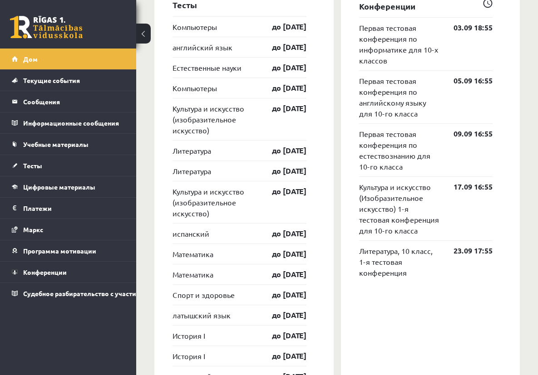
scroll to position [793, 0]
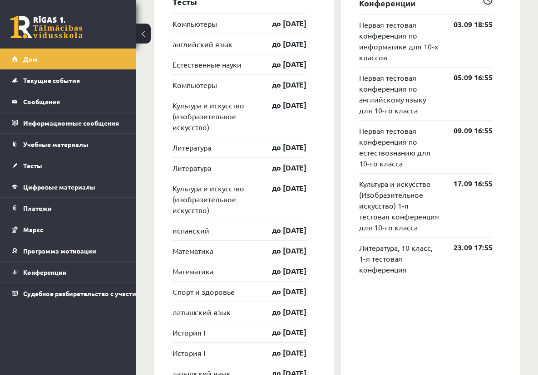
click at [479, 252] on font "23.09 17:55" at bounding box center [472, 248] width 39 height 10
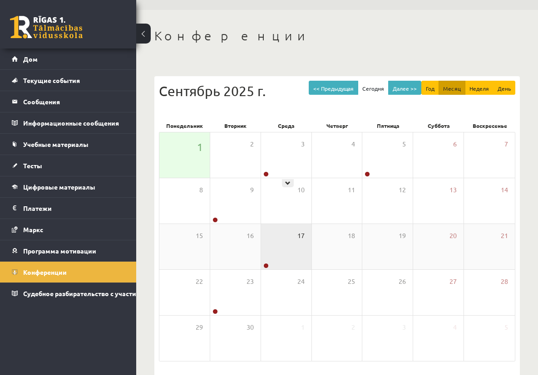
scroll to position [59, 0]
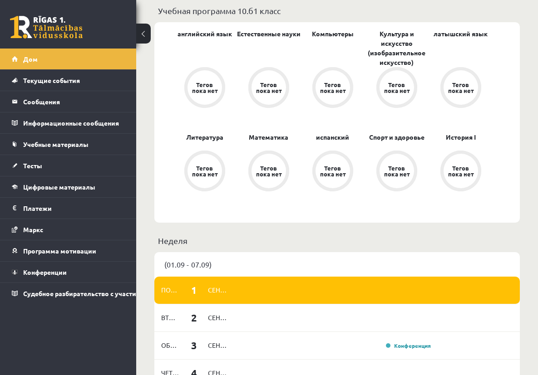
scroll to position [279, 0]
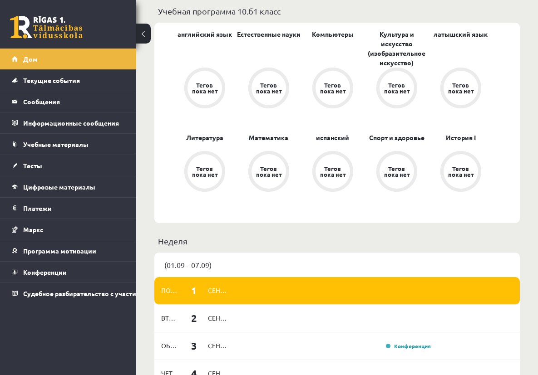
click at [346, 168] on div "Тегов пока нет" at bounding box center [332, 171] width 41 height 41
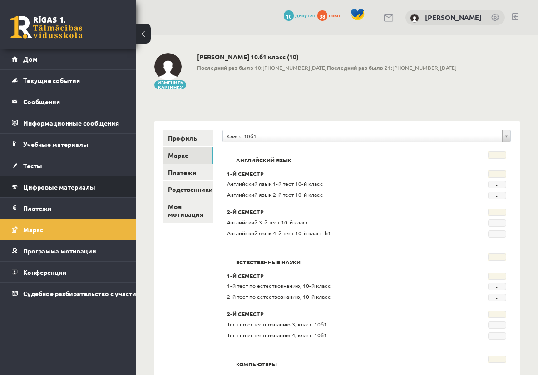
click at [45, 184] on font "Цифровые материалы" at bounding box center [59, 187] width 72 height 8
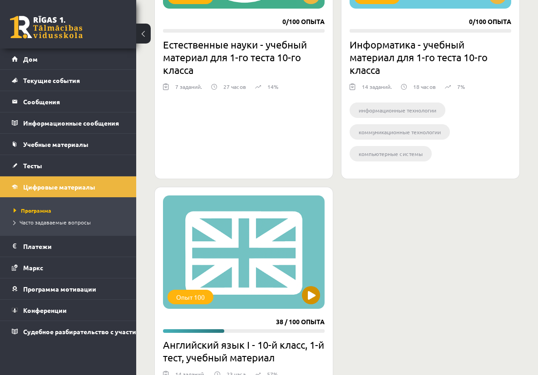
scroll to position [372, 0]
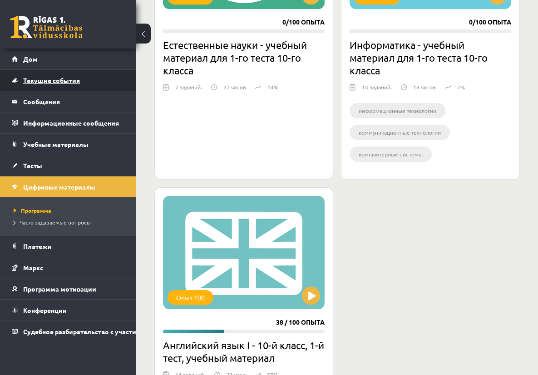
click at [55, 84] on link "Текущие события" at bounding box center [68, 80] width 113 height 21
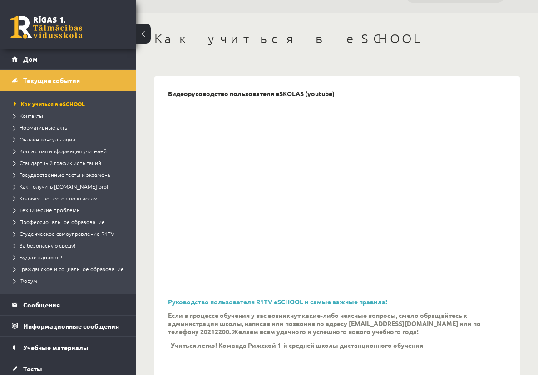
scroll to position [17, 0]
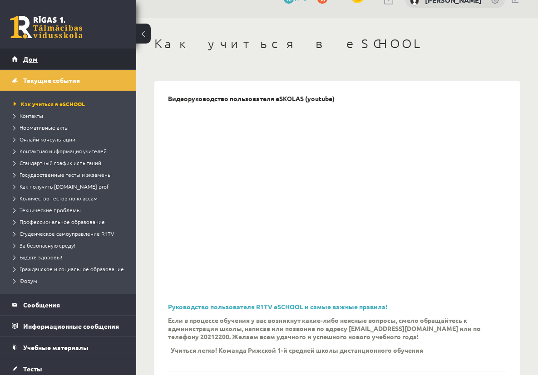
click at [27, 57] on font "Дом" at bounding box center [30, 59] width 15 height 8
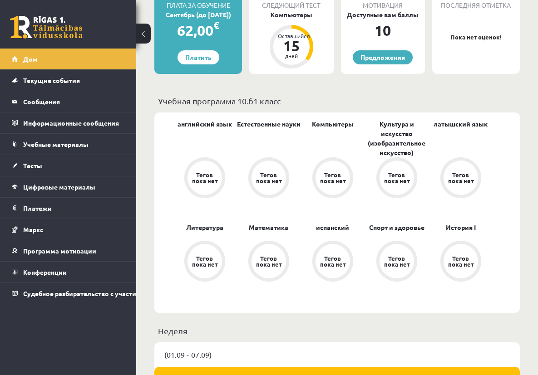
scroll to position [187, 0]
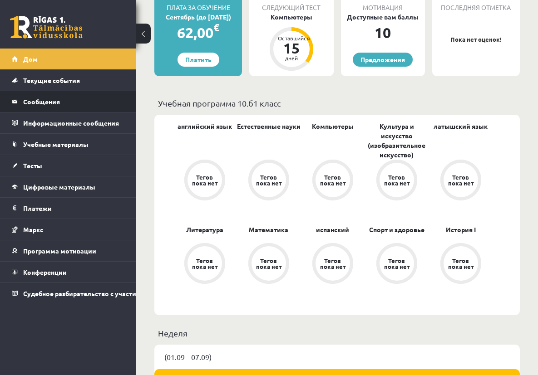
click at [46, 102] on font "Сообщения" at bounding box center [41, 102] width 37 height 8
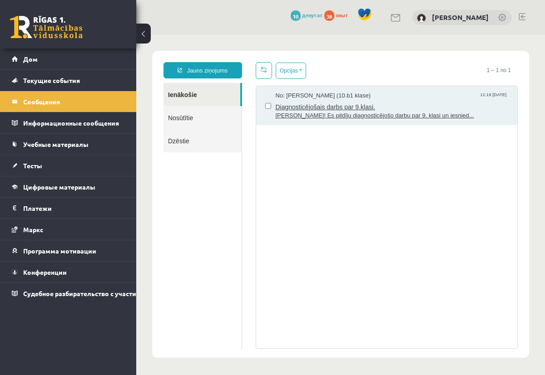
click at [419, 109] on span "Diagnosticējošais darbs par 9.klasi." at bounding box center [392, 105] width 233 height 11
click at [295, 121] on div "No: Līva Grosa (10.b1 klase) 11:19 01/09/2025 Diagnosticējošais darbs par 9.kla…" at bounding box center [386, 105] width 261 height 39
click at [302, 115] on span "Sveika! Es pildīju diagnosticējošo darbu par 9. klasi un iesnied..." at bounding box center [392, 116] width 233 height 9
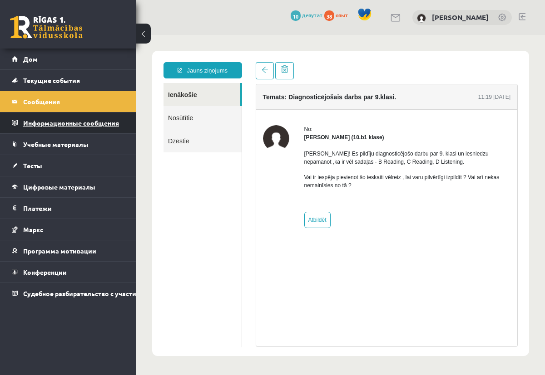
click at [48, 127] on legend "Информационные сообщения 0" at bounding box center [74, 123] width 102 height 21
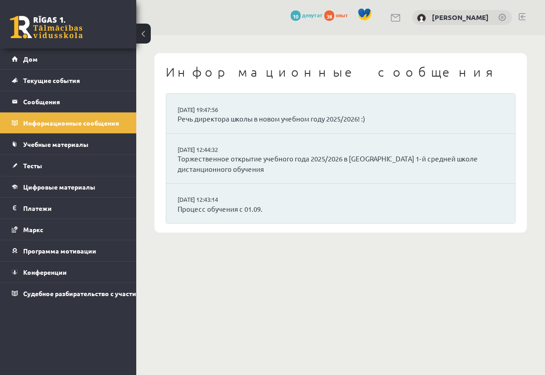
click at [298, 113] on li "29.08.2025 19:47:56 Речь директора школы в новом учебном году 2025/2026! :)" at bounding box center [340, 114] width 349 height 40
click at [224, 118] on font "Речь директора школы в новом учебном году 2025/2026! :)" at bounding box center [270, 118] width 187 height 9
click at [77, 148] on link "Учебные материалы" at bounding box center [68, 144] width 113 height 21
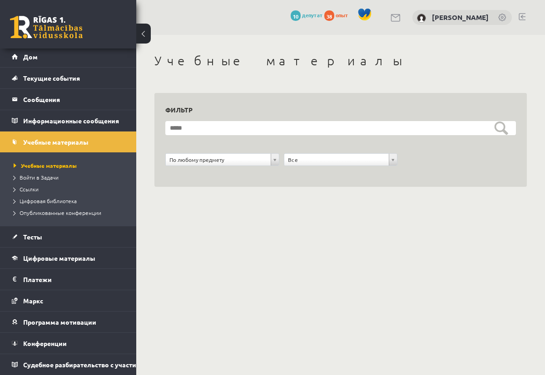
scroll to position [9, 0]
click at [56, 229] on link "Тесты" at bounding box center [68, 237] width 113 height 21
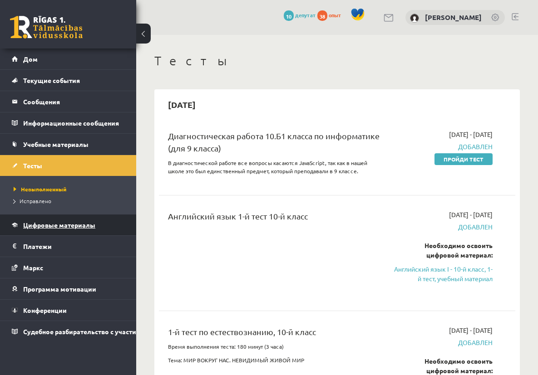
click at [97, 228] on link "Цифровые материалы" at bounding box center [68, 225] width 113 height 21
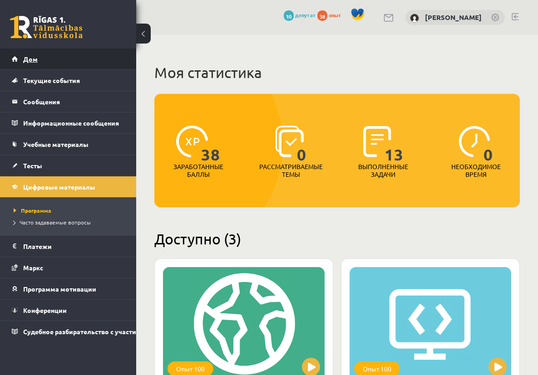
click at [34, 64] on link "Дом" at bounding box center [68, 59] width 113 height 21
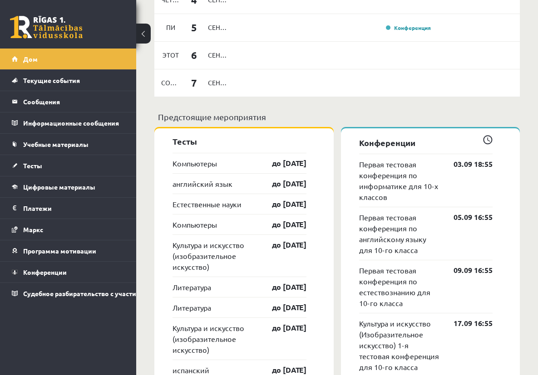
scroll to position [452, 0]
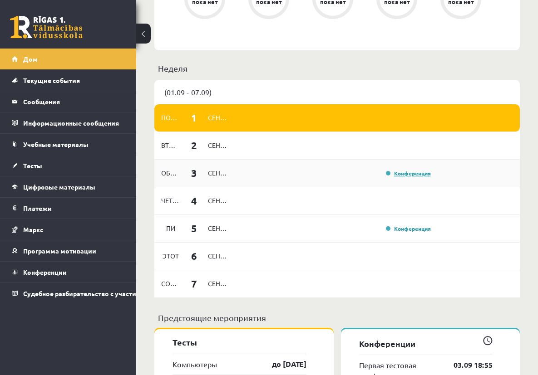
click at [419, 177] on font "Конференция" at bounding box center [412, 173] width 37 height 7
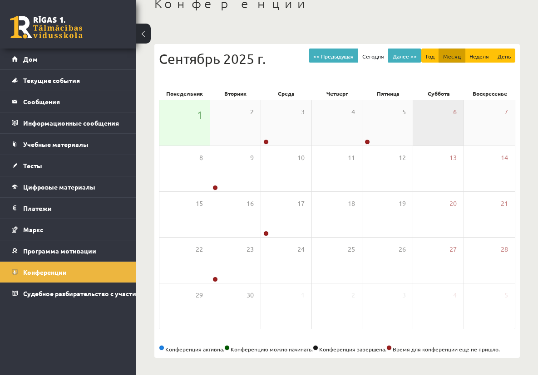
scroll to position [59, 0]
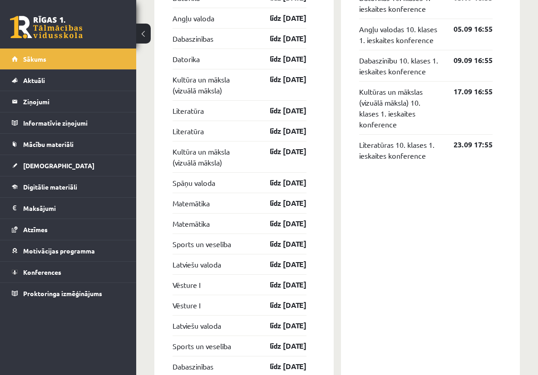
scroll to position [803, 0]
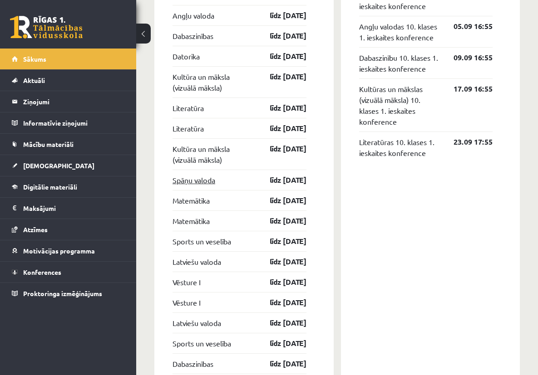
click at [198, 179] on link "Spāņu valoda" at bounding box center [193, 180] width 43 height 11
click at [207, 182] on link "Spāņu valoda" at bounding box center [193, 180] width 43 height 11
